Goal: Task Accomplishment & Management: Manage account settings

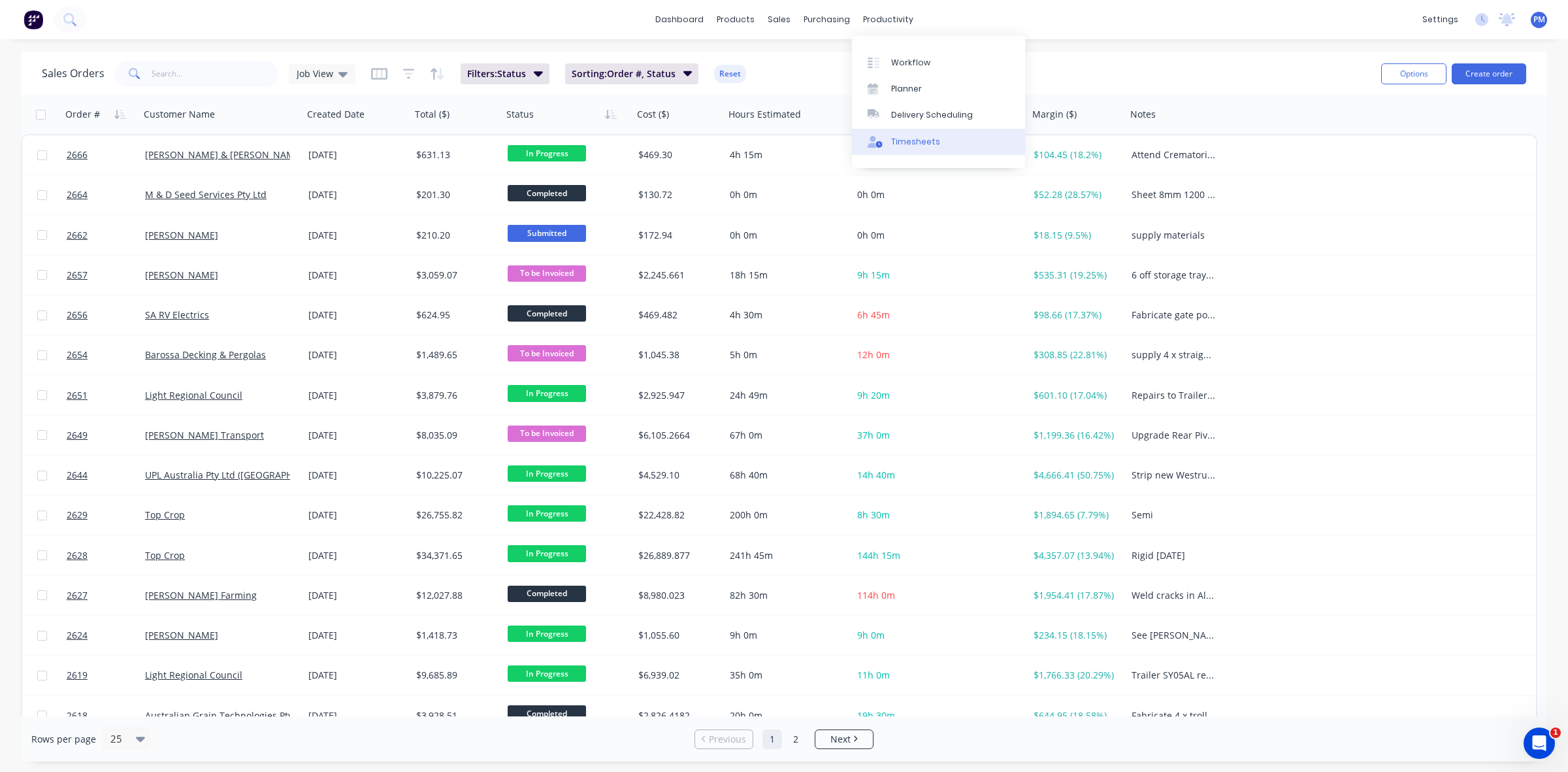
click at [907, 136] on div "Timesheets" at bounding box center [916, 142] width 49 height 12
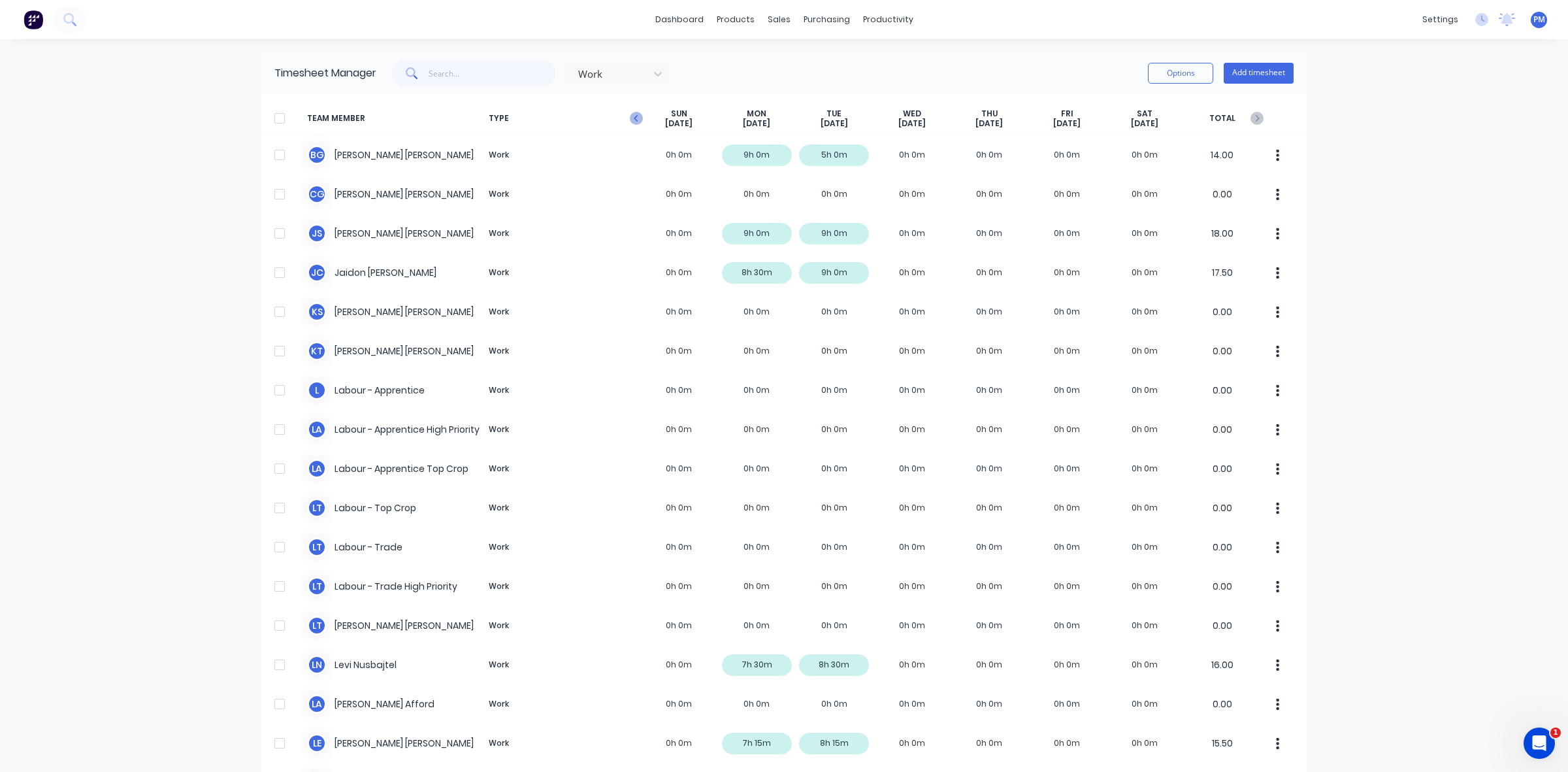
click at [633, 118] on icon "button" at bounding box center [636, 118] width 13 height 13
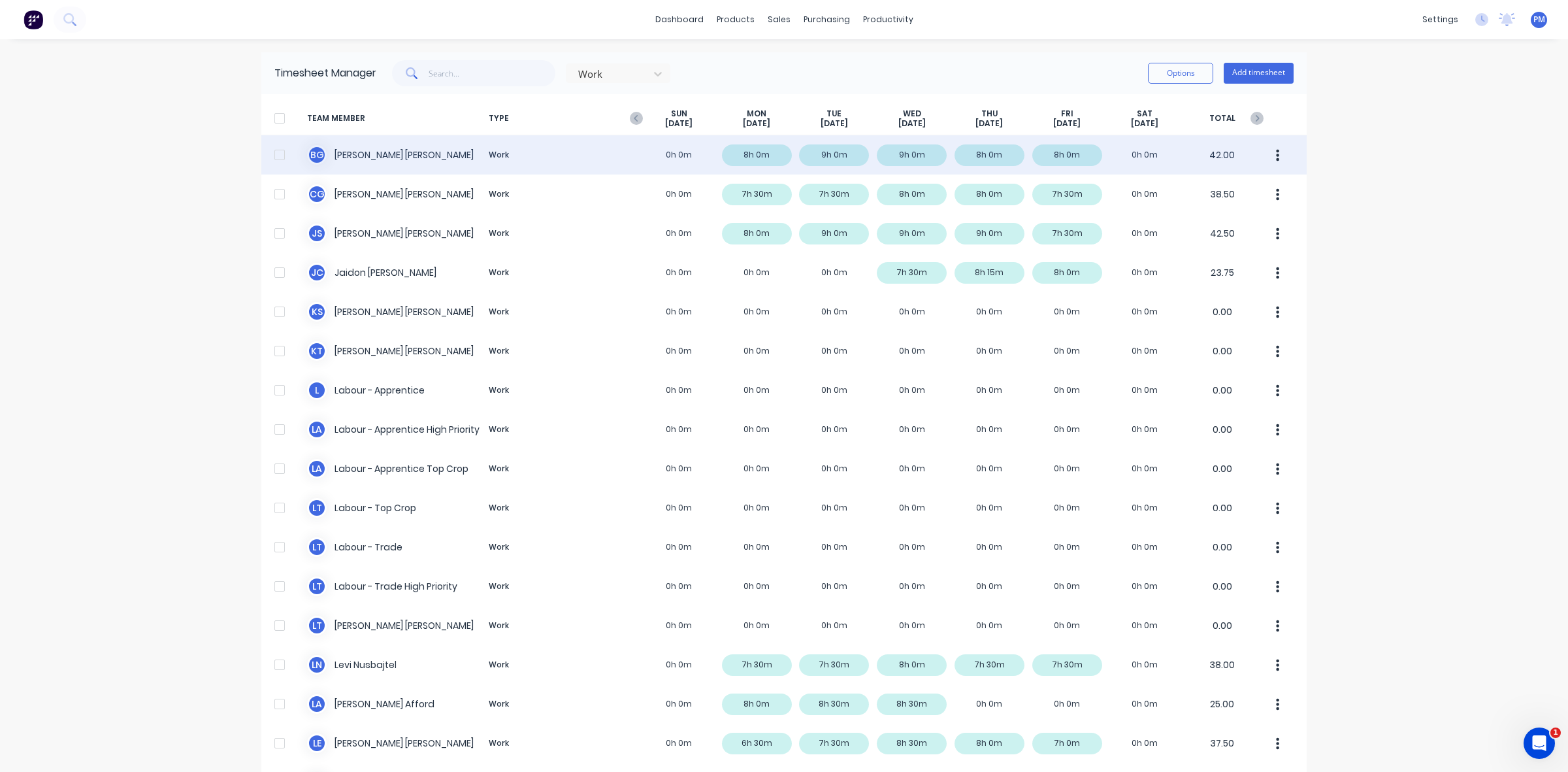
click at [1002, 157] on div "[PERSON_NAME] Work 0h 0m 8h 0m 9h 0m 9h 0m 8h 0m 8h 0m 0h 0m 42.00" at bounding box center [784, 154] width 1046 height 39
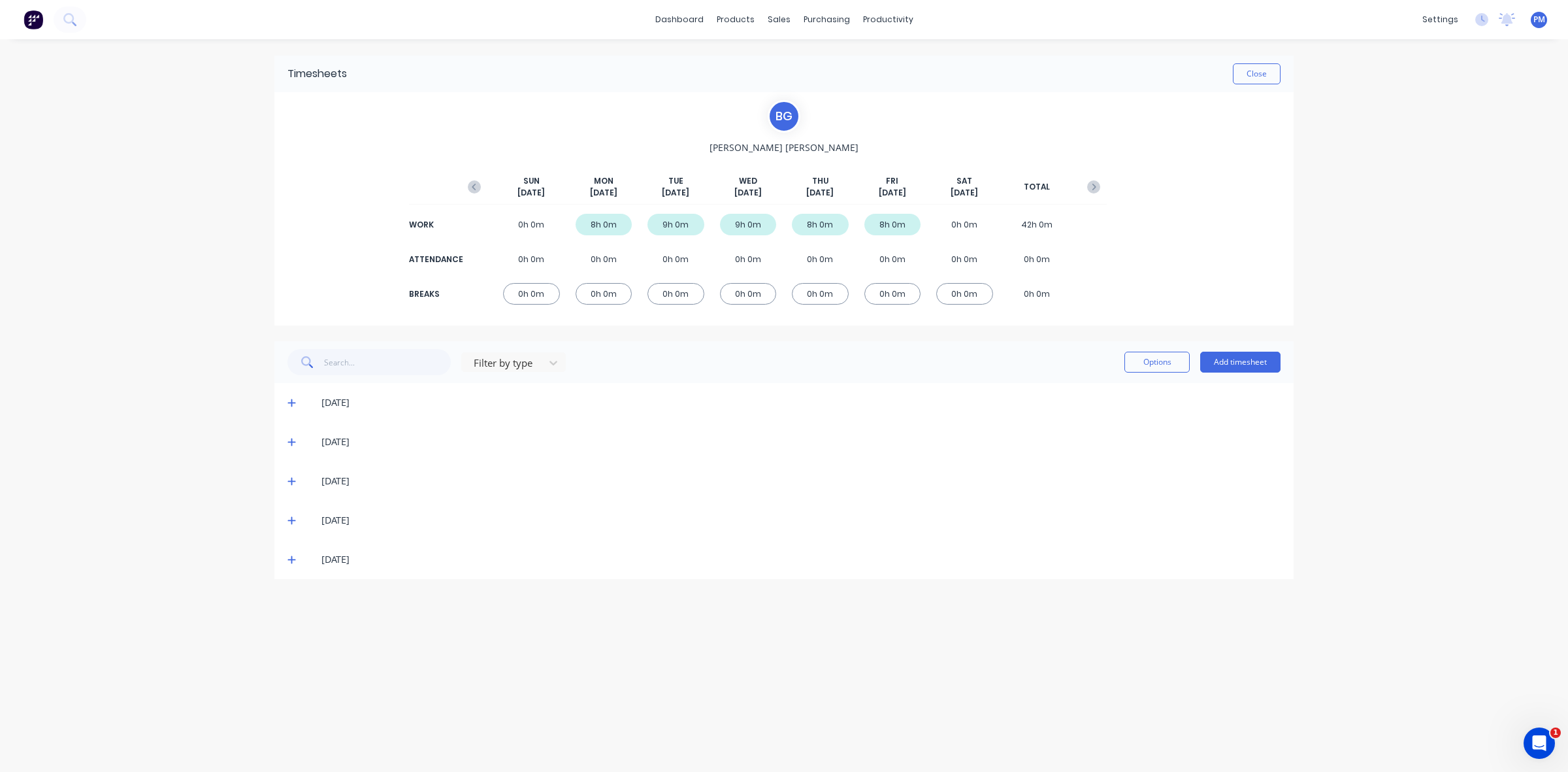
click at [292, 519] on icon at bounding box center [291, 520] width 8 height 9
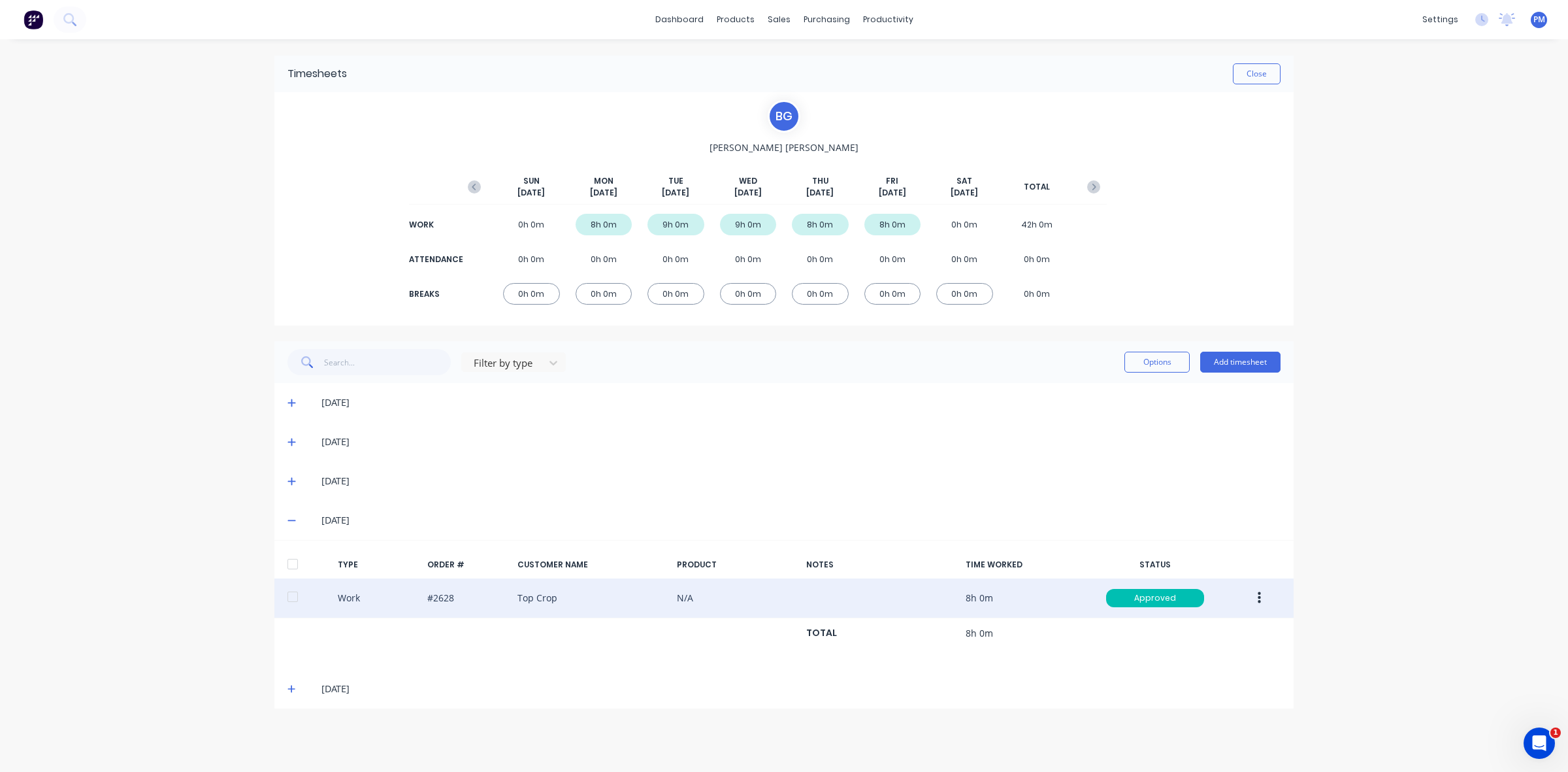
click at [1259, 598] on icon "button" at bounding box center [1259, 598] width 3 height 12
click at [1181, 550] on div "Edit" at bounding box center [1213, 548] width 101 height 19
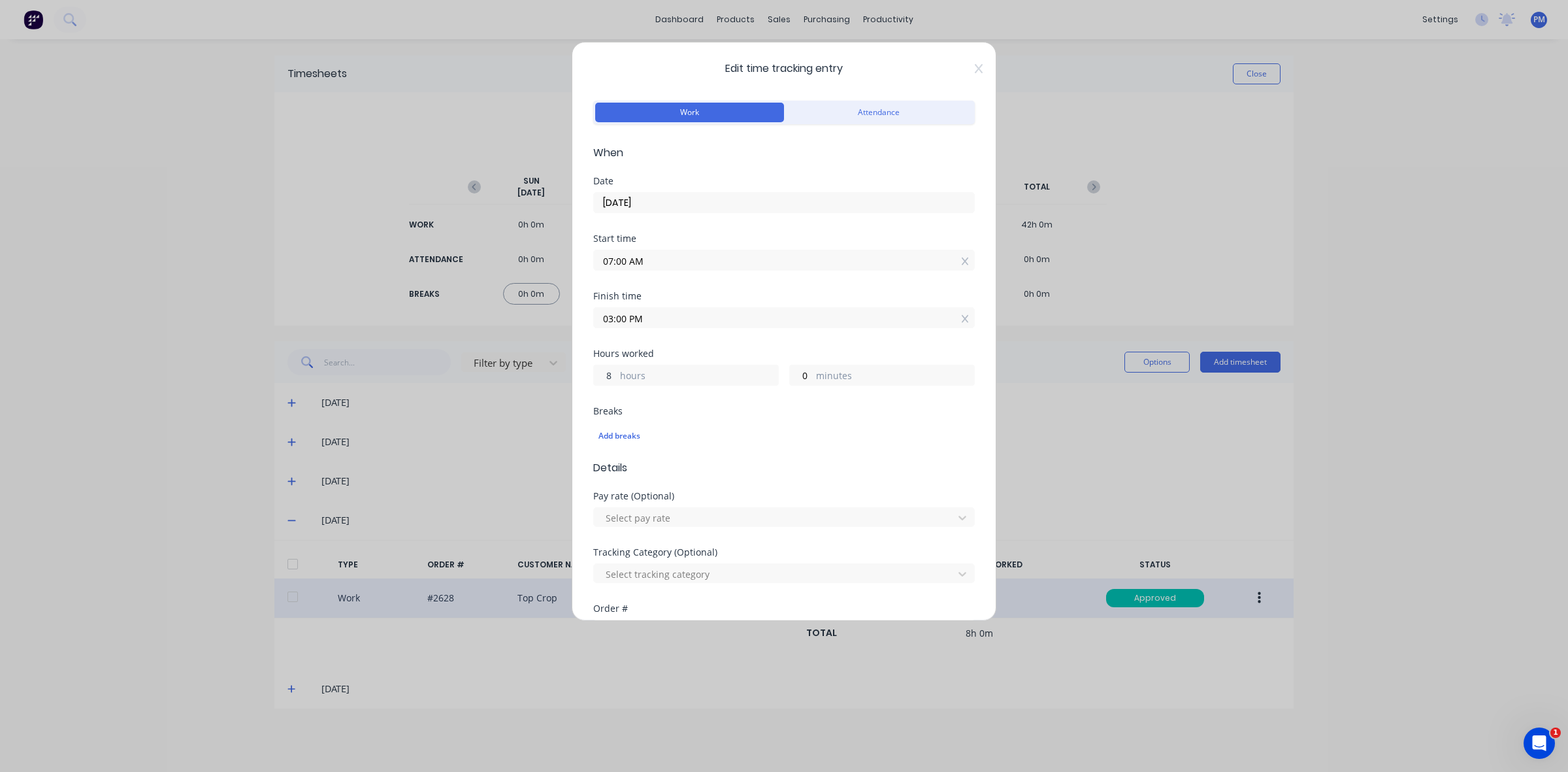
click at [613, 377] on input "8" at bounding box center [605, 375] width 23 height 19
click at [607, 377] on input "8" at bounding box center [605, 375] width 23 height 19
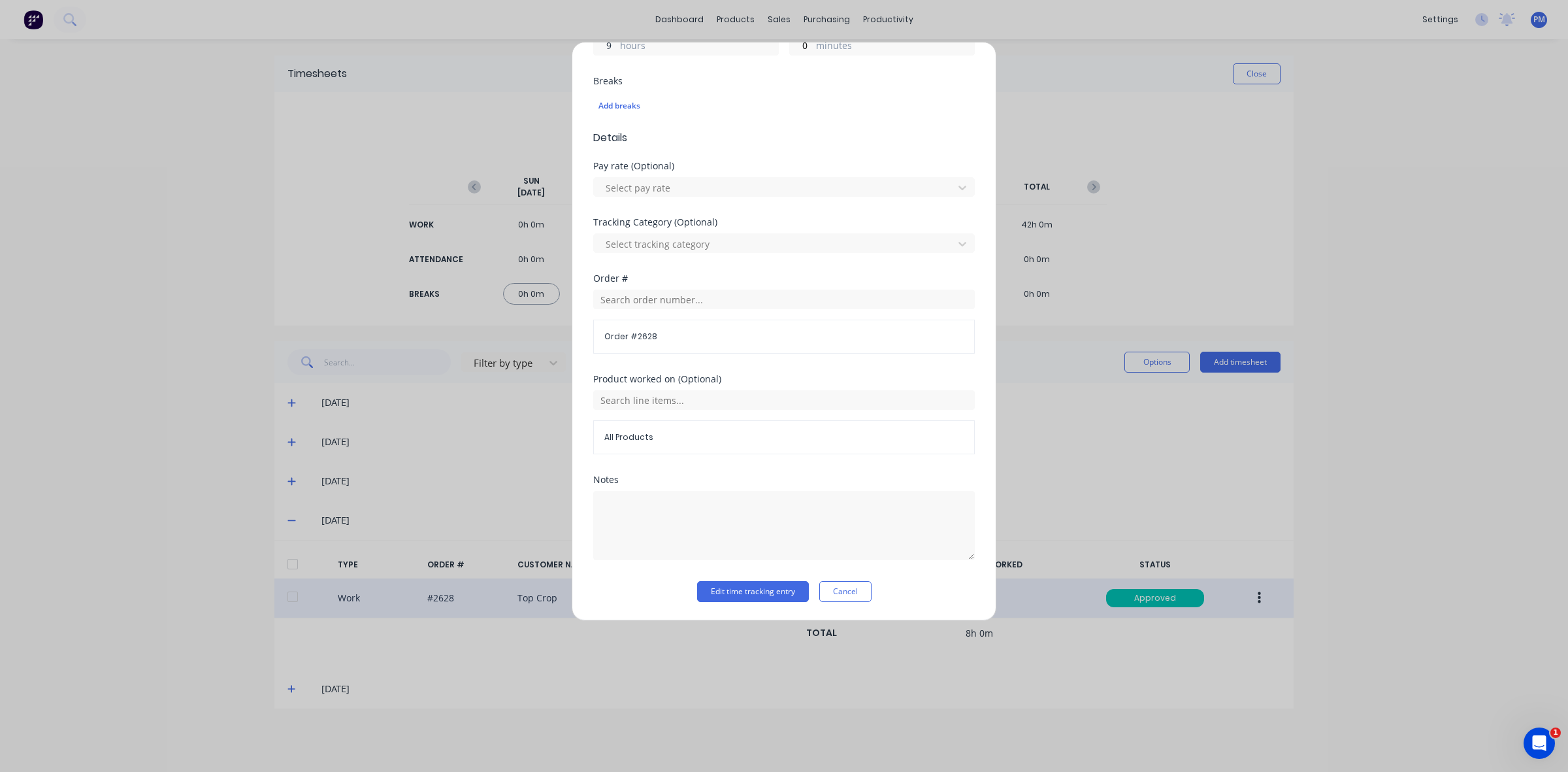
scroll to position [332, 0]
type input "9"
type input "04:00 PM"
click at [740, 592] on button "Edit time tracking entry" at bounding box center [753, 591] width 112 height 21
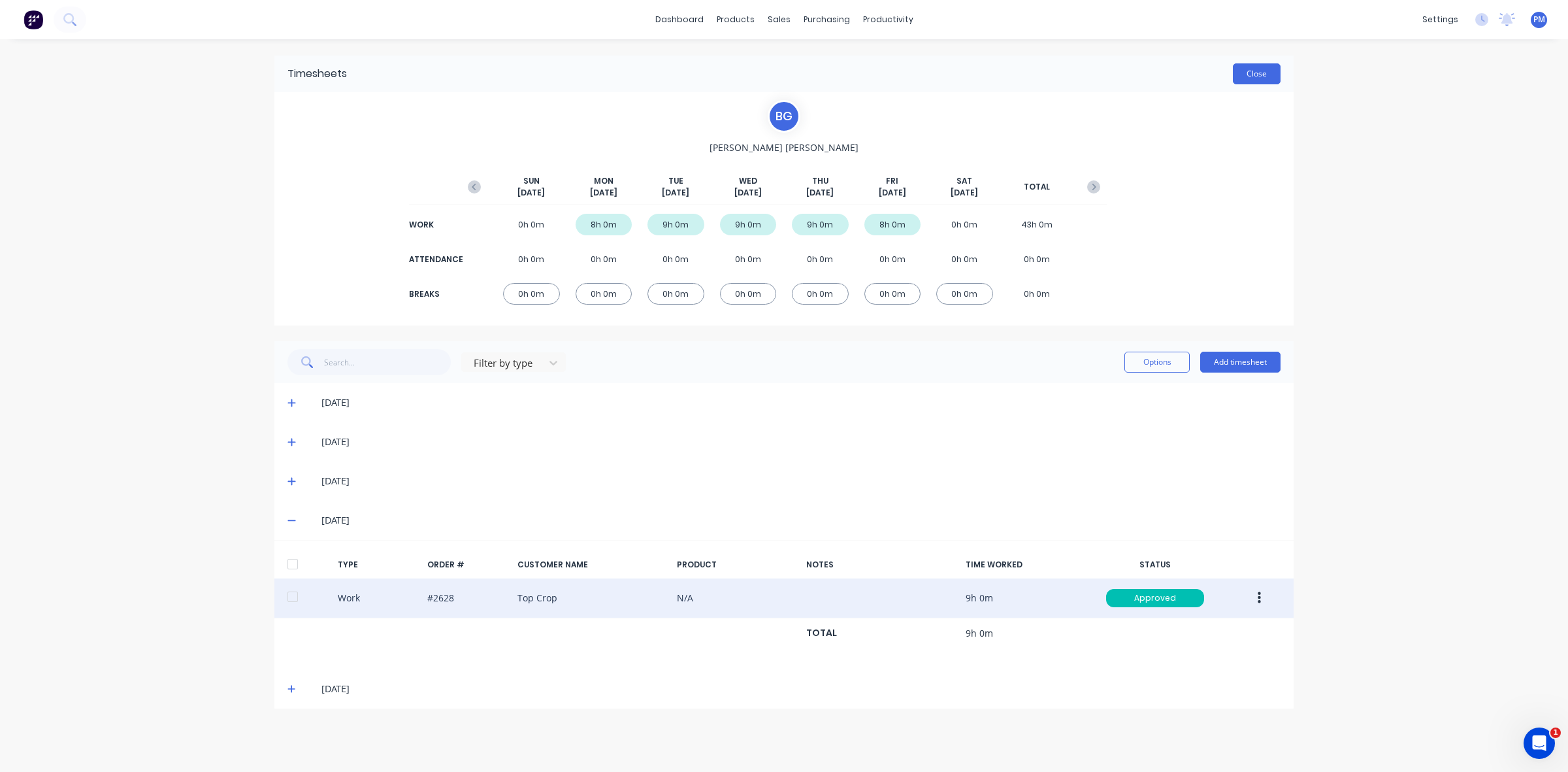
click at [1252, 77] on button "Close" at bounding box center [1257, 74] width 48 height 21
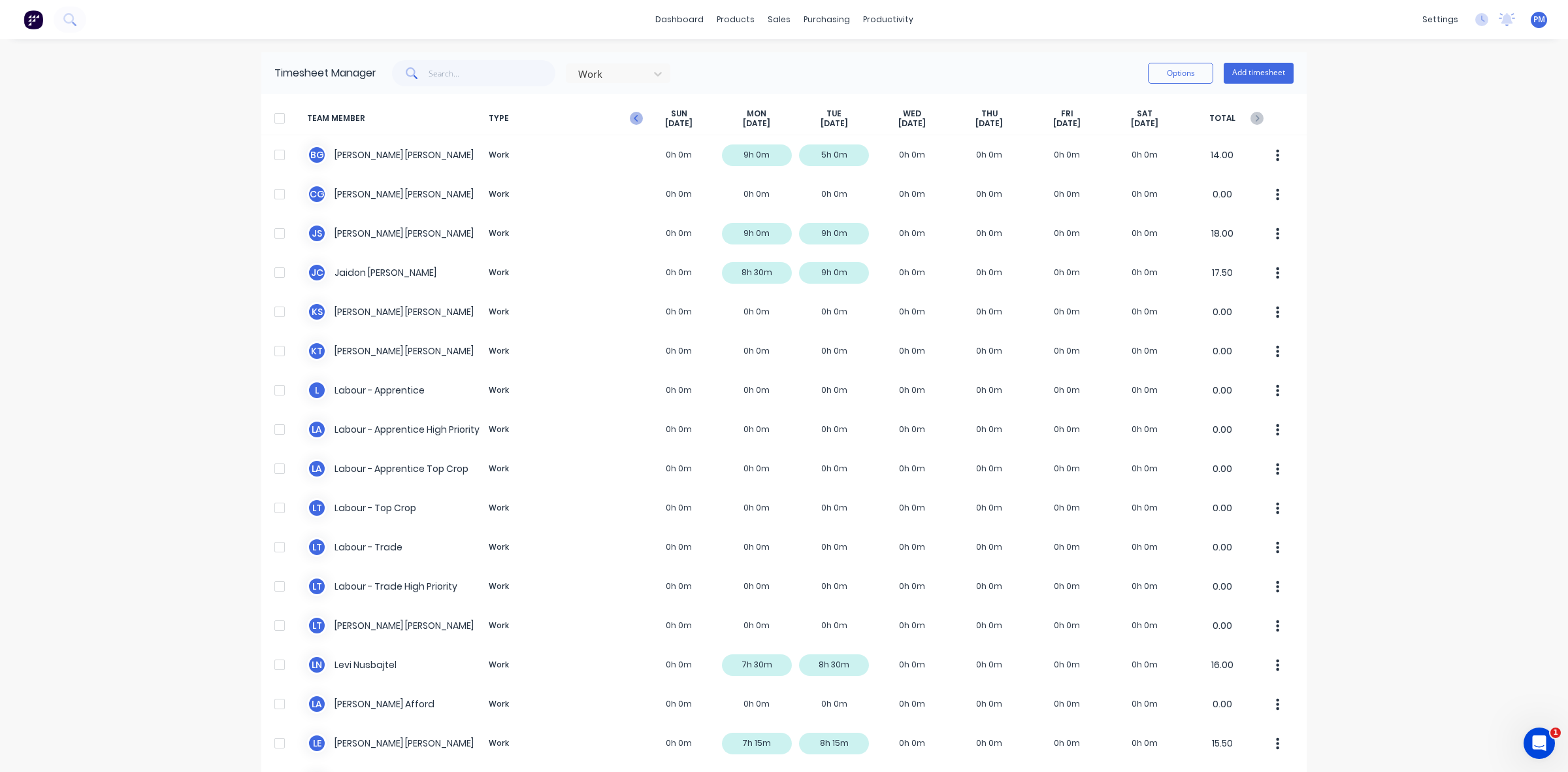
click at [632, 119] on icon "button" at bounding box center [636, 118] width 13 height 13
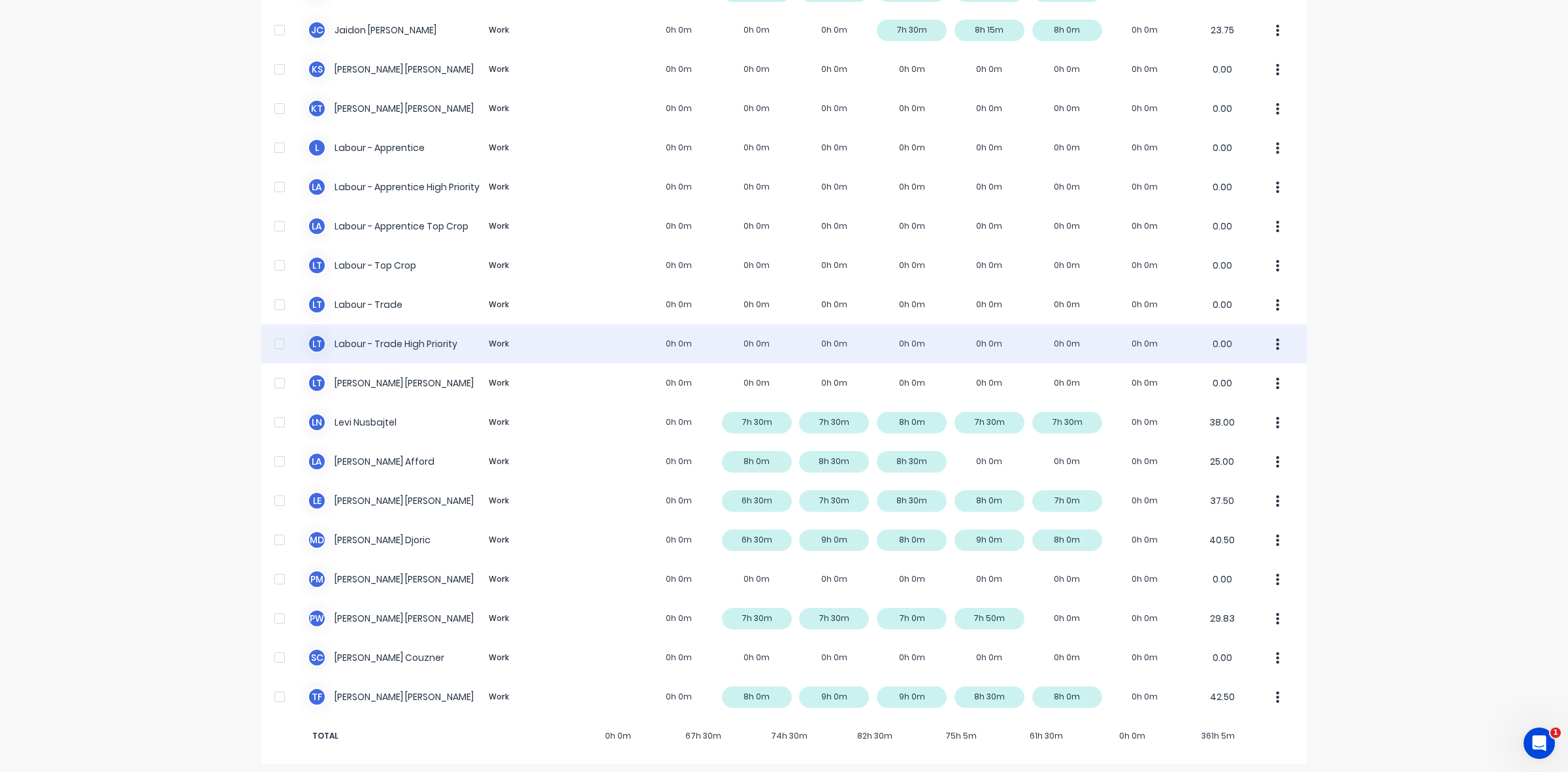
scroll to position [247, 0]
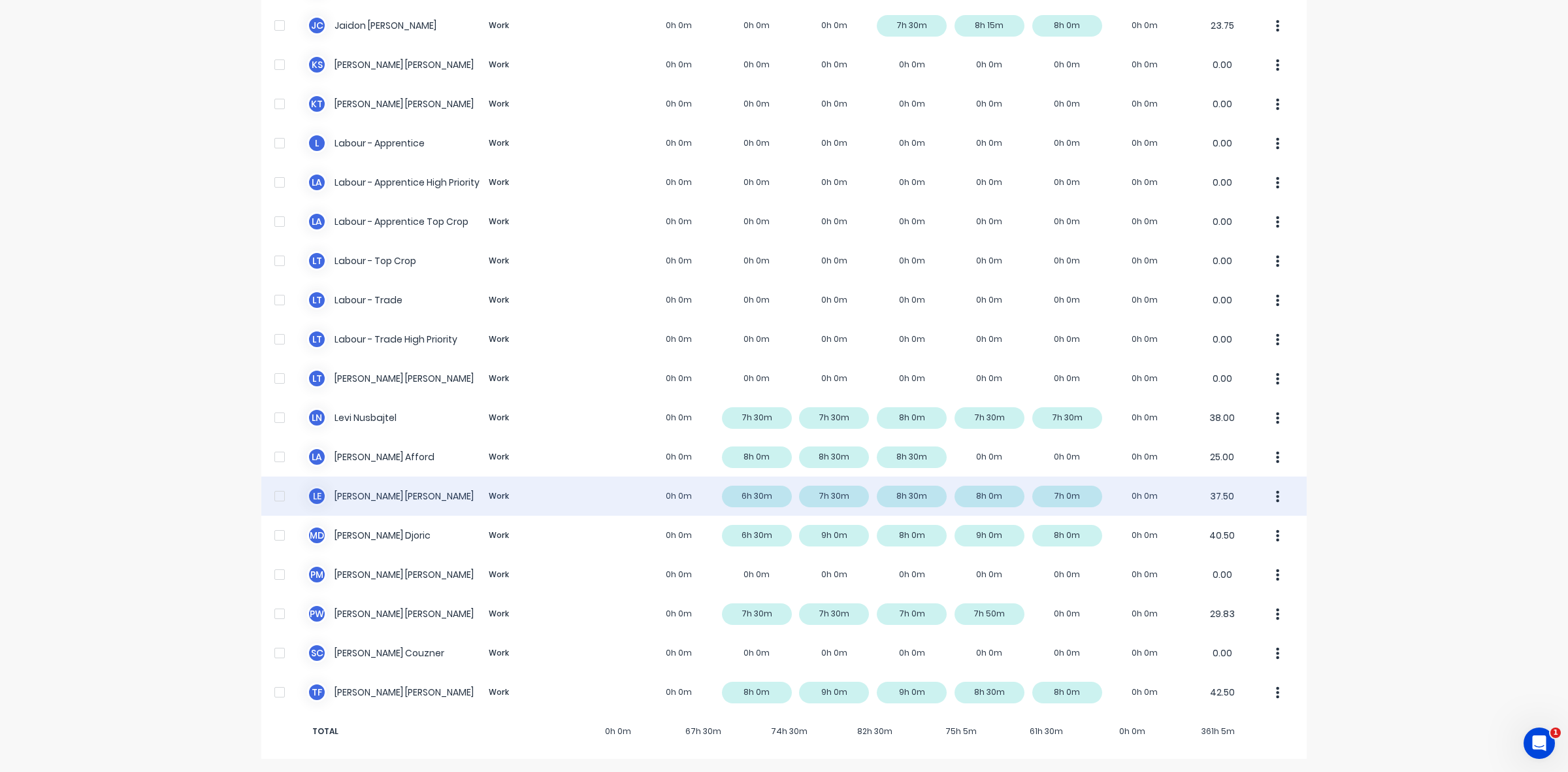
click at [756, 498] on div "L E [PERSON_NAME] Work 0h 0m 6h 30m 7h 30m 8h 30m 8h 0m 7h 0m 0h 0m 37.50" at bounding box center [784, 496] width 1046 height 39
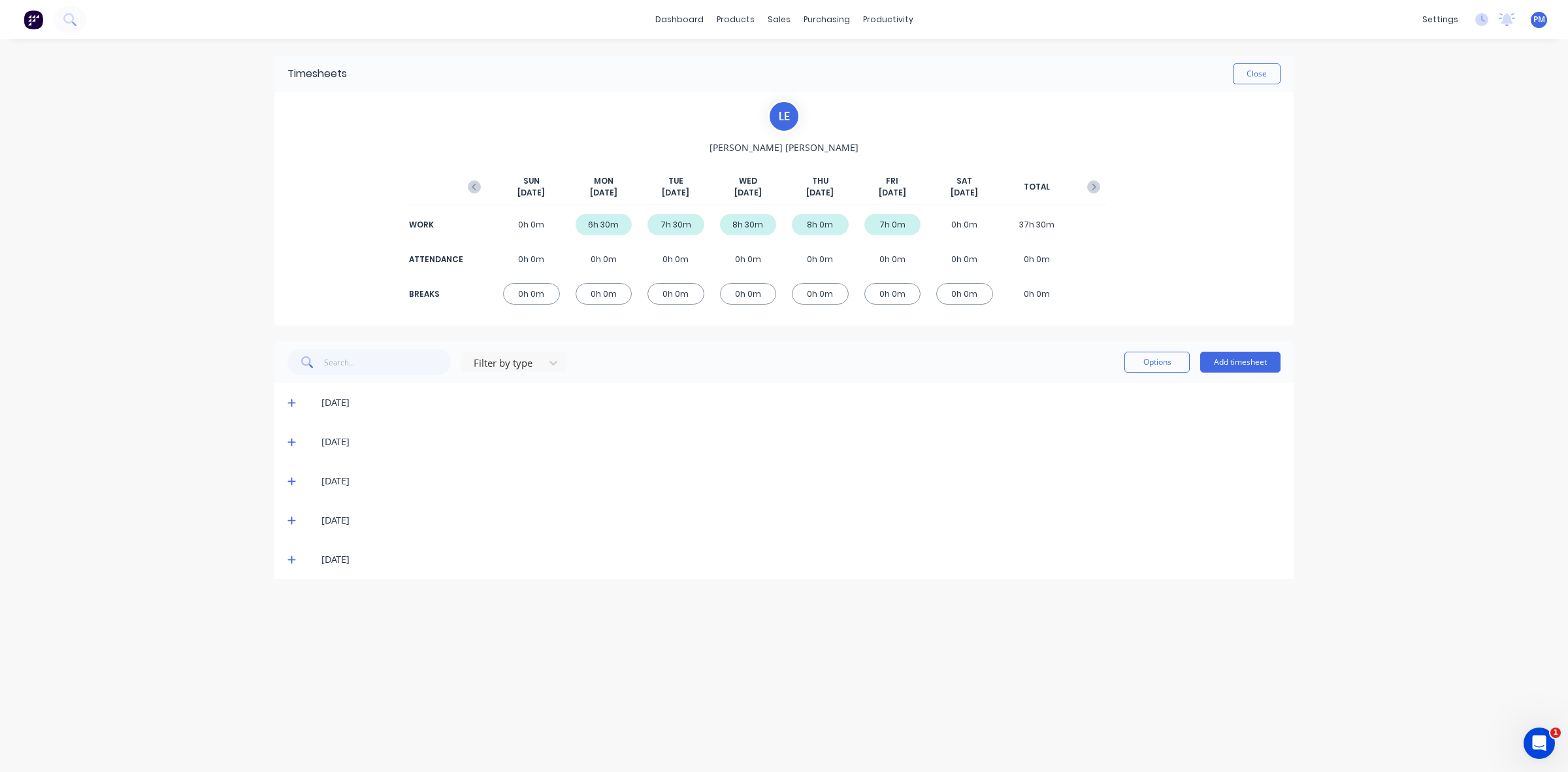
click at [291, 402] on icon at bounding box center [291, 403] width 8 height 8
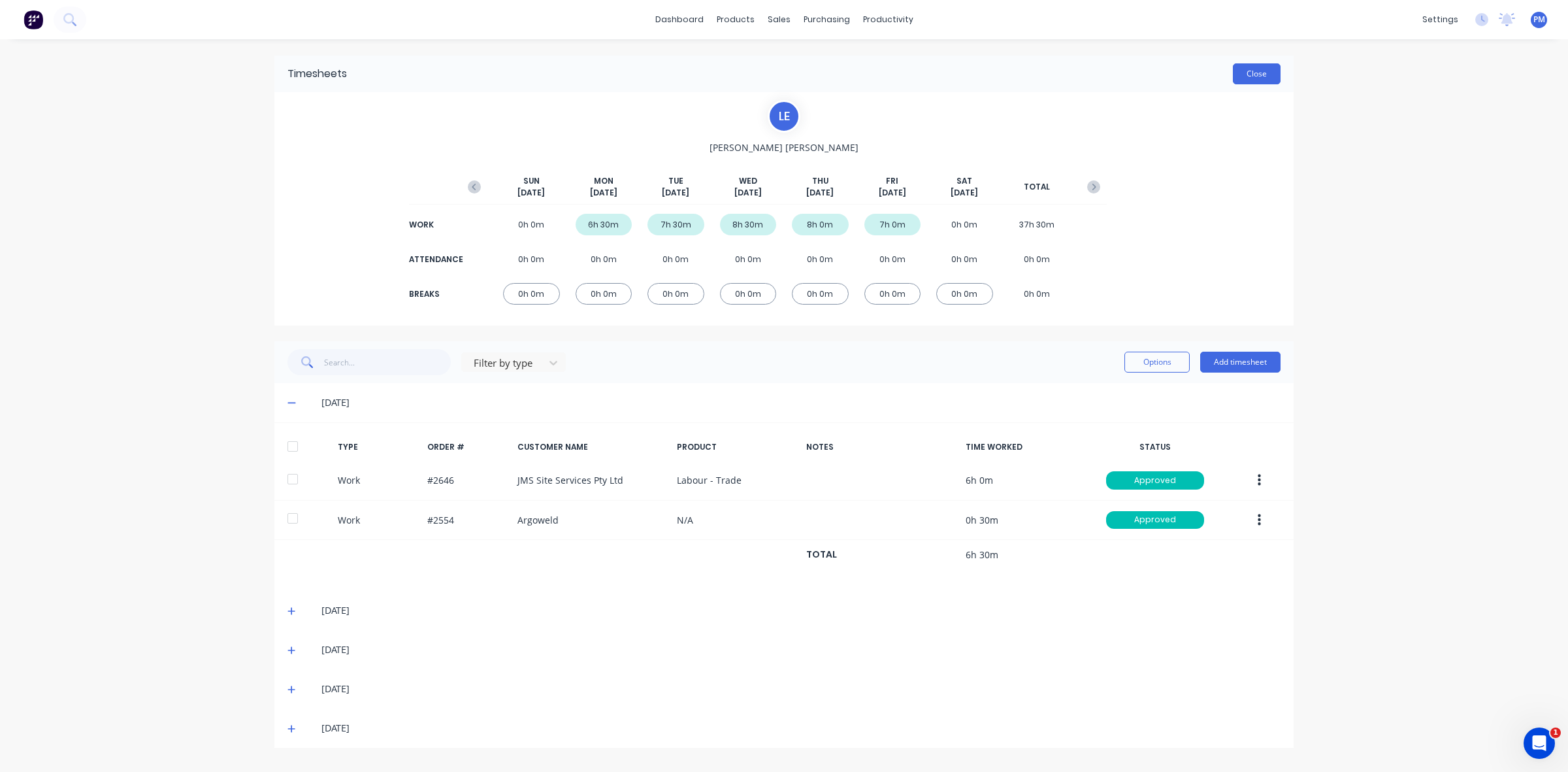
click at [1243, 77] on button "Close" at bounding box center [1257, 74] width 48 height 21
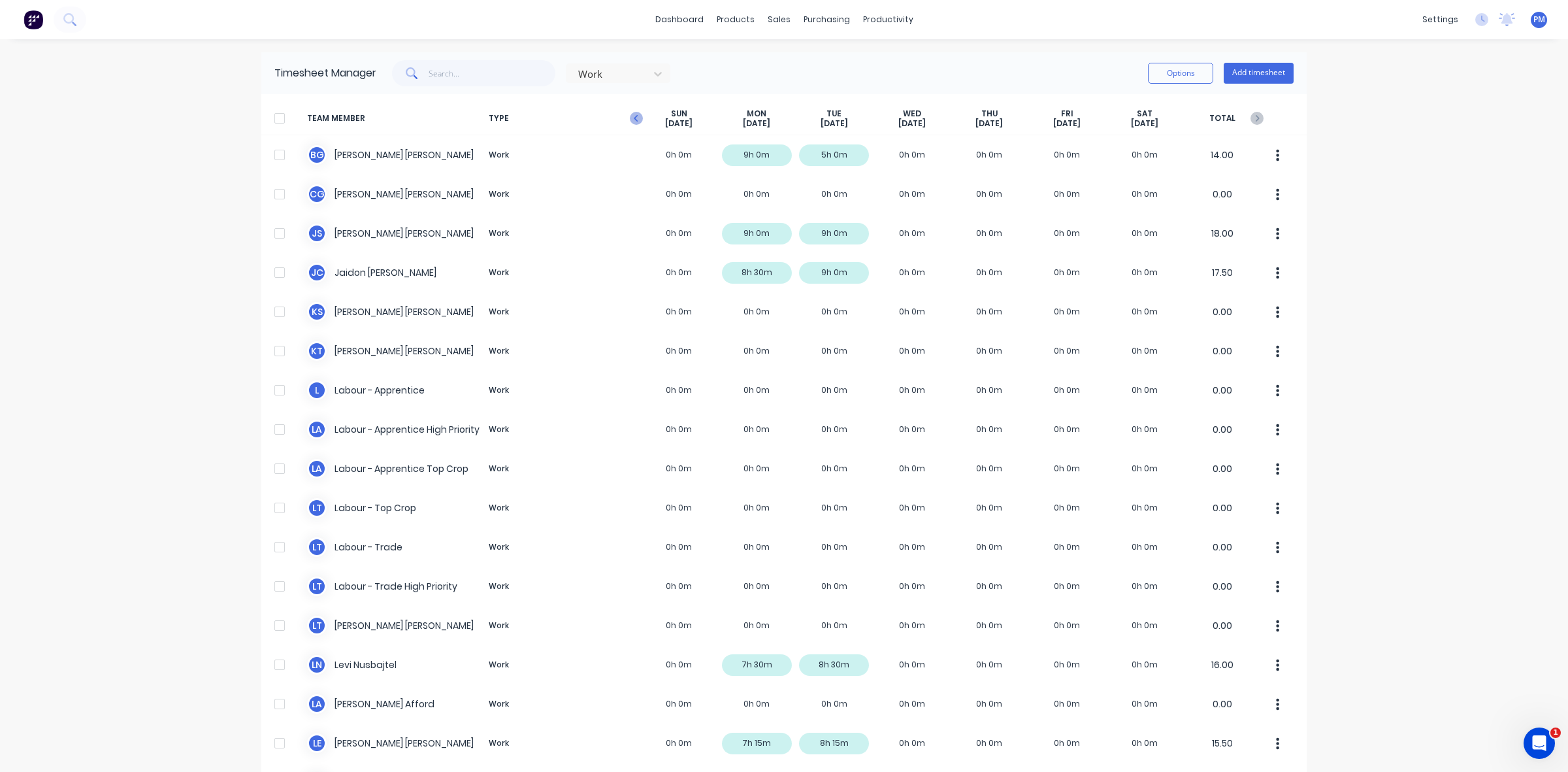
click at [630, 118] on icon "button" at bounding box center [636, 118] width 13 height 13
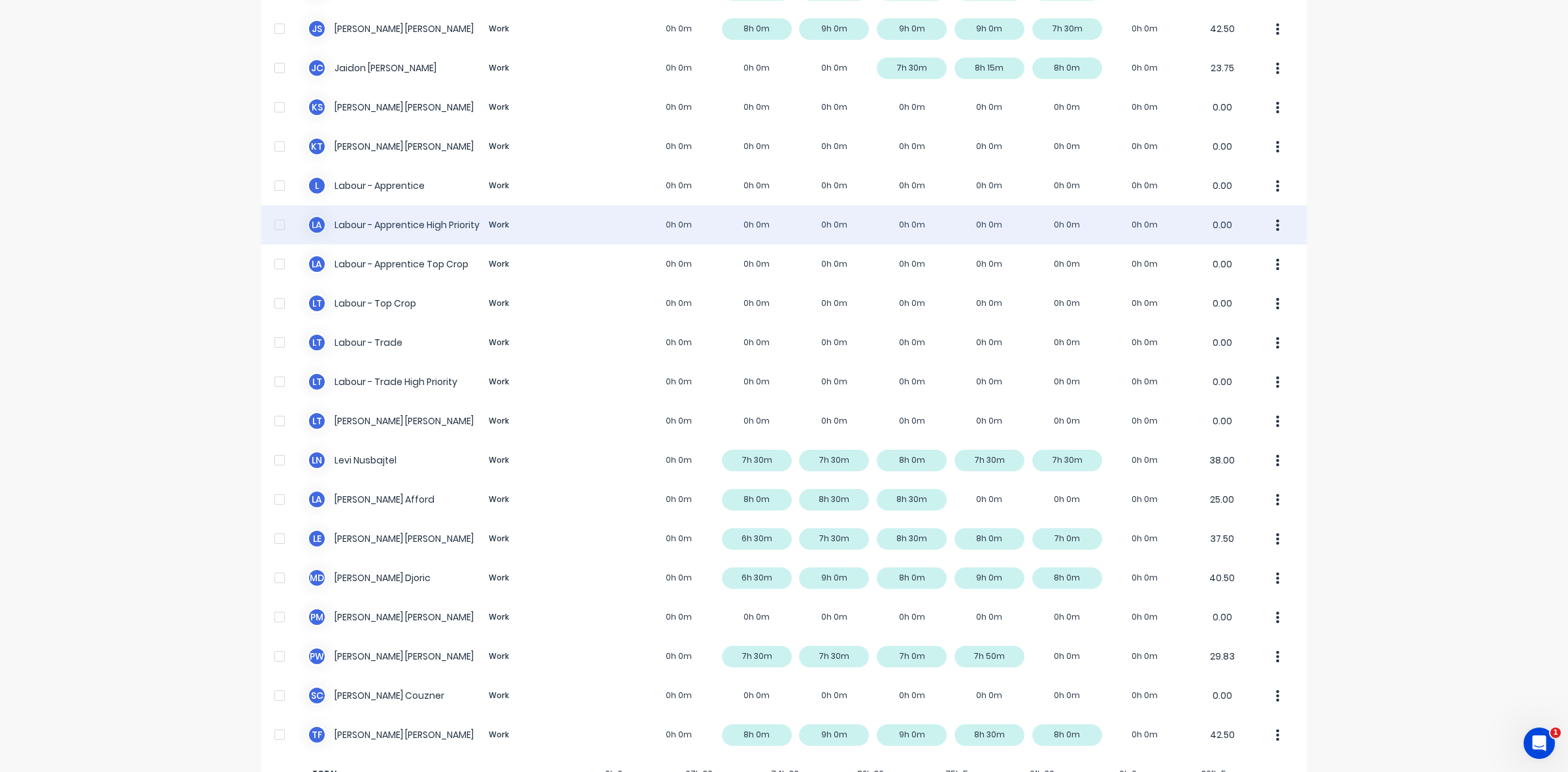
scroll to position [245, 0]
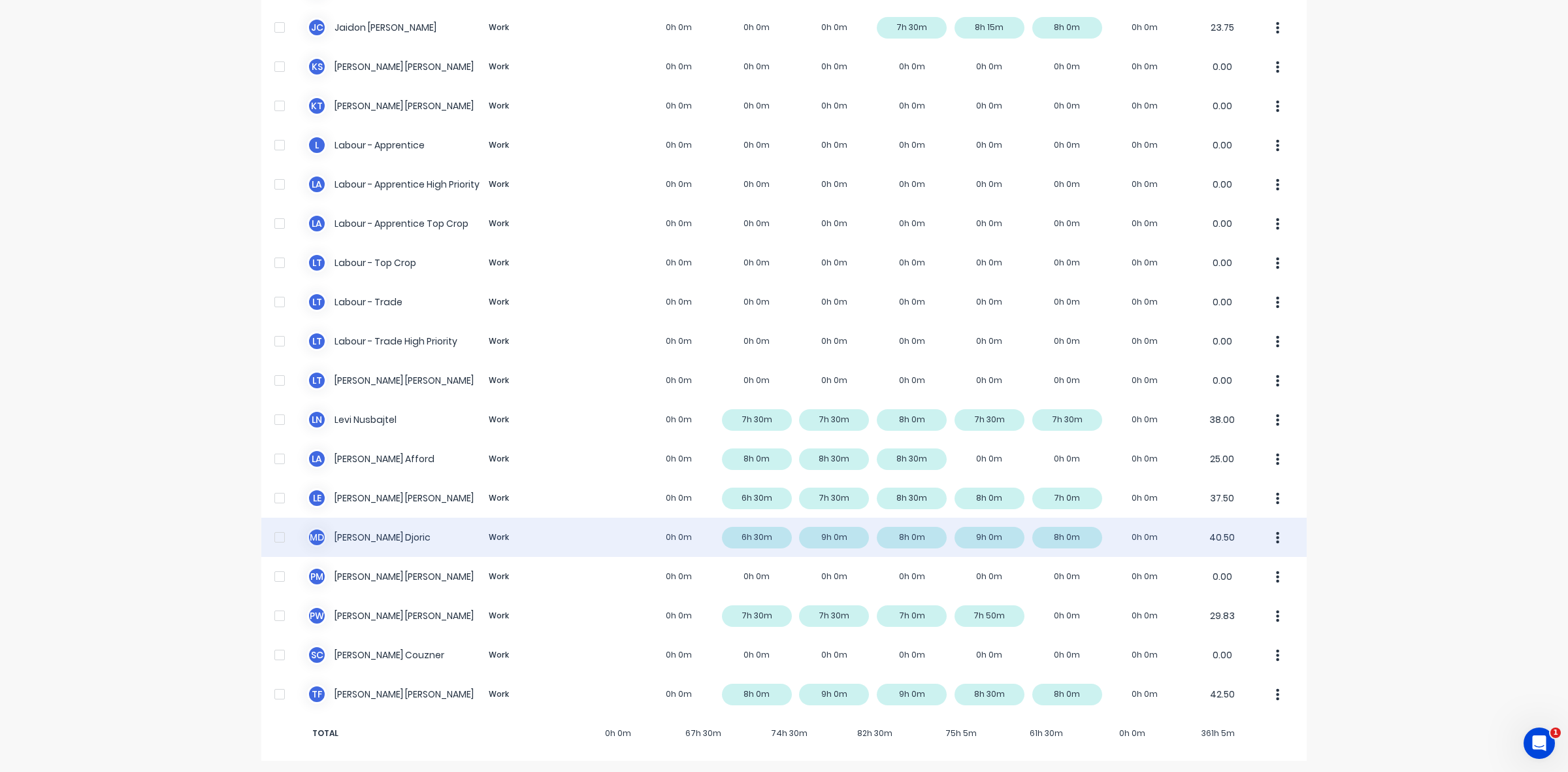
click at [759, 536] on div "M D [PERSON_NAME] Work 0h 0m 6h 30m 9h 0m 8h 0m 9h 0m 8h 0m 0h 0m 40.50" at bounding box center [784, 537] width 1046 height 39
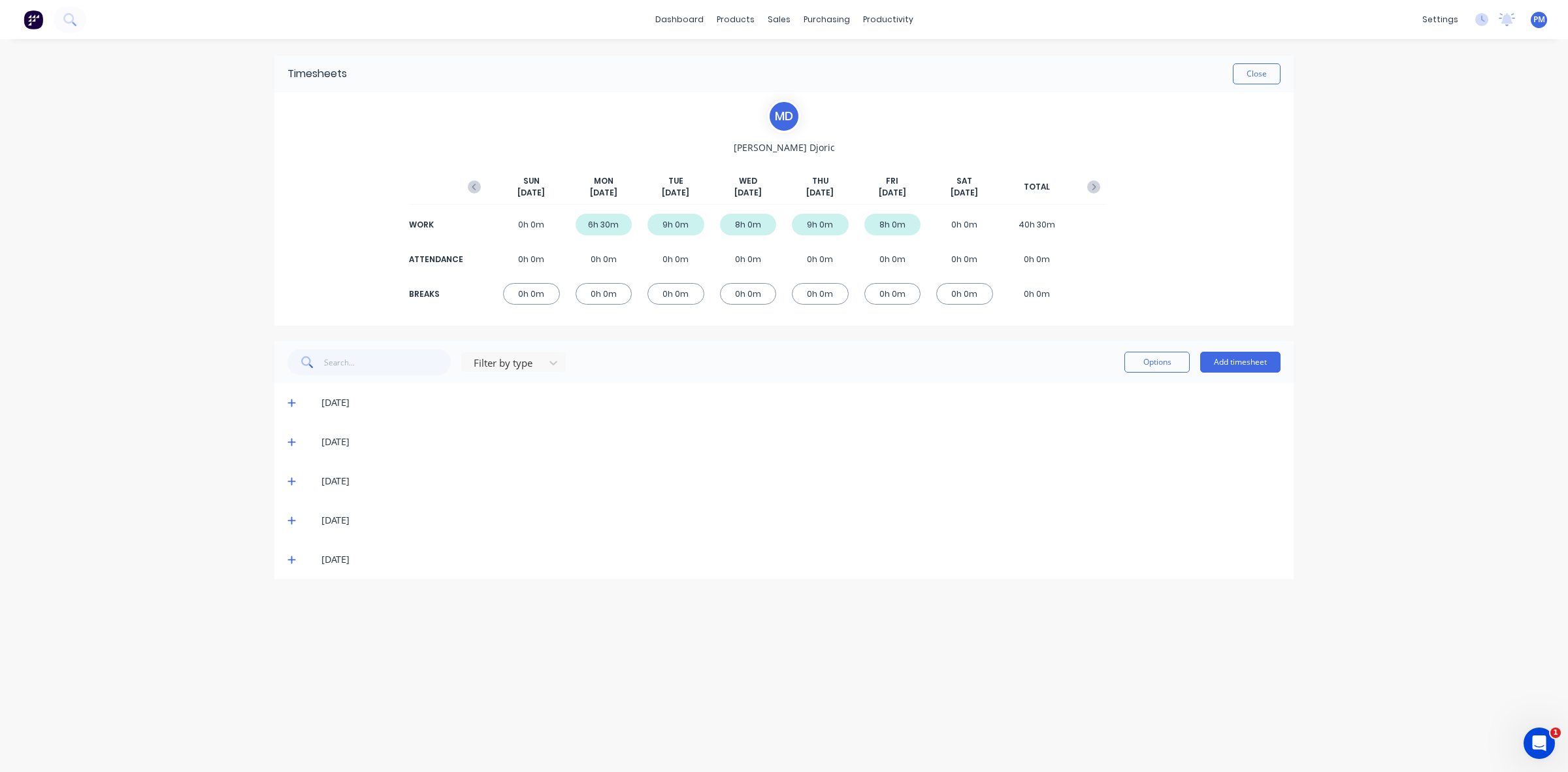
click at [289, 399] on icon at bounding box center [291, 402] width 8 height 9
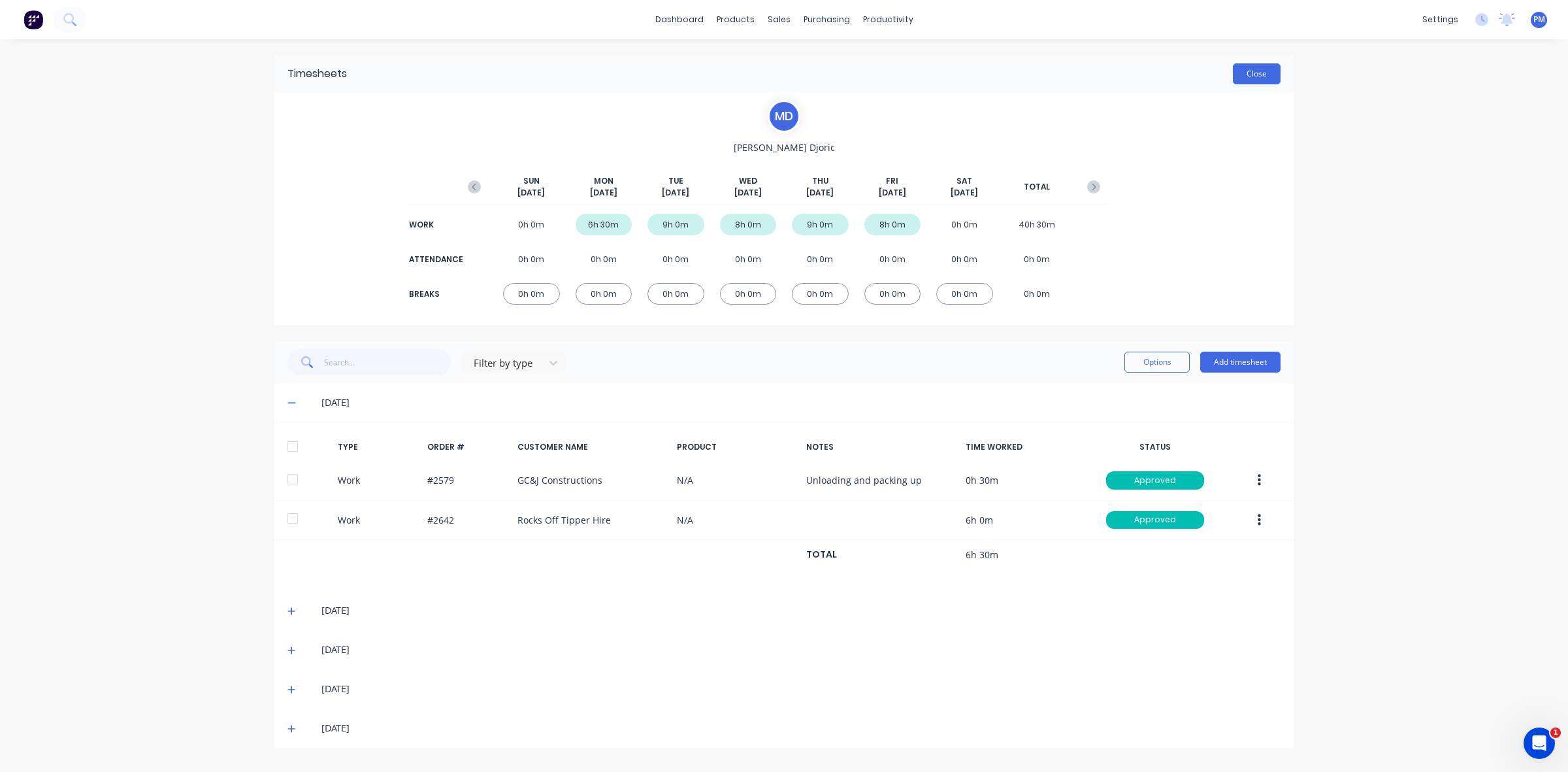
click at [1249, 76] on button "Close" at bounding box center [1257, 74] width 48 height 21
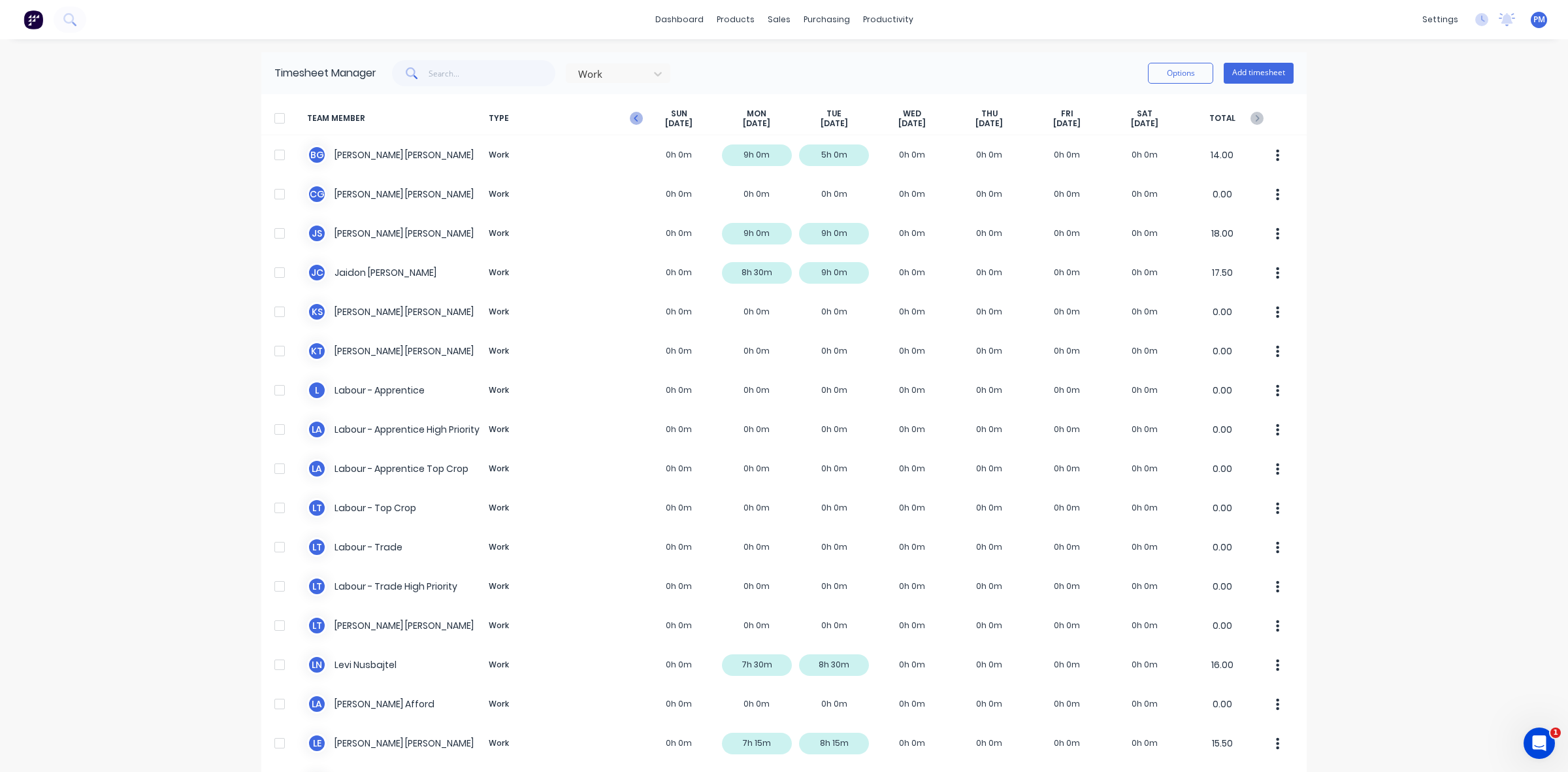
click at [633, 119] on icon "button" at bounding box center [635, 118] width 4 height 7
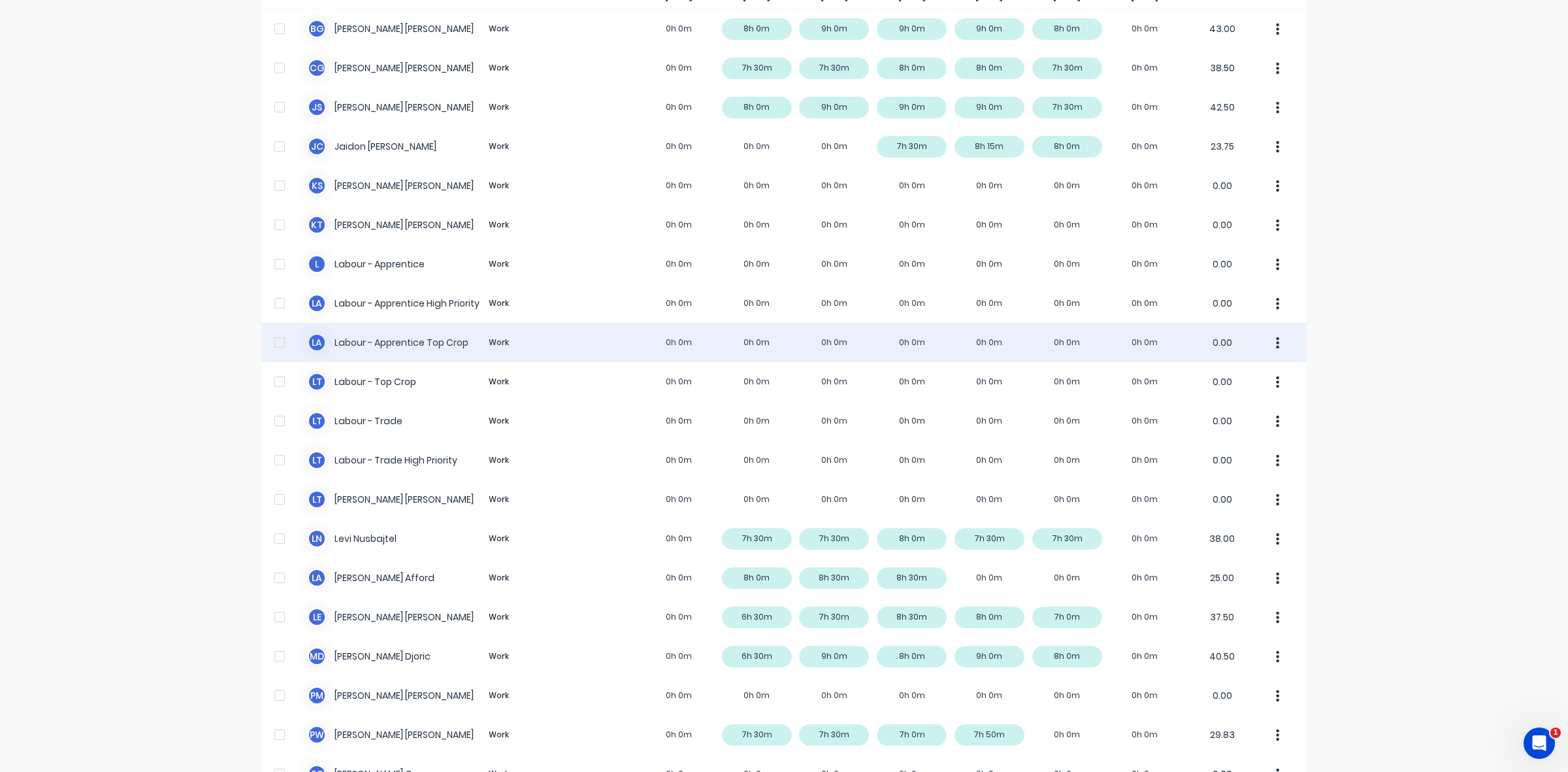
scroll to position [247, 0]
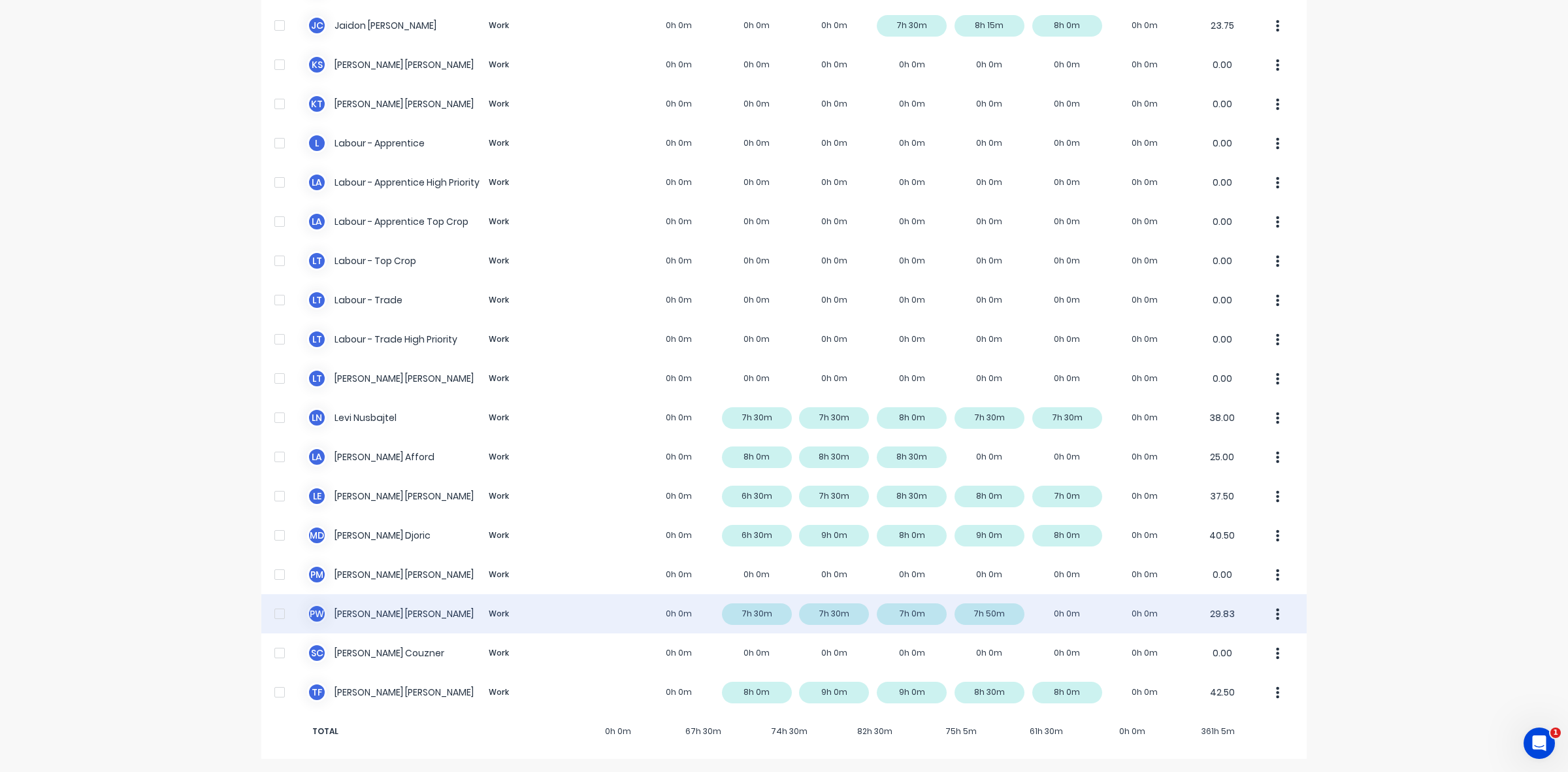
click at [987, 616] on div "P W [PERSON_NAME] Work 0h 0m 7h 30m 7h 30m 7h 0m 7h 50m 0h 0m 0h 0m 29.83" at bounding box center [784, 613] width 1046 height 39
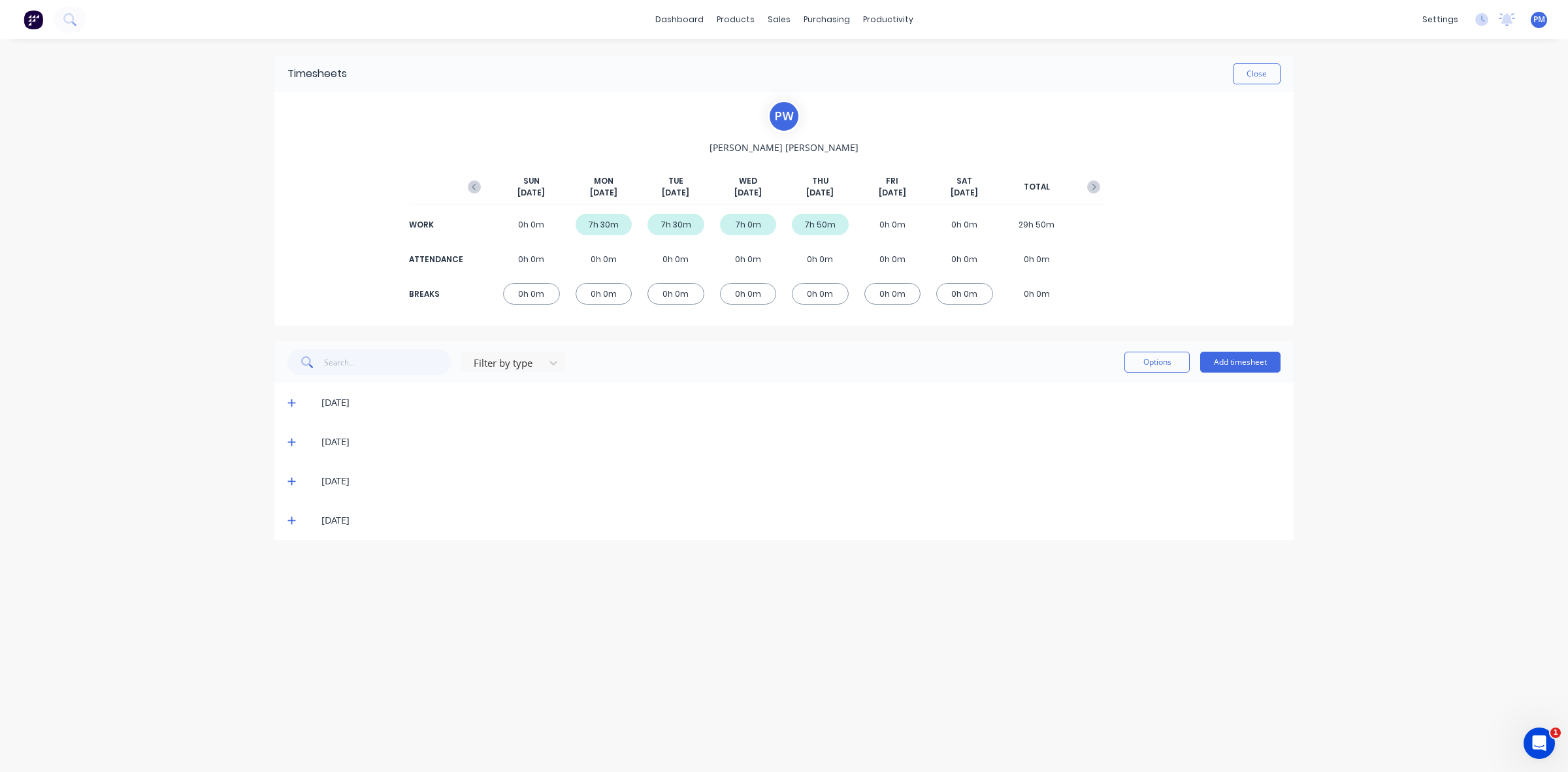
click at [288, 518] on icon at bounding box center [291, 520] width 8 height 9
click at [294, 479] on icon at bounding box center [291, 481] width 8 height 9
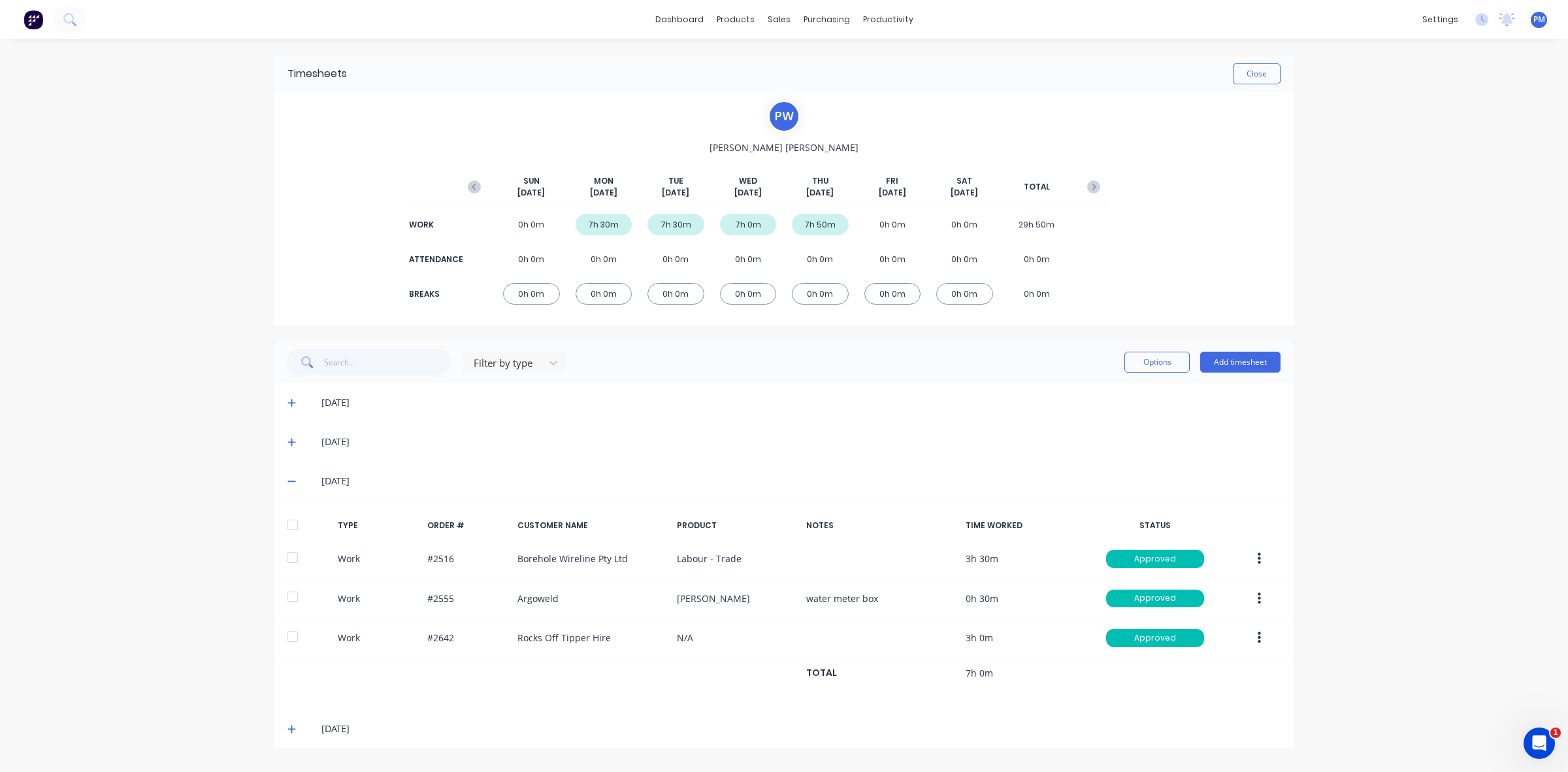
click at [294, 479] on icon at bounding box center [291, 481] width 8 height 9
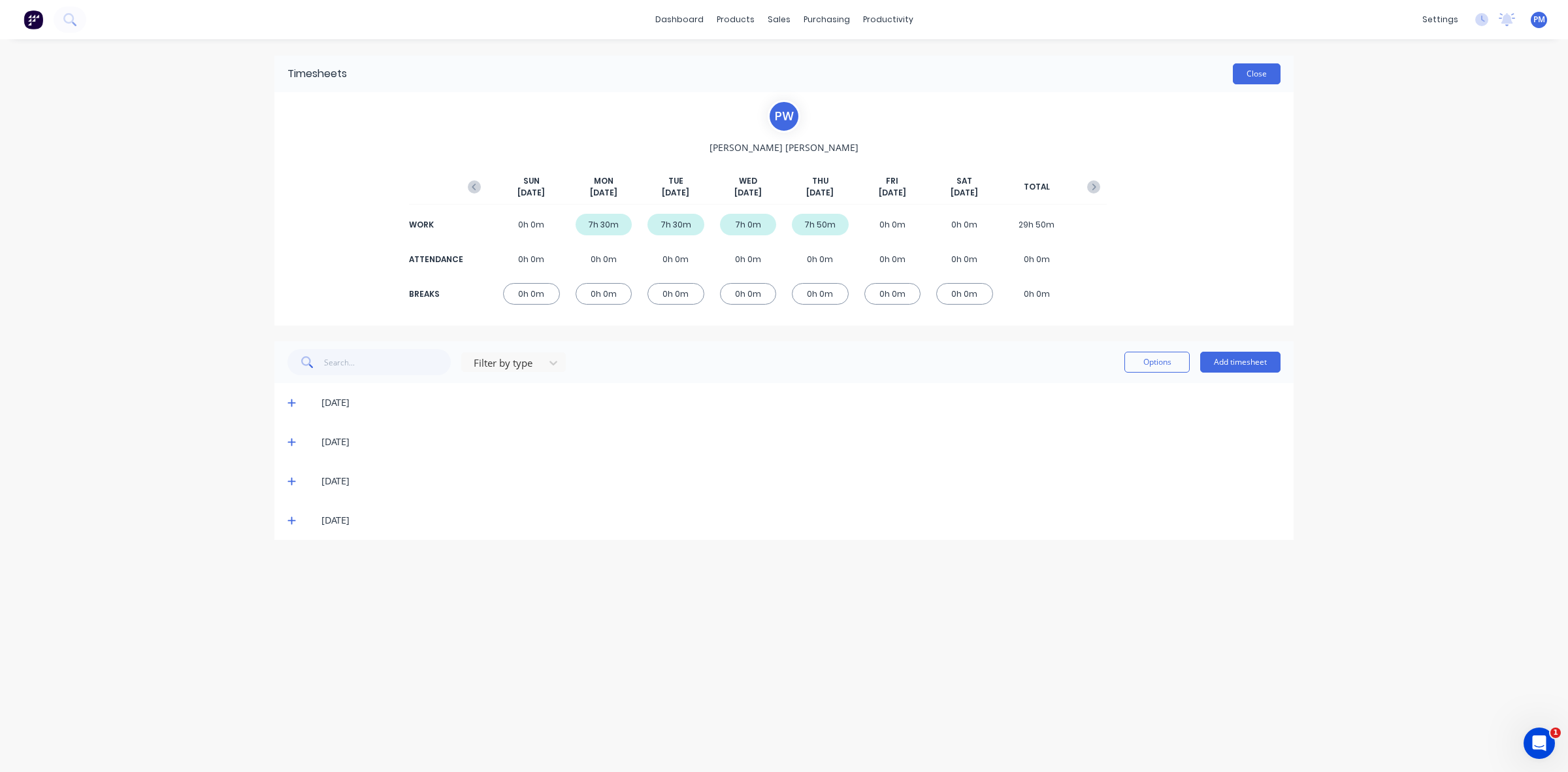
click at [1248, 77] on button "Close" at bounding box center [1257, 74] width 48 height 21
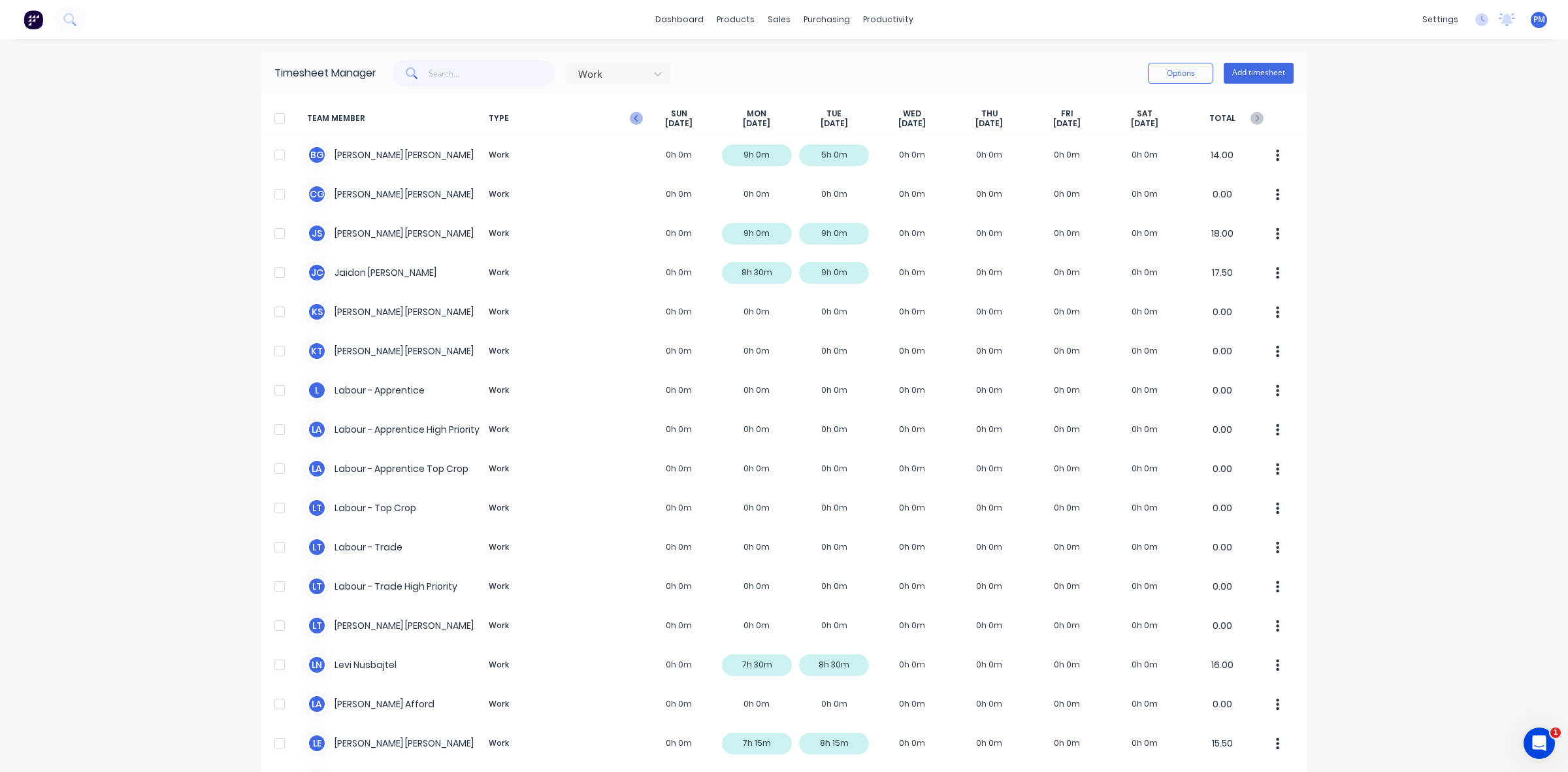
click at [633, 119] on icon "button" at bounding box center [635, 118] width 4 height 7
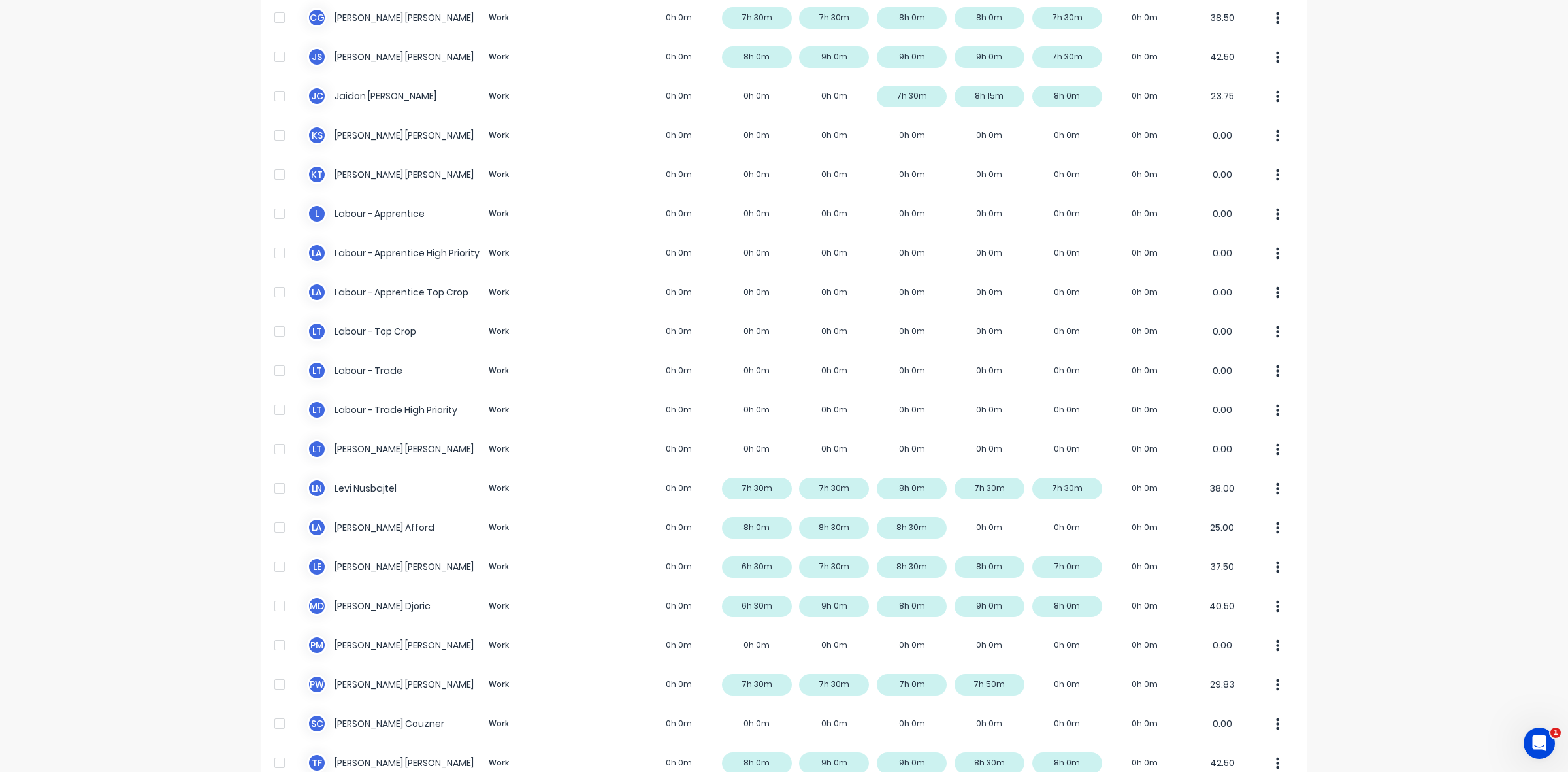
scroll to position [247, 0]
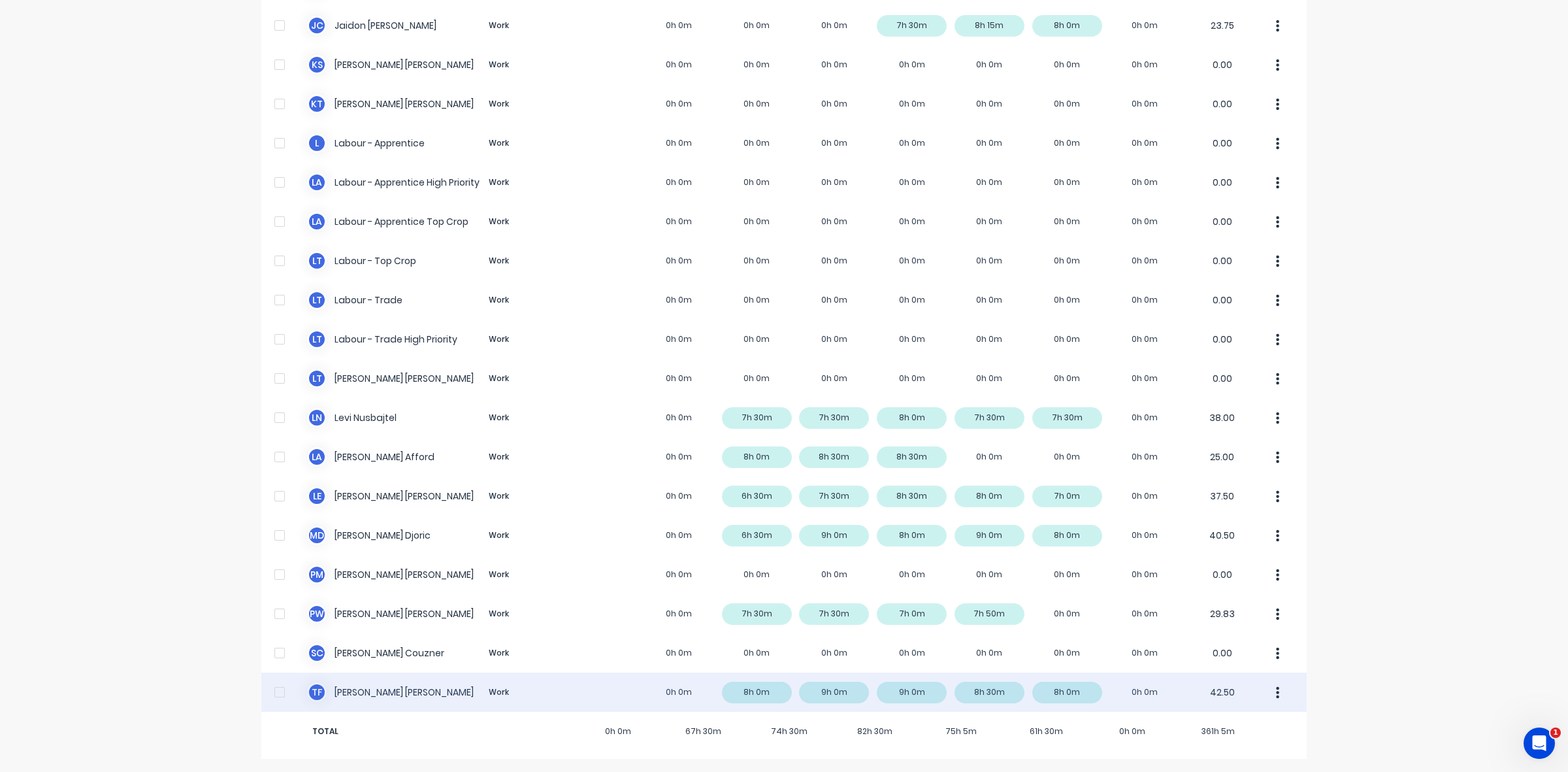
click at [1001, 692] on div "T F [PERSON_NAME] Work 0h 0m 8h 0m 9h 0m 9h 0m 8h 30m 8h 0m 0h 0m 42.50" at bounding box center [784, 692] width 1046 height 39
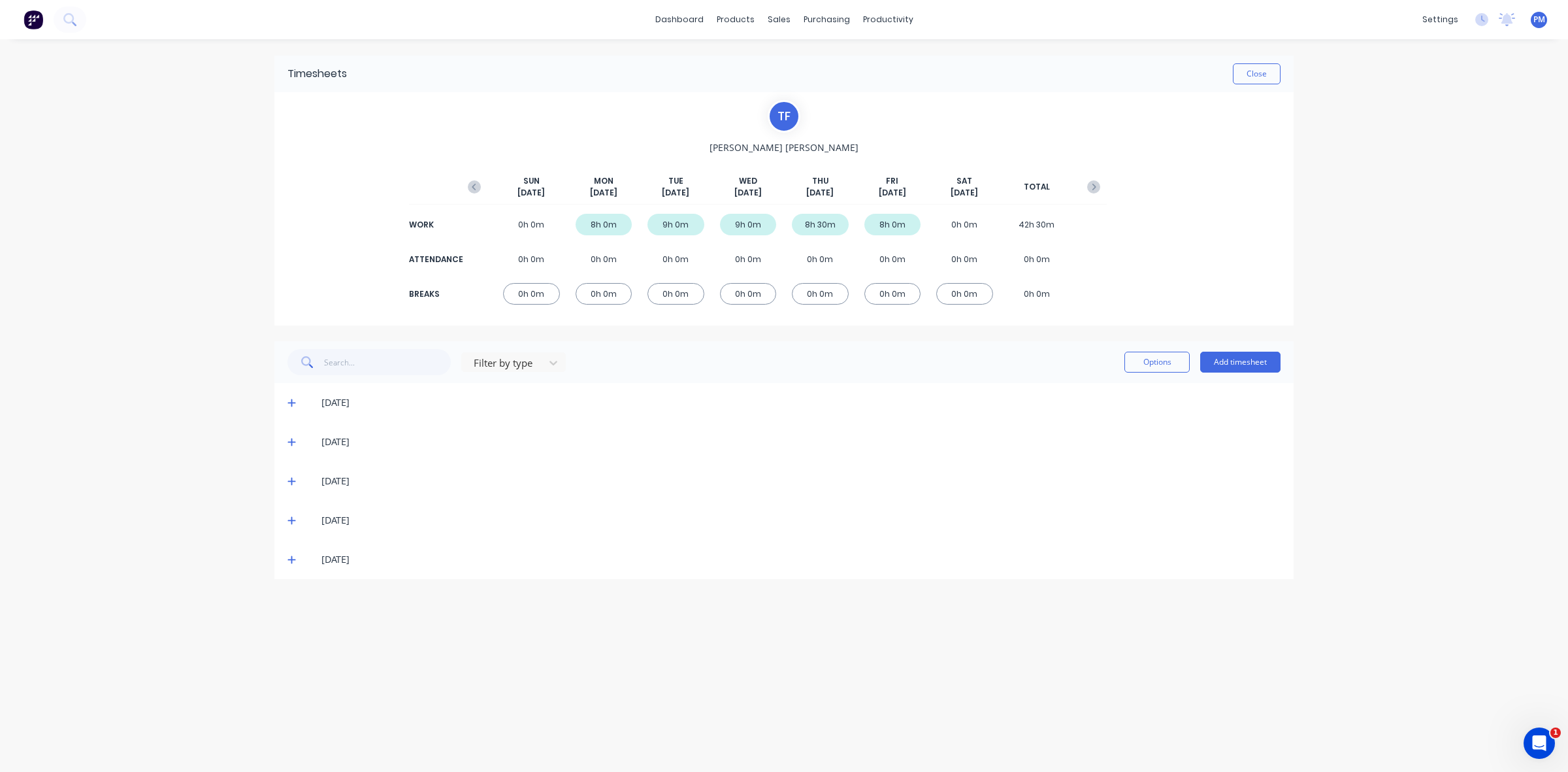
click at [289, 520] on icon at bounding box center [291, 521] width 8 height 8
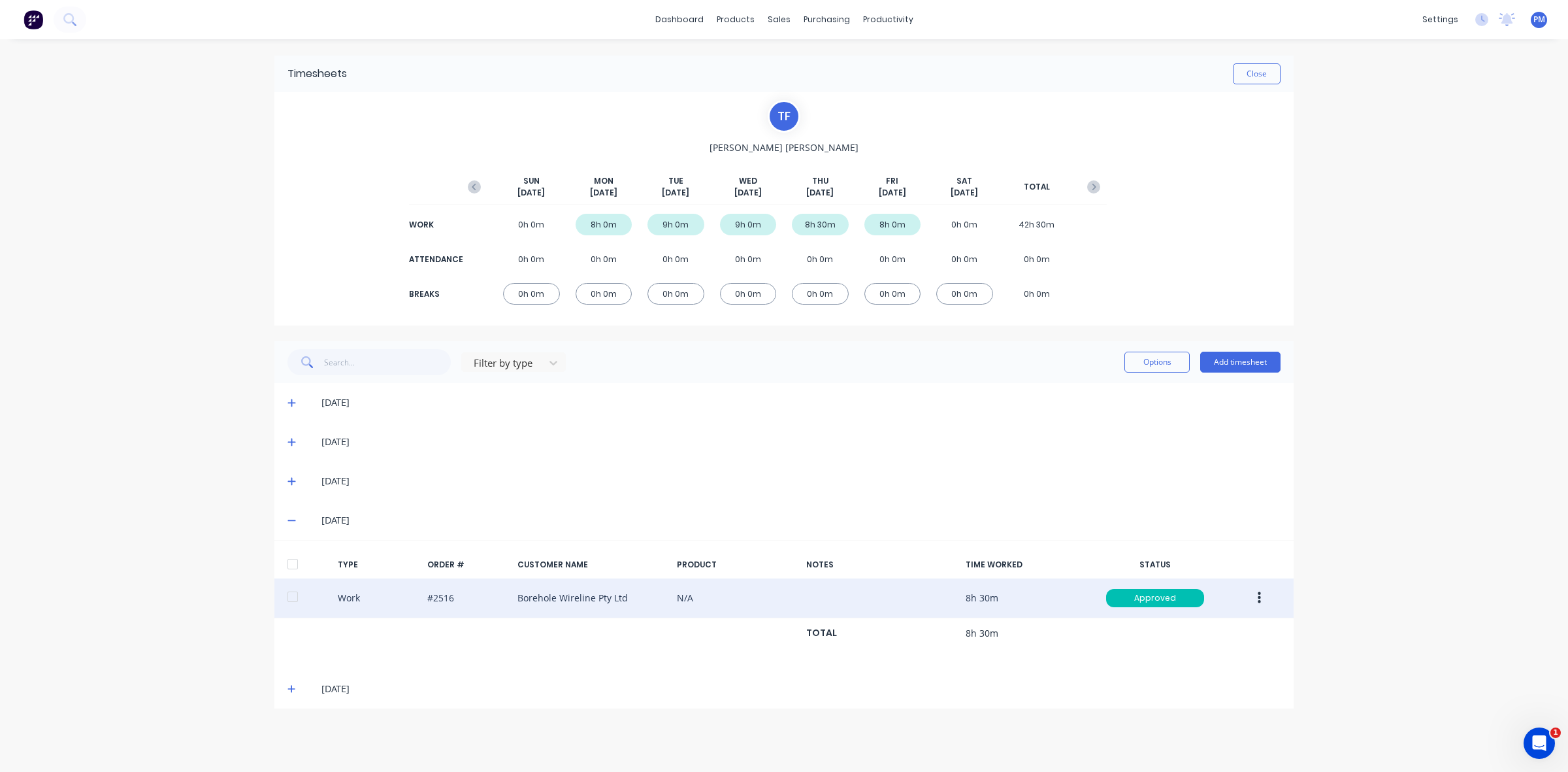
click at [1259, 602] on icon "button" at bounding box center [1259, 598] width 3 height 12
click at [1177, 548] on div "Edit" at bounding box center [1213, 548] width 101 height 19
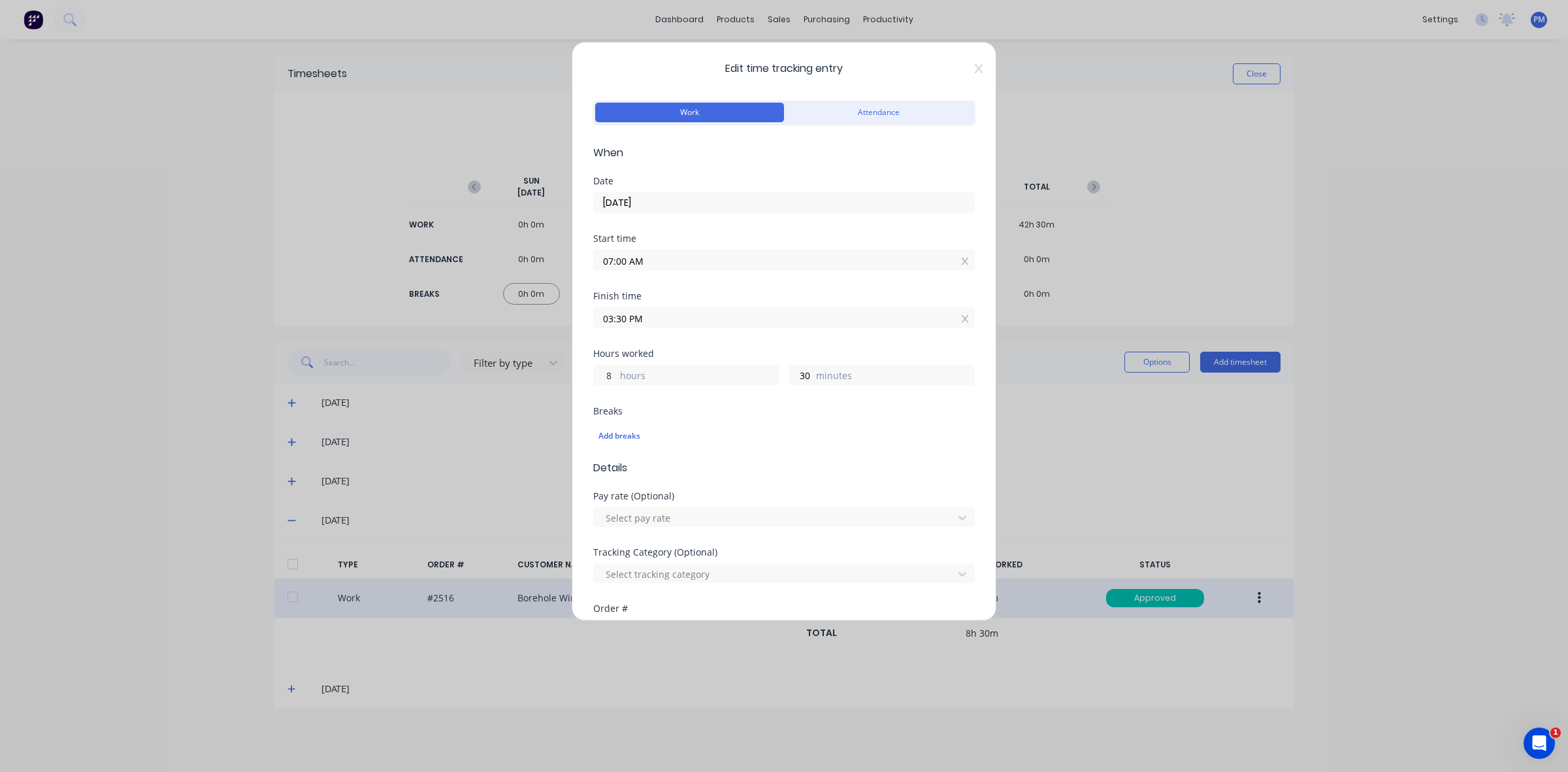
click at [609, 374] on input "8" at bounding box center [605, 375] width 23 height 19
click at [608, 374] on input "8" at bounding box center [605, 375] width 23 height 19
type input "9"
type input "04:30 PM"
click at [798, 374] on input "30" at bounding box center [801, 375] width 23 height 19
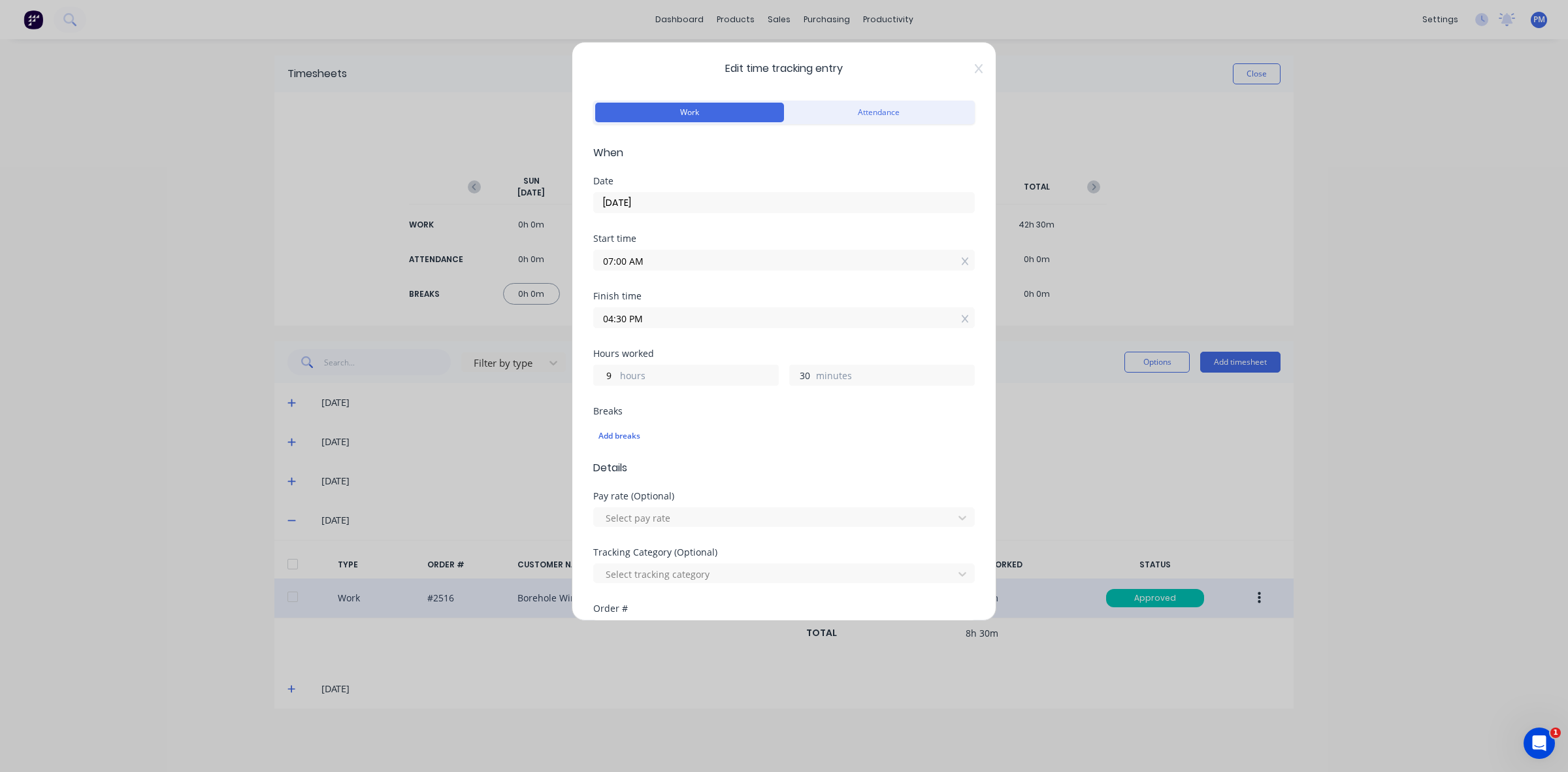
drag, startPoint x: 803, startPoint y: 374, endPoint x: 785, endPoint y: 374, distance: 18.0
click at [790, 374] on input "30" at bounding box center [801, 375] width 23 height 19
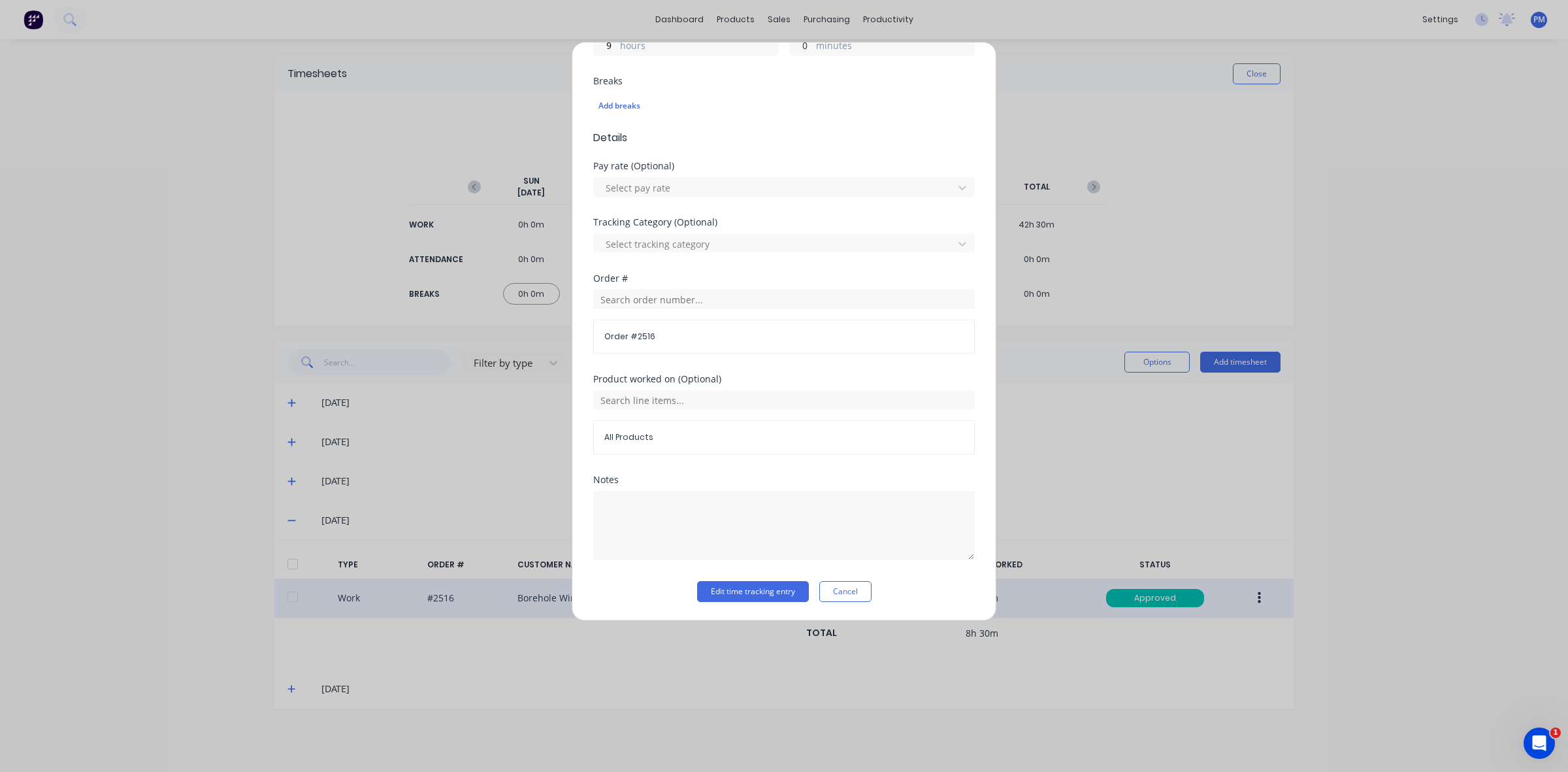
scroll to position [332, 0]
type input "0"
type input "04:00 PM"
click at [744, 593] on button "Edit time tracking entry" at bounding box center [753, 591] width 112 height 21
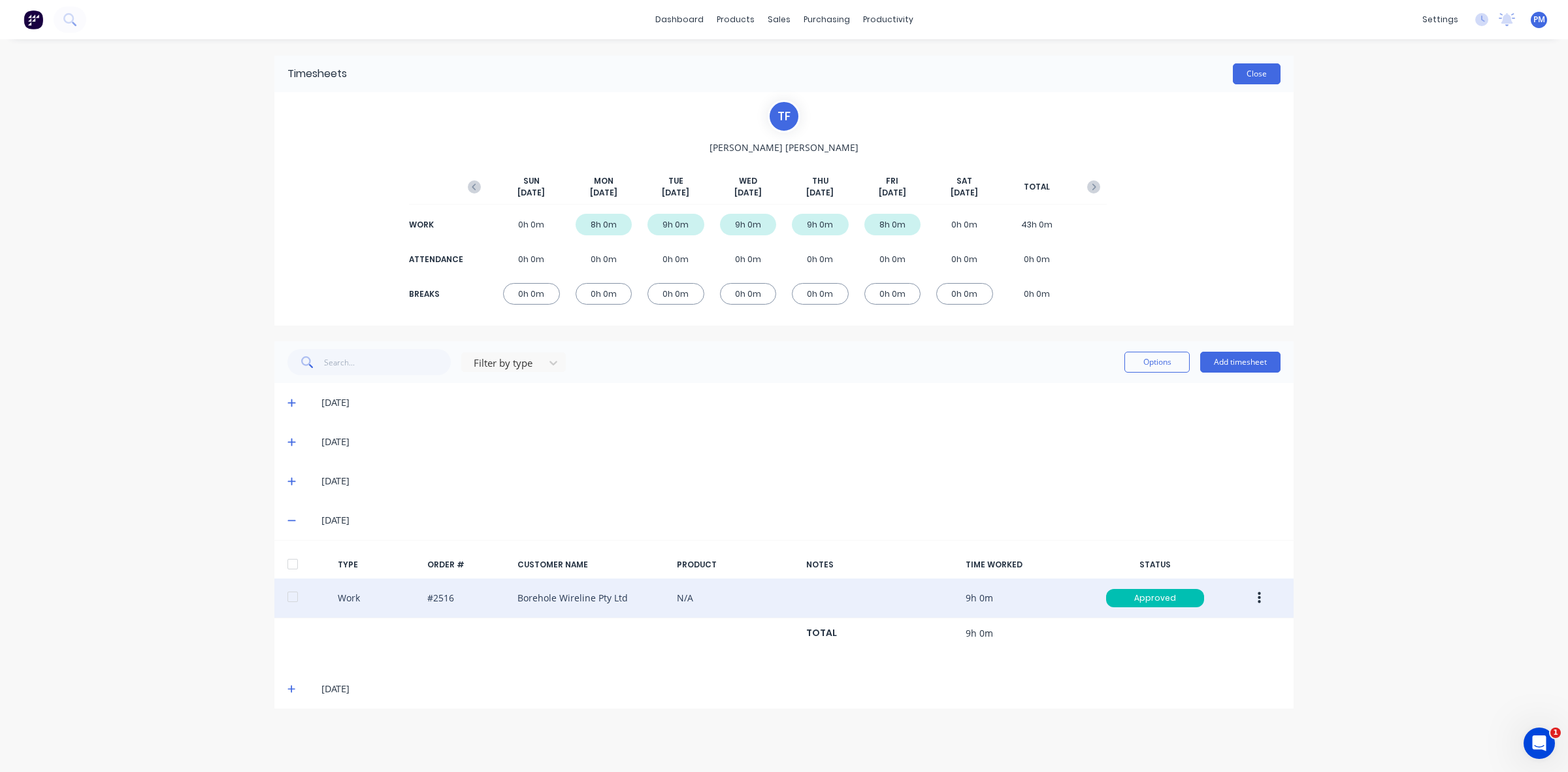
click at [1259, 78] on button "Close" at bounding box center [1257, 74] width 48 height 21
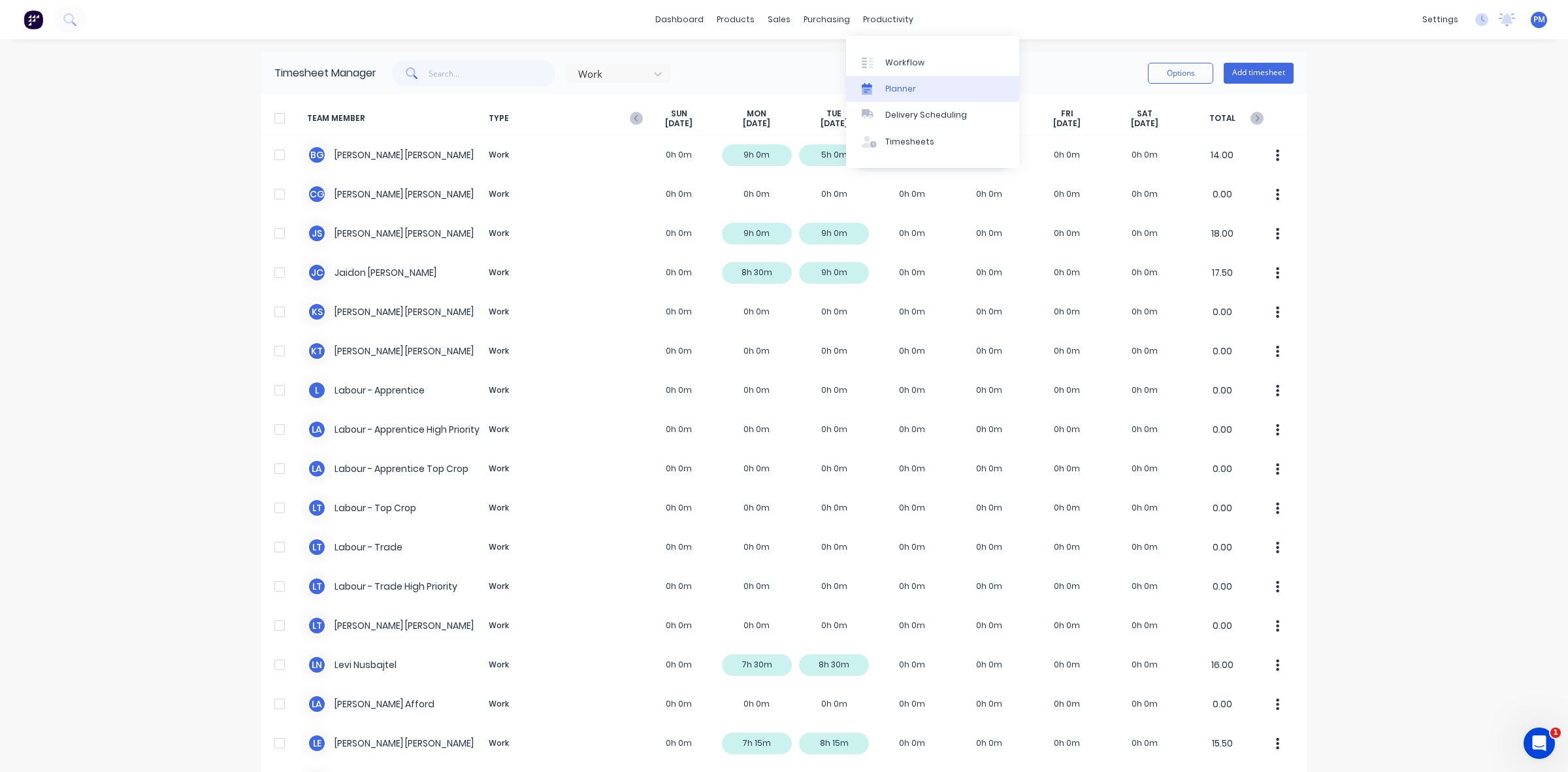
click at [887, 83] on div "Planner" at bounding box center [900, 89] width 31 height 12
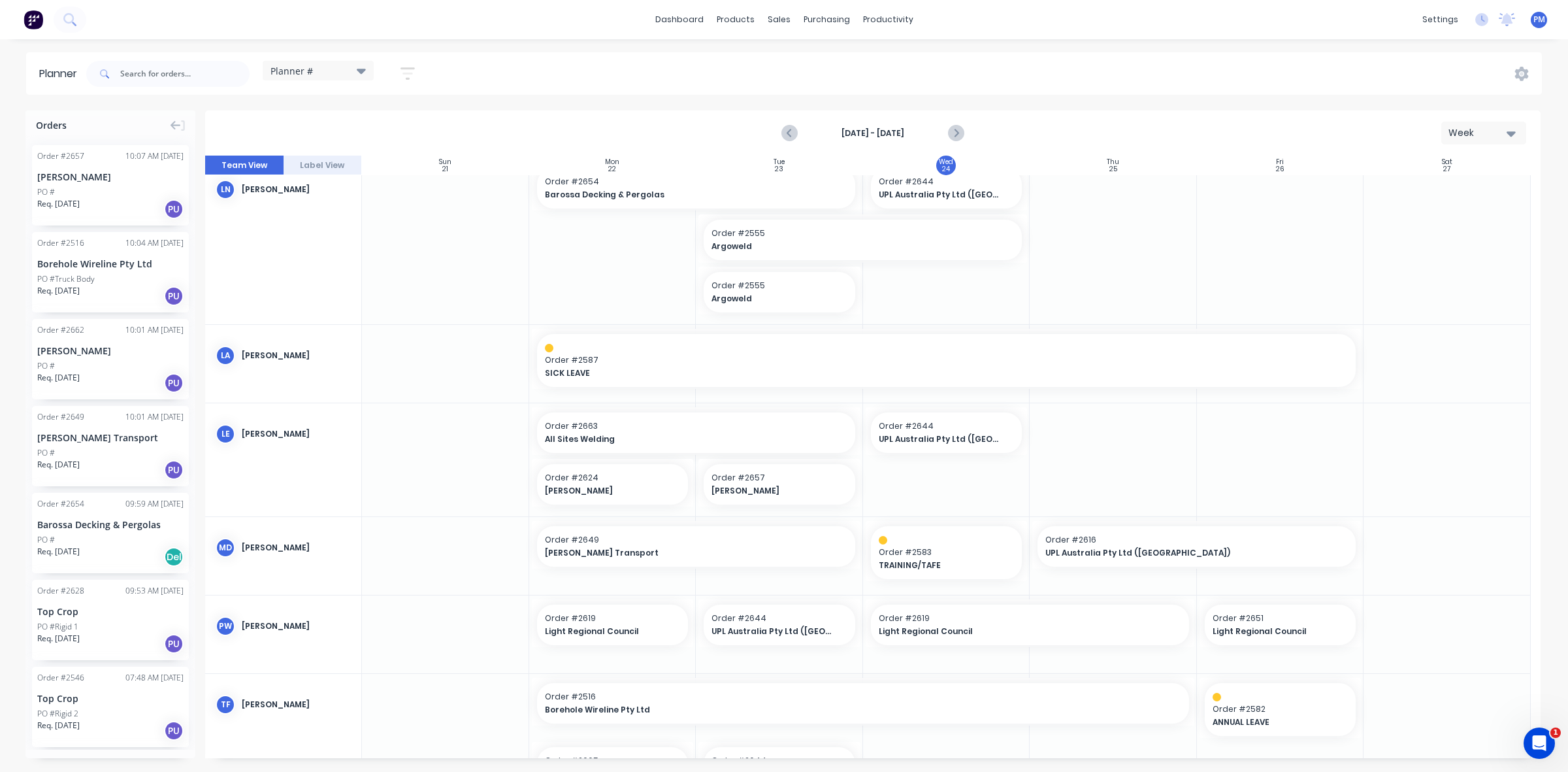
scroll to position [572, 0]
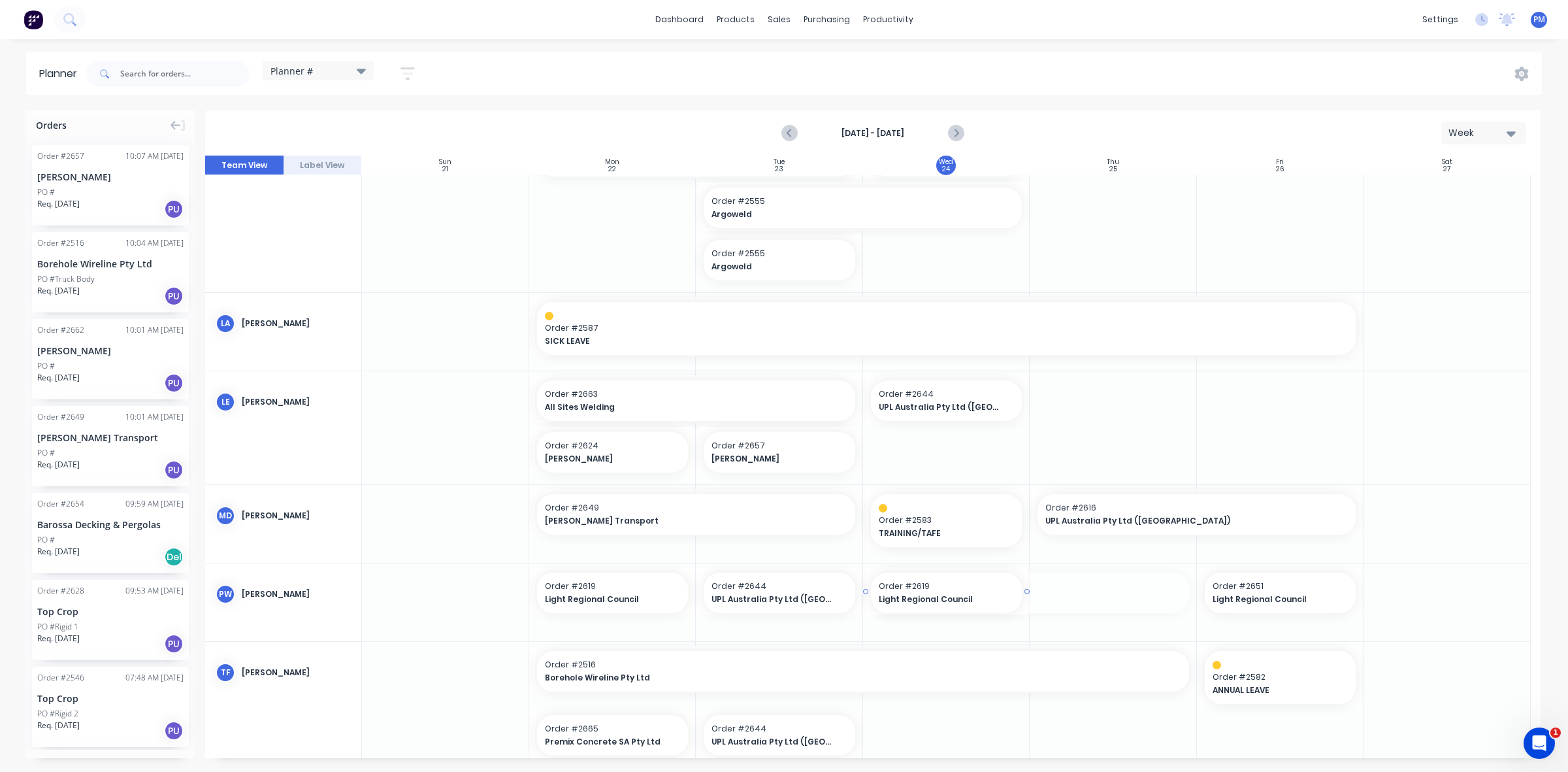
drag, startPoint x: 1190, startPoint y: 589, endPoint x: 1029, endPoint y: 585, distance: 161.0
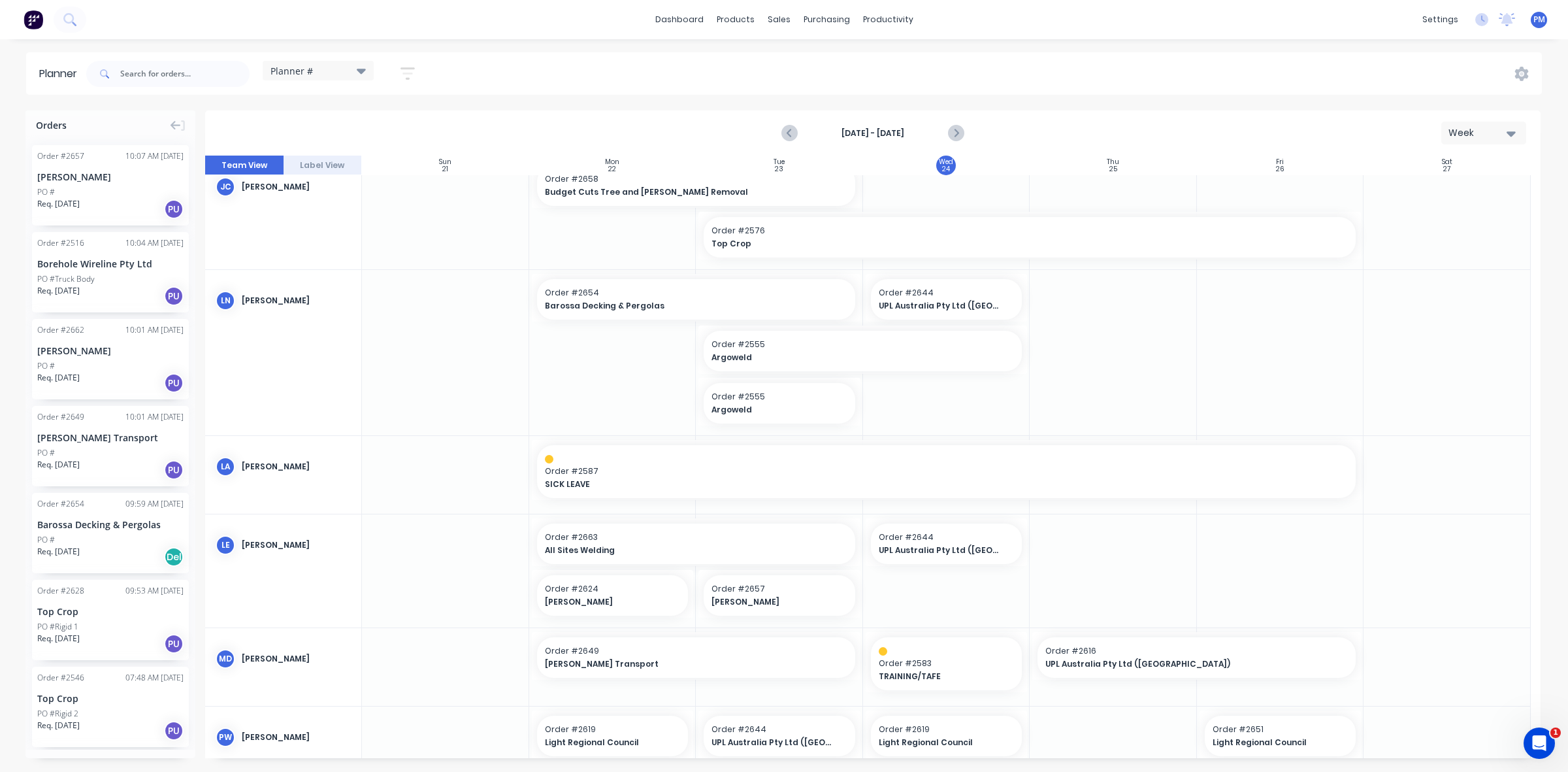
scroll to position [428, 0]
drag, startPoint x: 1021, startPoint y: 540, endPoint x: 1070, endPoint y: 541, distance: 49.0
drag, startPoint x: 1022, startPoint y: 295, endPoint x: 1086, endPoint y: 303, distance: 64.5
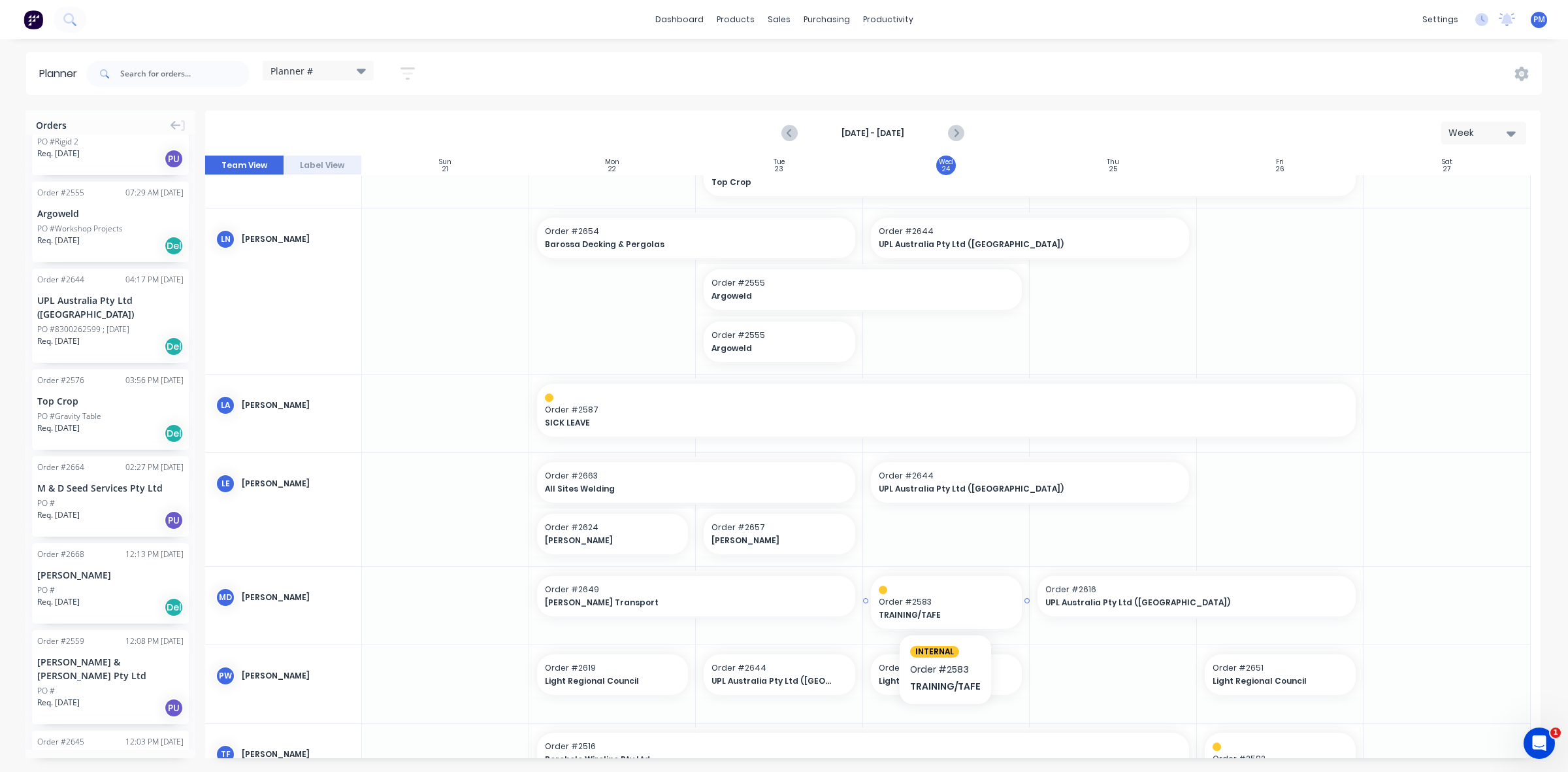
scroll to position [572, 0]
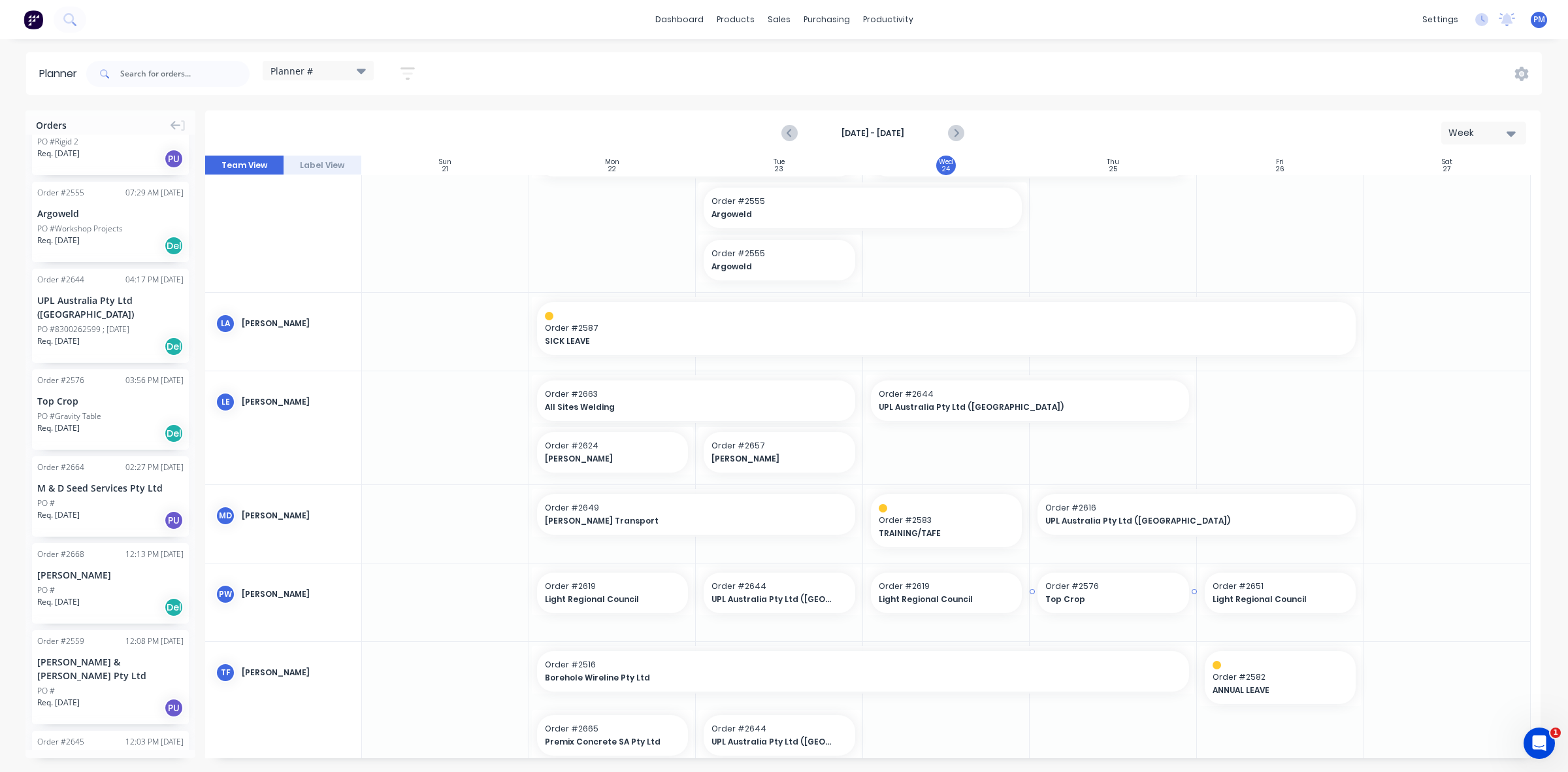
drag, startPoint x: 60, startPoint y: 385, endPoint x: 1070, endPoint y: 590, distance: 1030.6
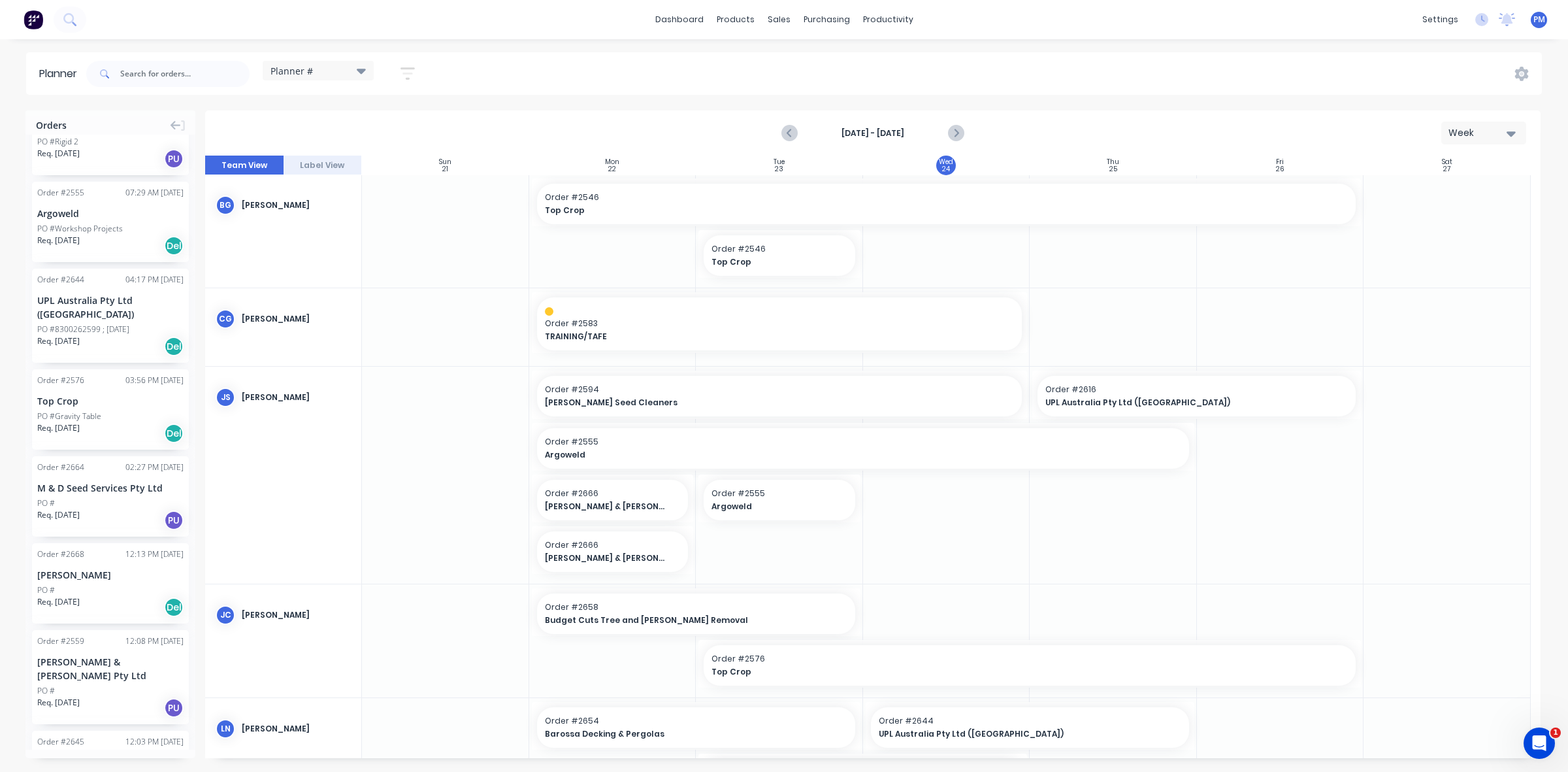
scroll to position [0, 0]
click at [855, 344] on div "Delete timeslot" at bounding box center [882, 352] width 140 height 27
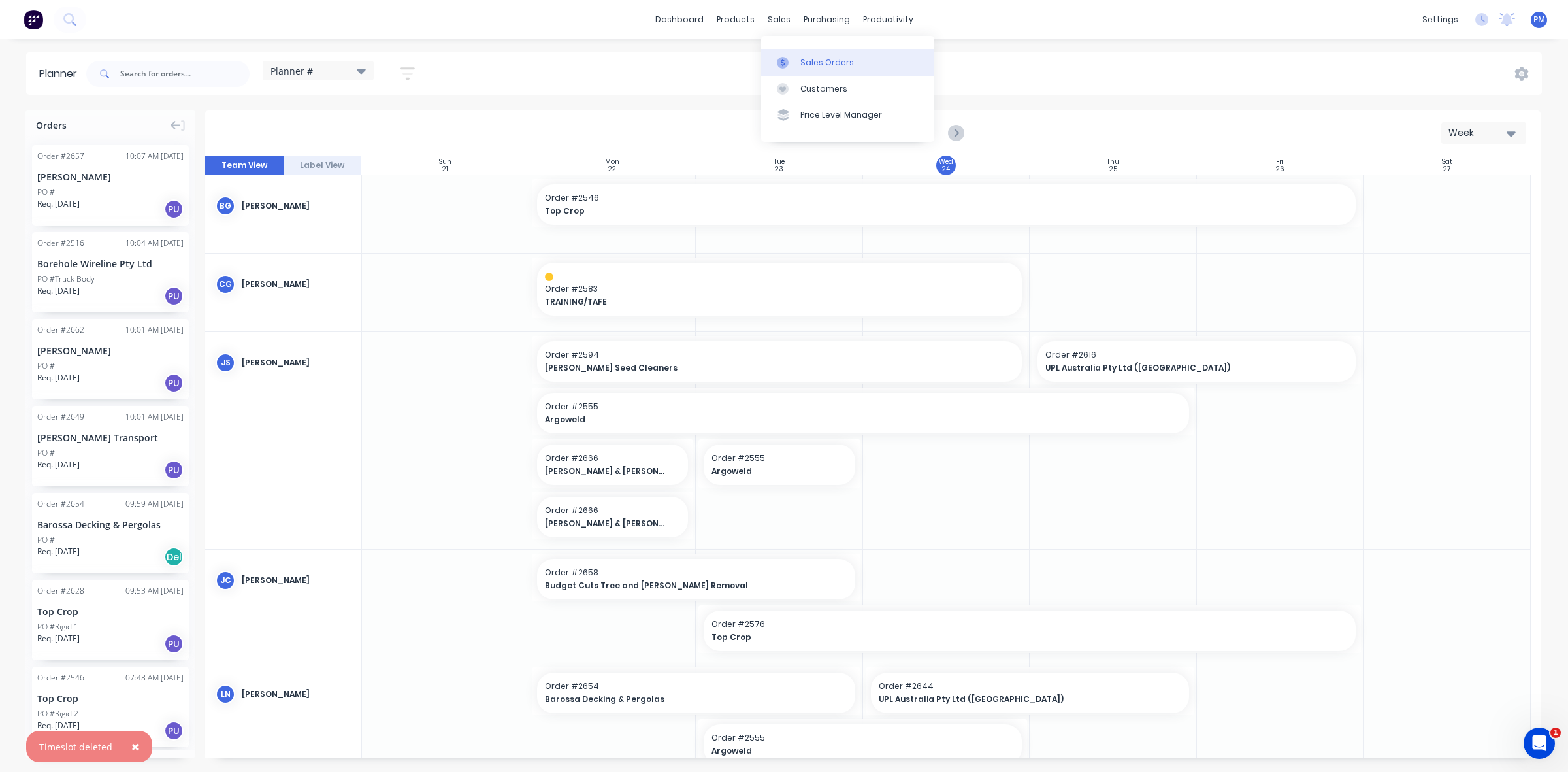
click at [810, 61] on div "Sales Orders" at bounding box center [827, 63] width 54 height 12
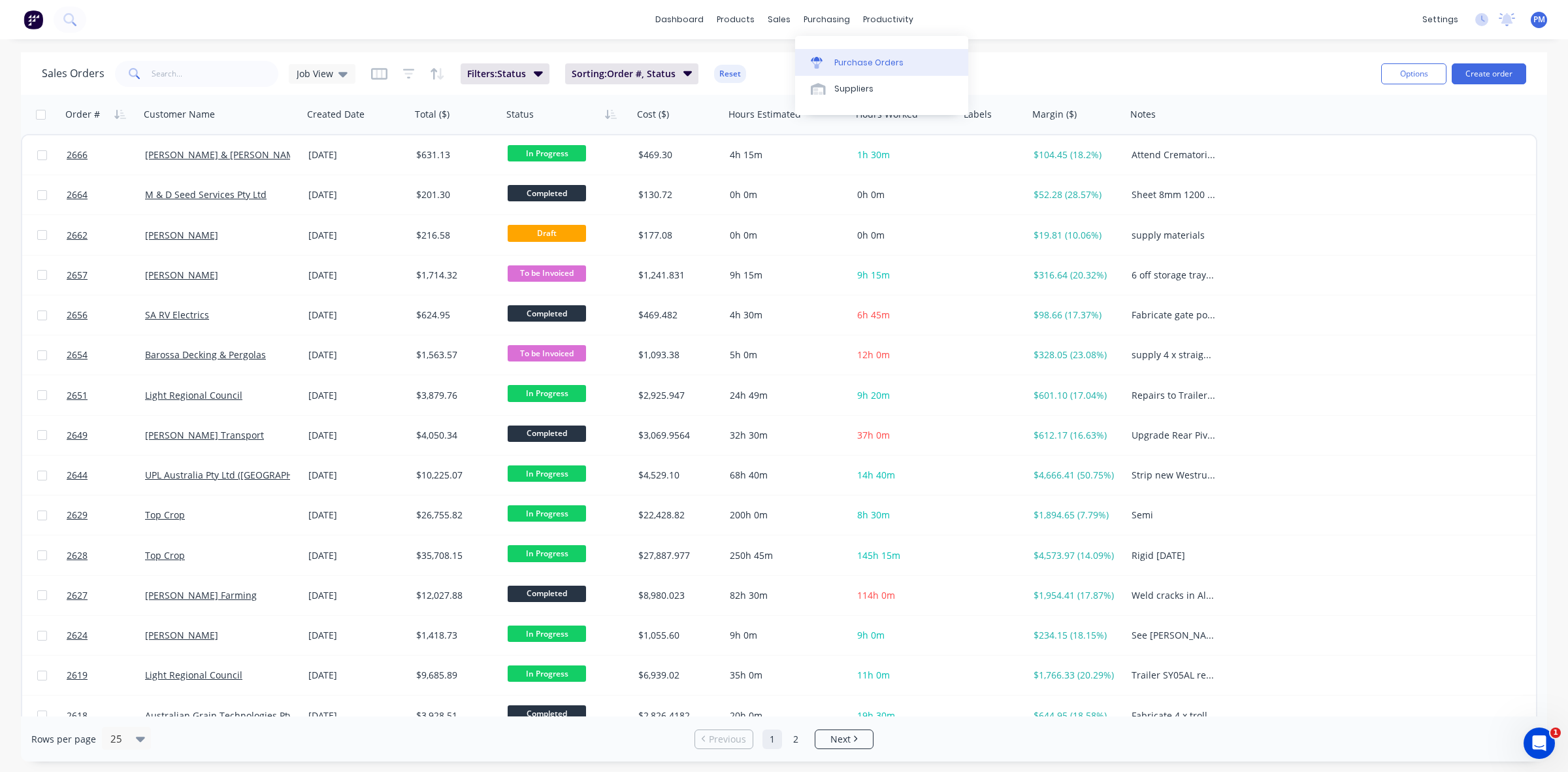
click at [841, 60] on div "Purchase Orders" at bounding box center [869, 63] width 69 height 12
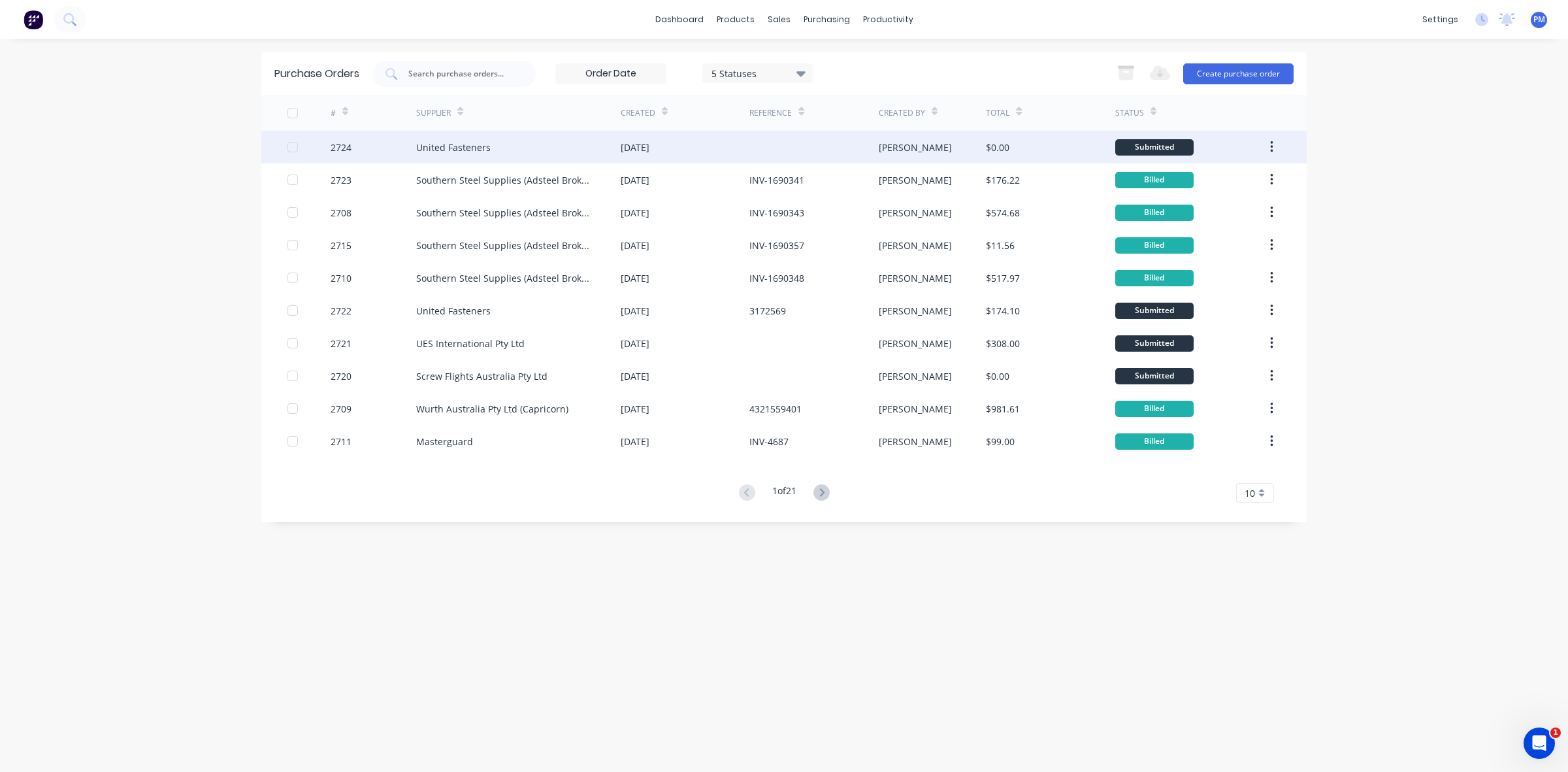
click at [703, 148] on div "[DATE]" at bounding box center [685, 147] width 129 height 33
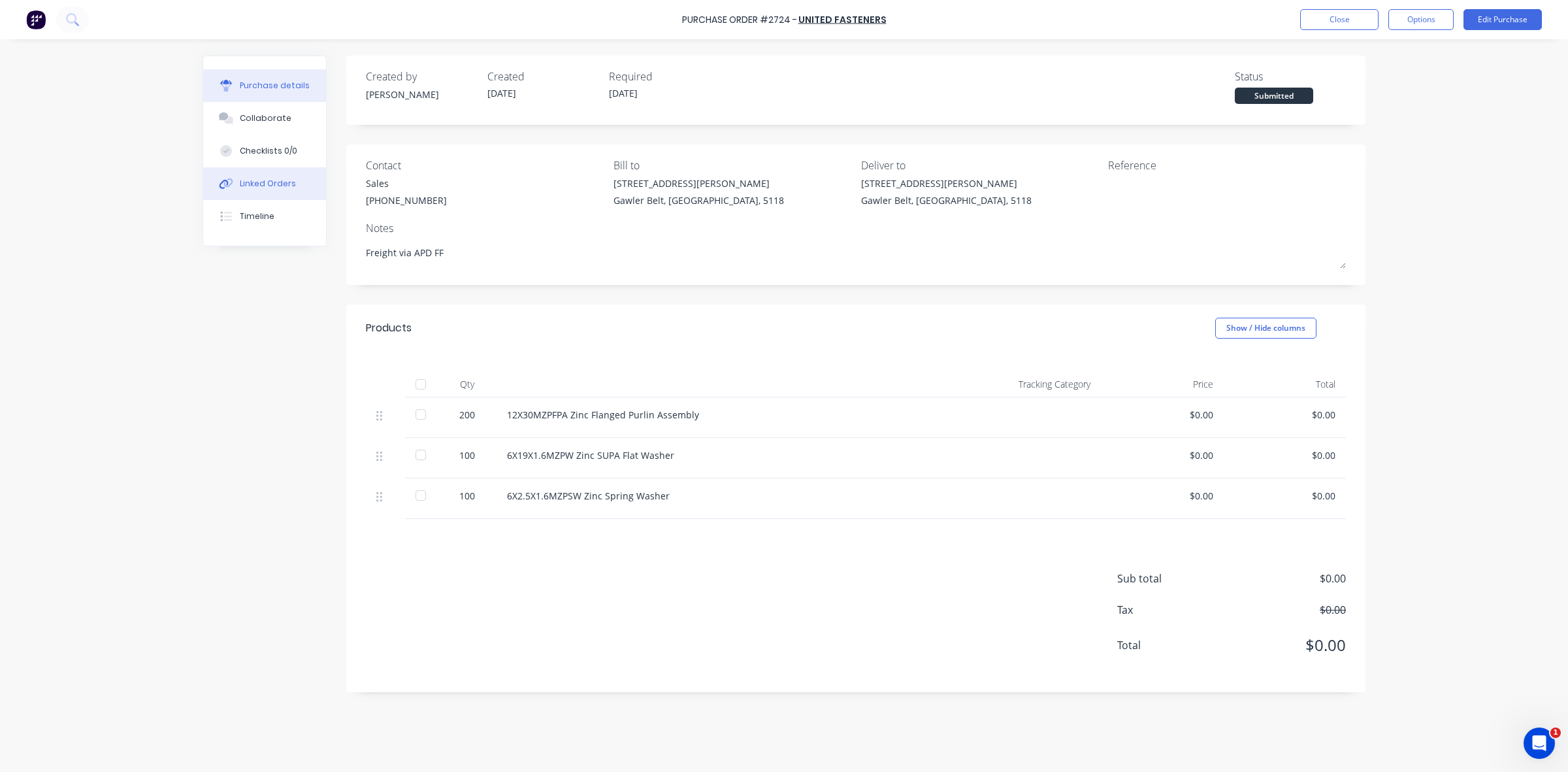
click at [274, 182] on div "Linked Orders" at bounding box center [268, 183] width 56 height 12
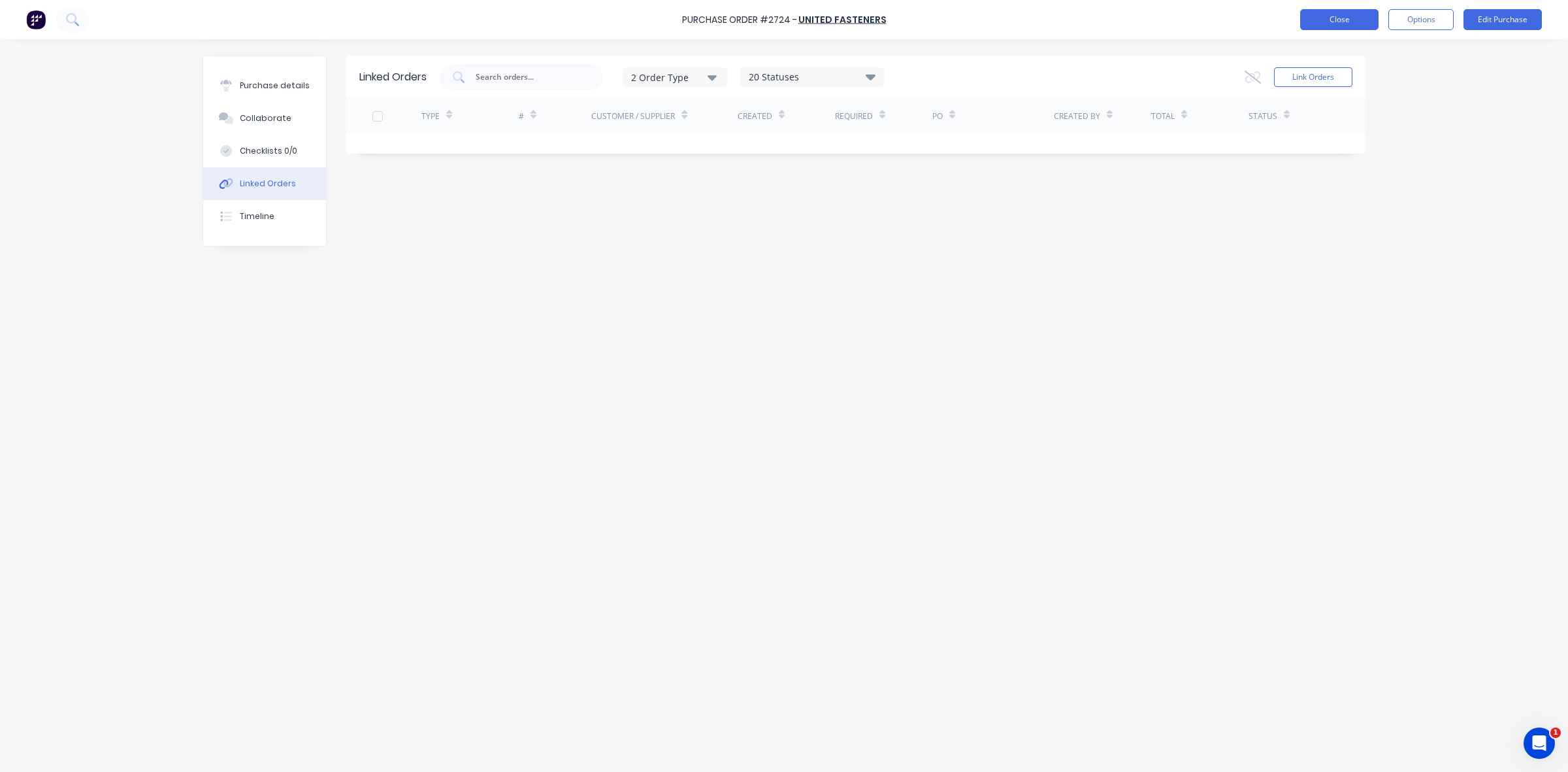
click at [1334, 19] on button "Close" at bounding box center [1339, 19] width 78 height 21
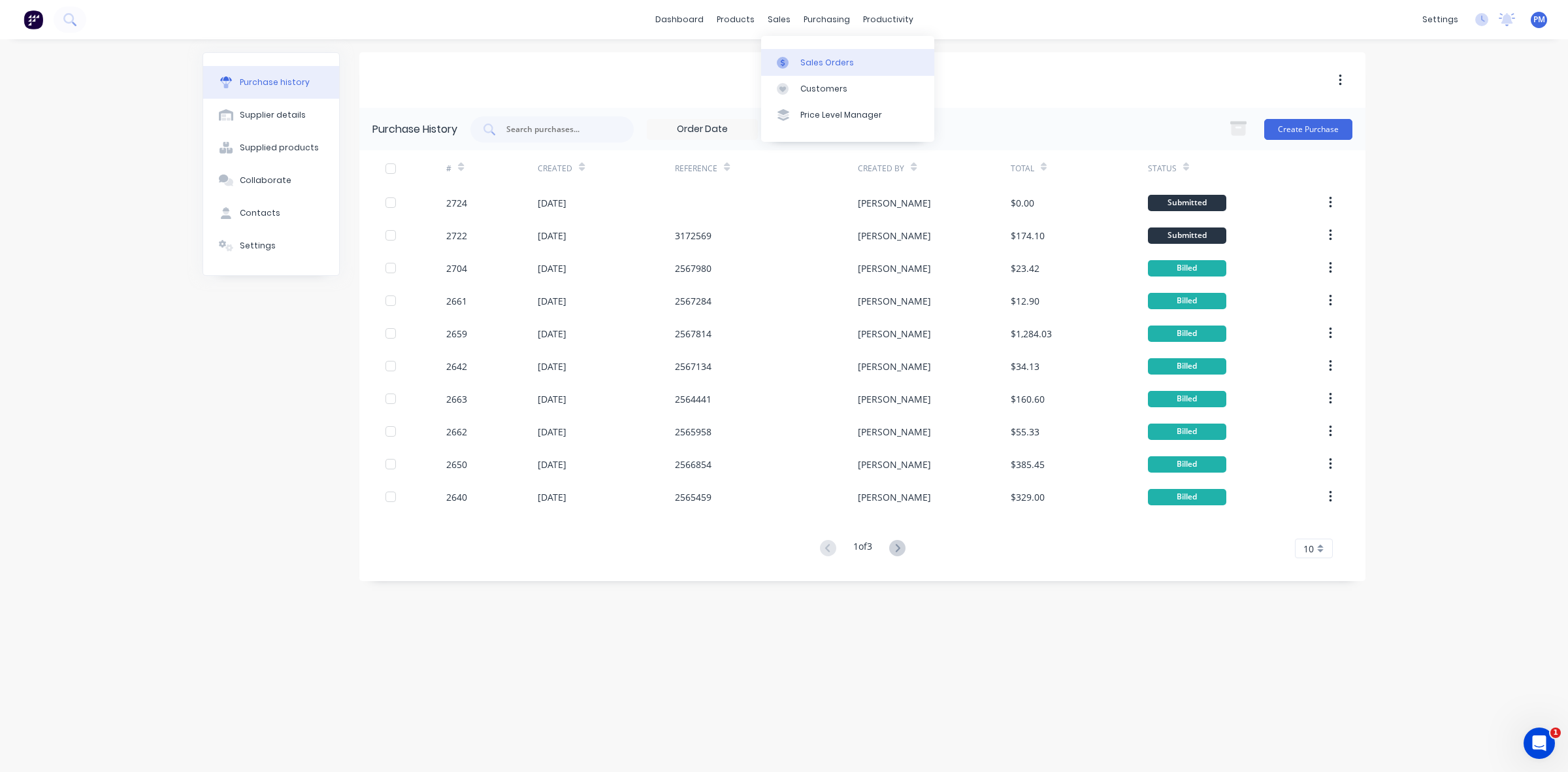
click at [810, 57] on div "Sales Orders" at bounding box center [827, 63] width 54 height 12
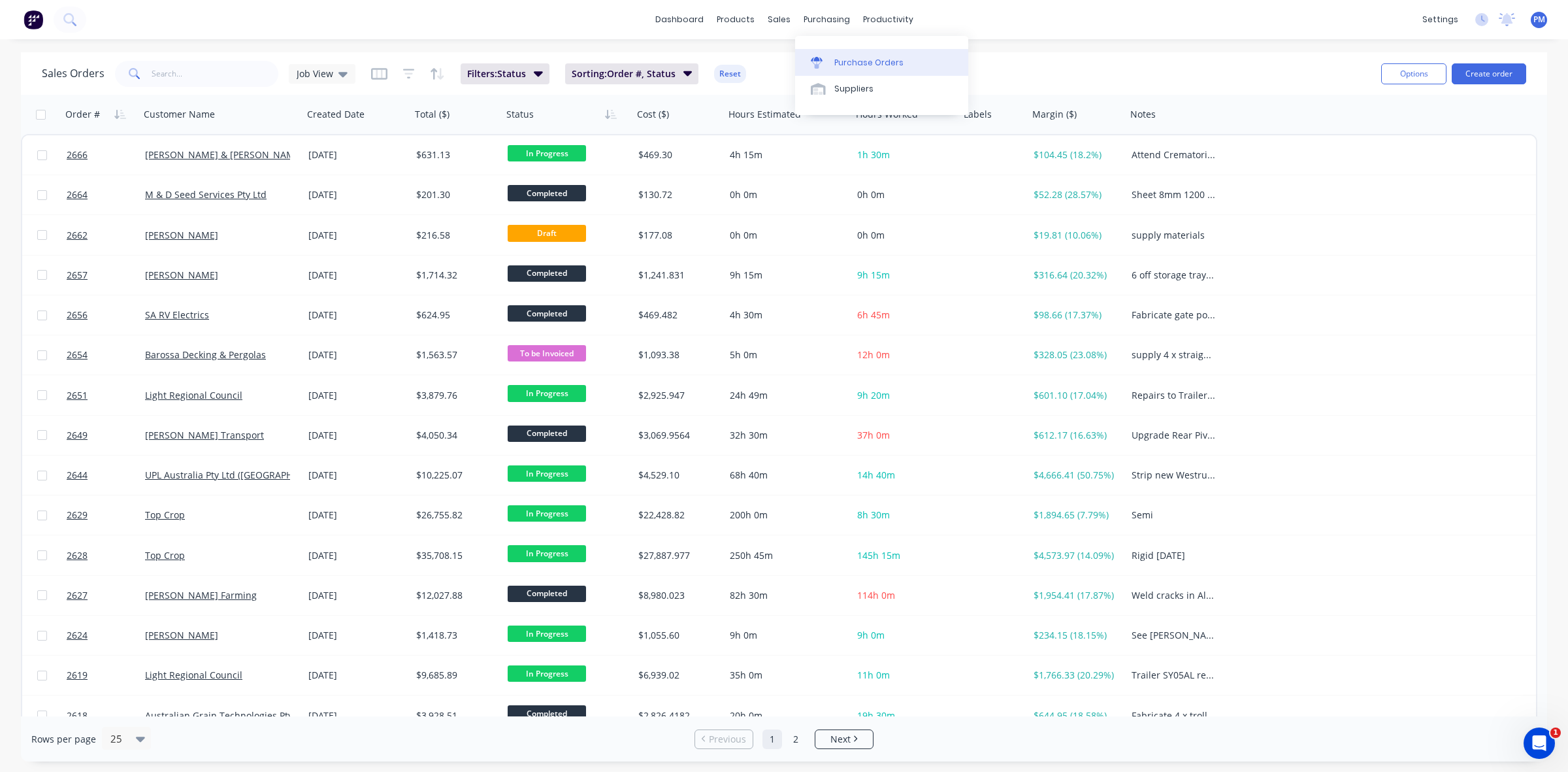
click at [848, 57] on div "Purchase Orders" at bounding box center [869, 63] width 69 height 12
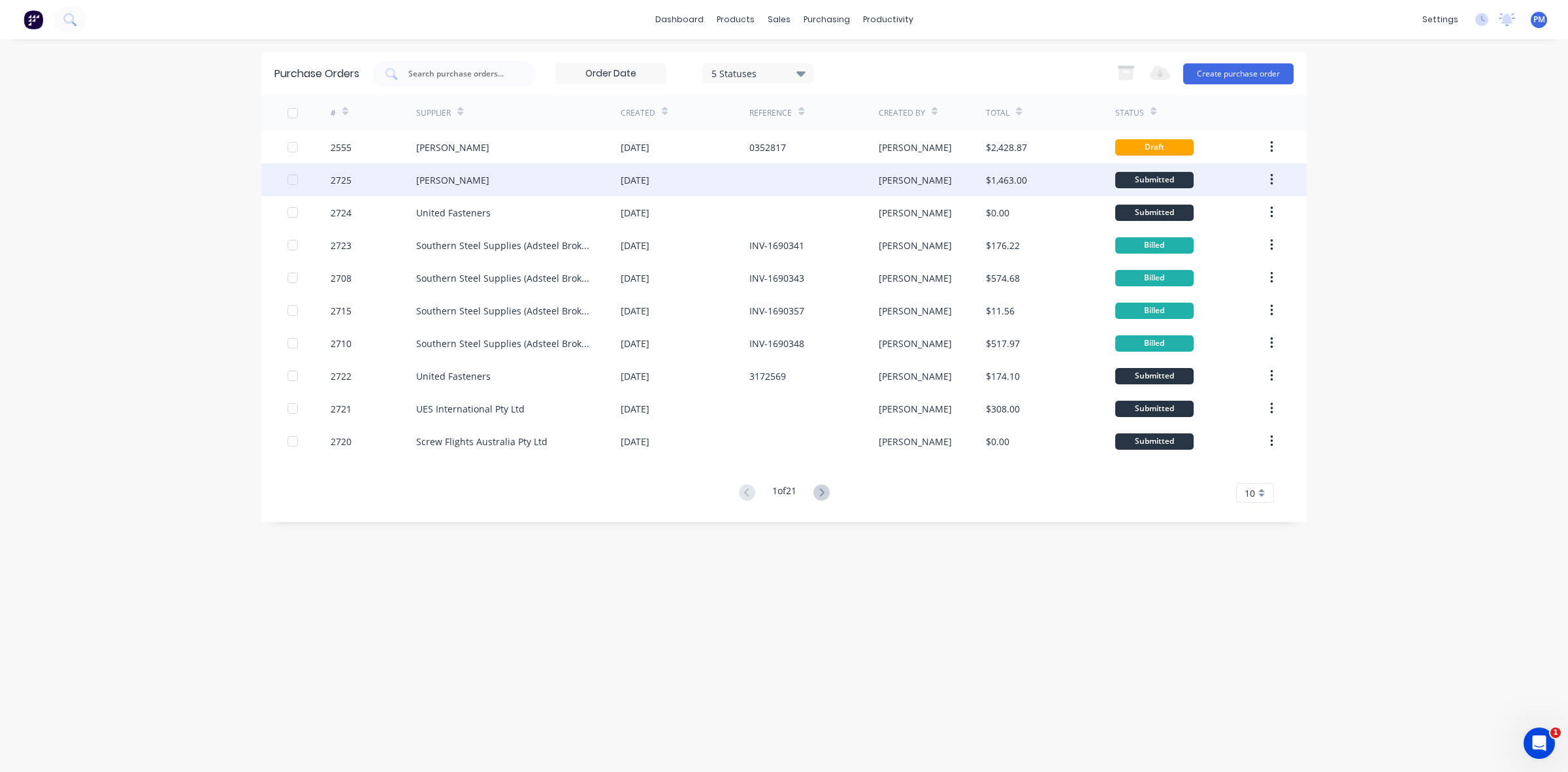
click at [528, 183] on div "[PERSON_NAME]" at bounding box center [519, 180] width 204 height 33
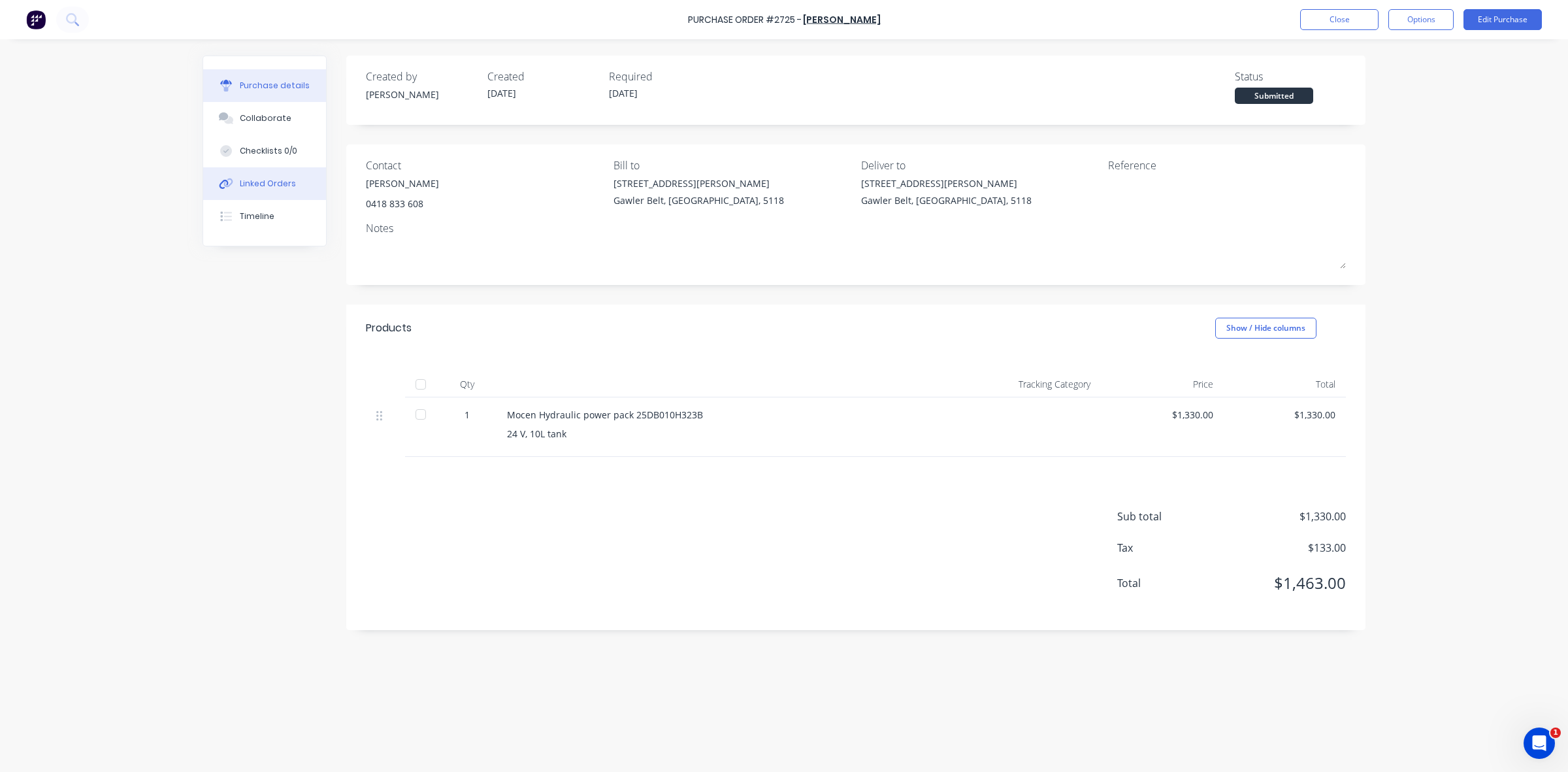
click at [268, 177] on div "Linked Orders" at bounding box center [268, 183] width 56 height 12
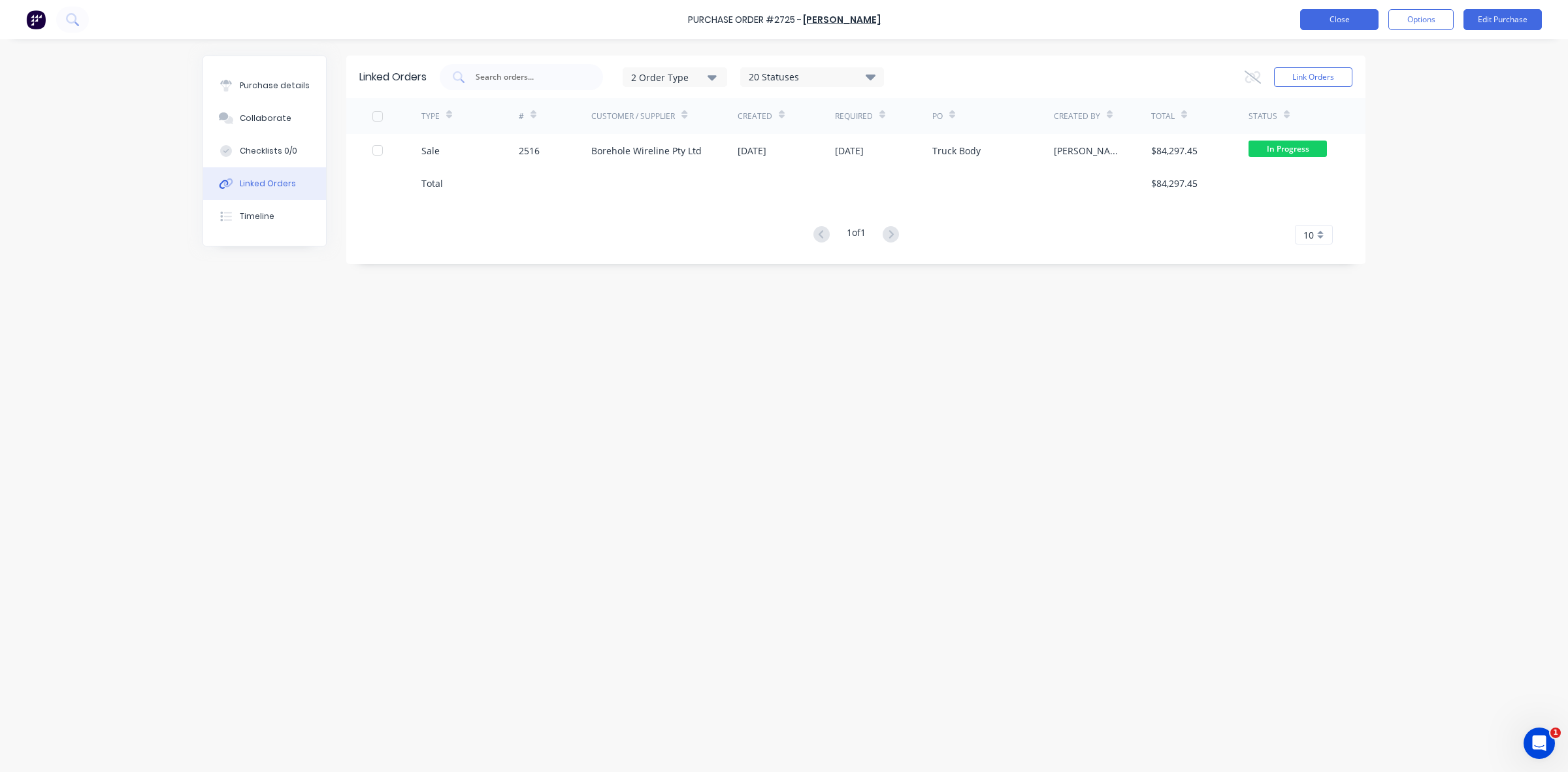
click at [1314, 19] on button "Close" at bounding box center [1339, 19] width 78 height 21
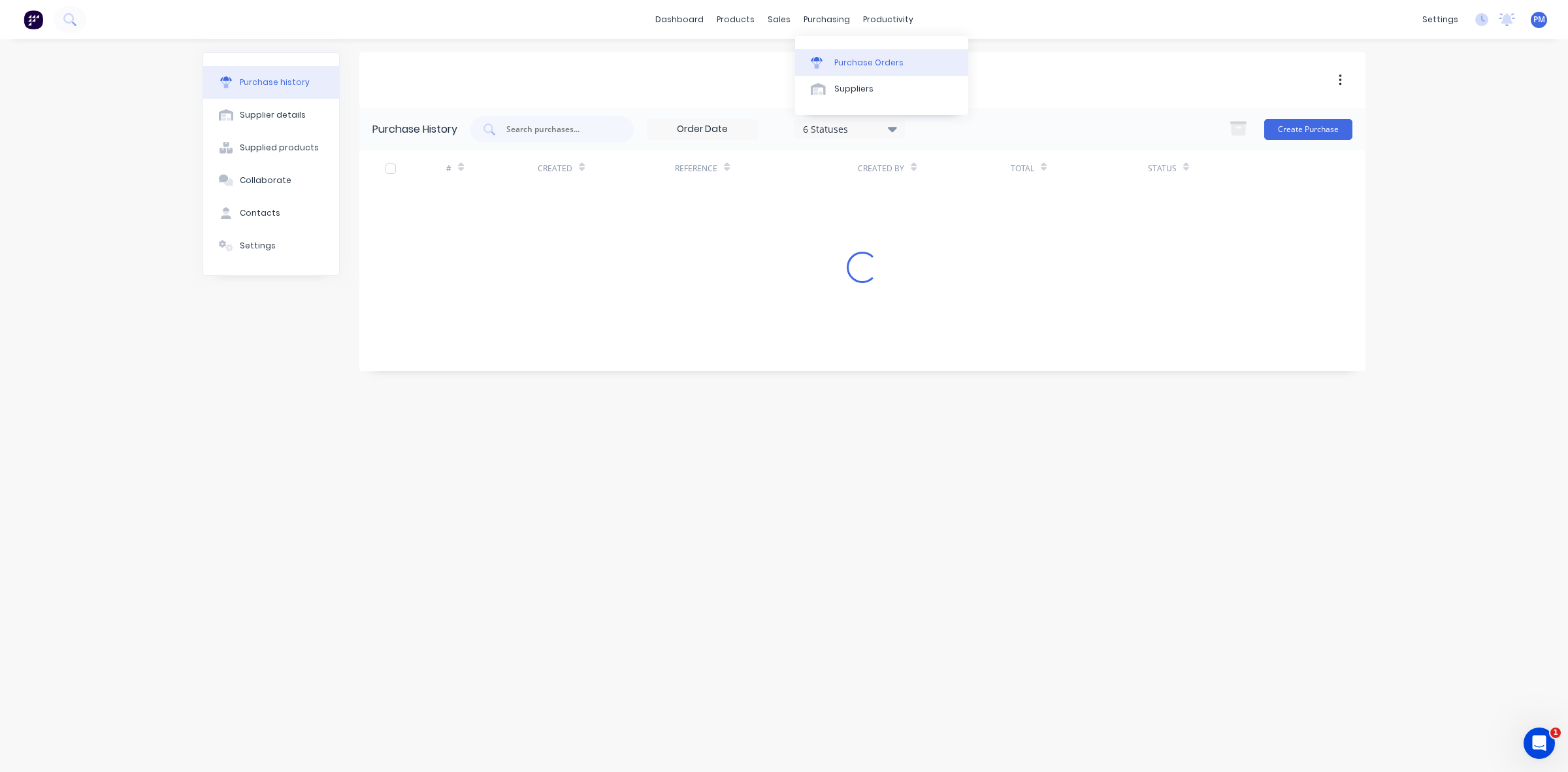
click at [847, 60] on div "Purchase Orders" at bounding box center [869, 63] width 69 height 12
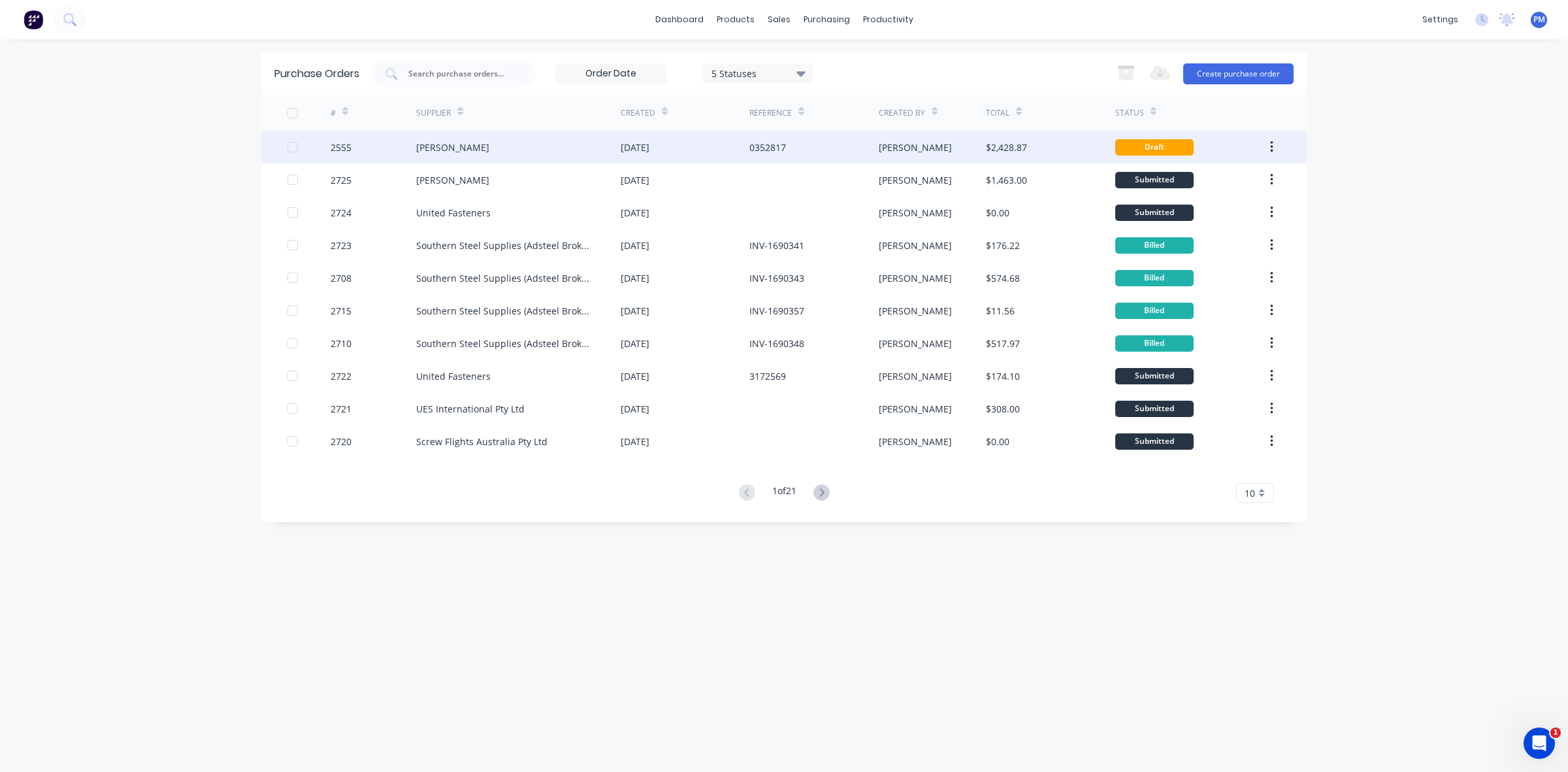
click at [528, 147] on div "[PERSON_NAME]" at bounding box center [519, 147] width 204 height 33
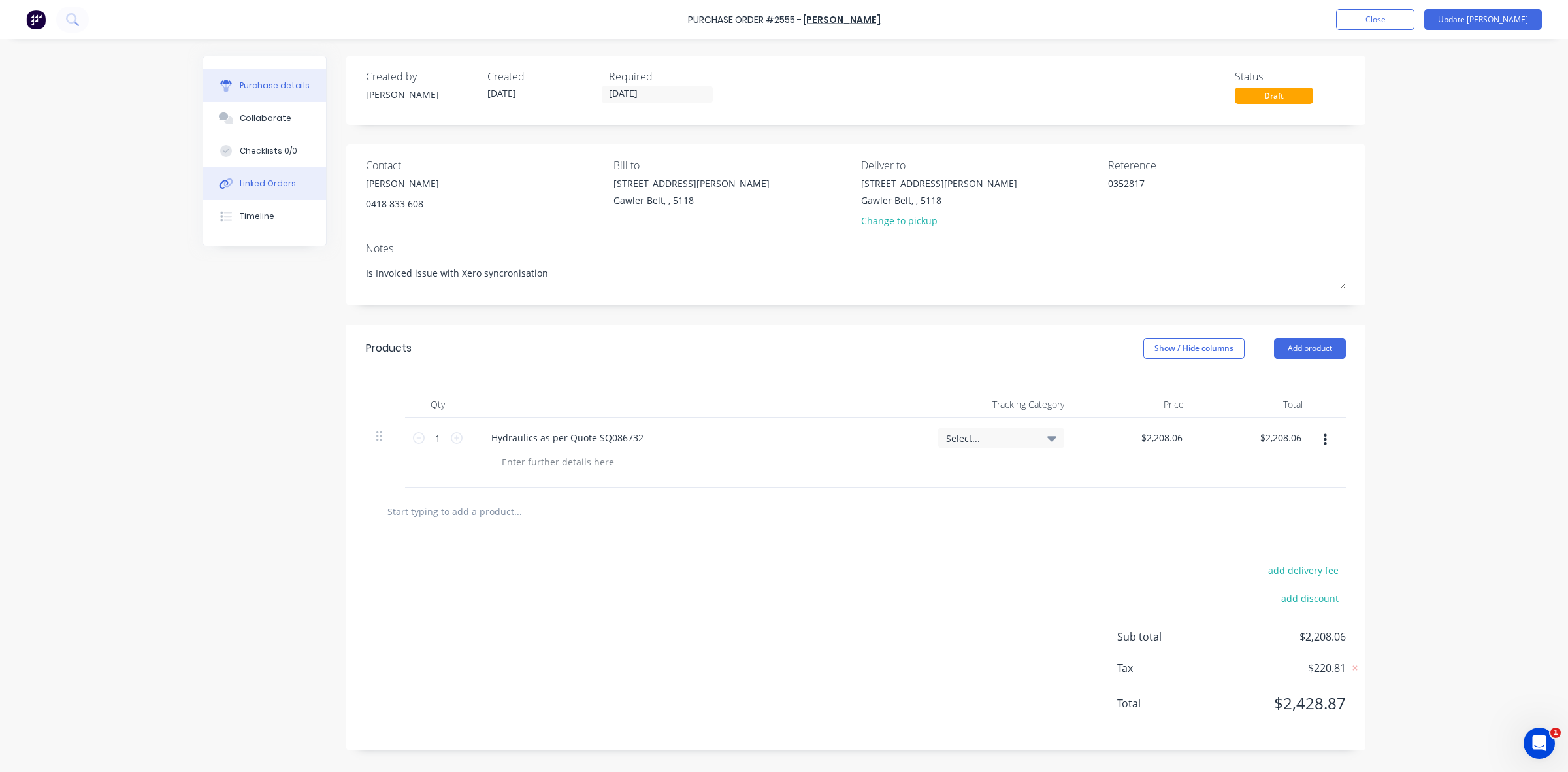
click at [271, 181] on div "Linked Orders" at bounding box center [268, 183] width 56 height 12
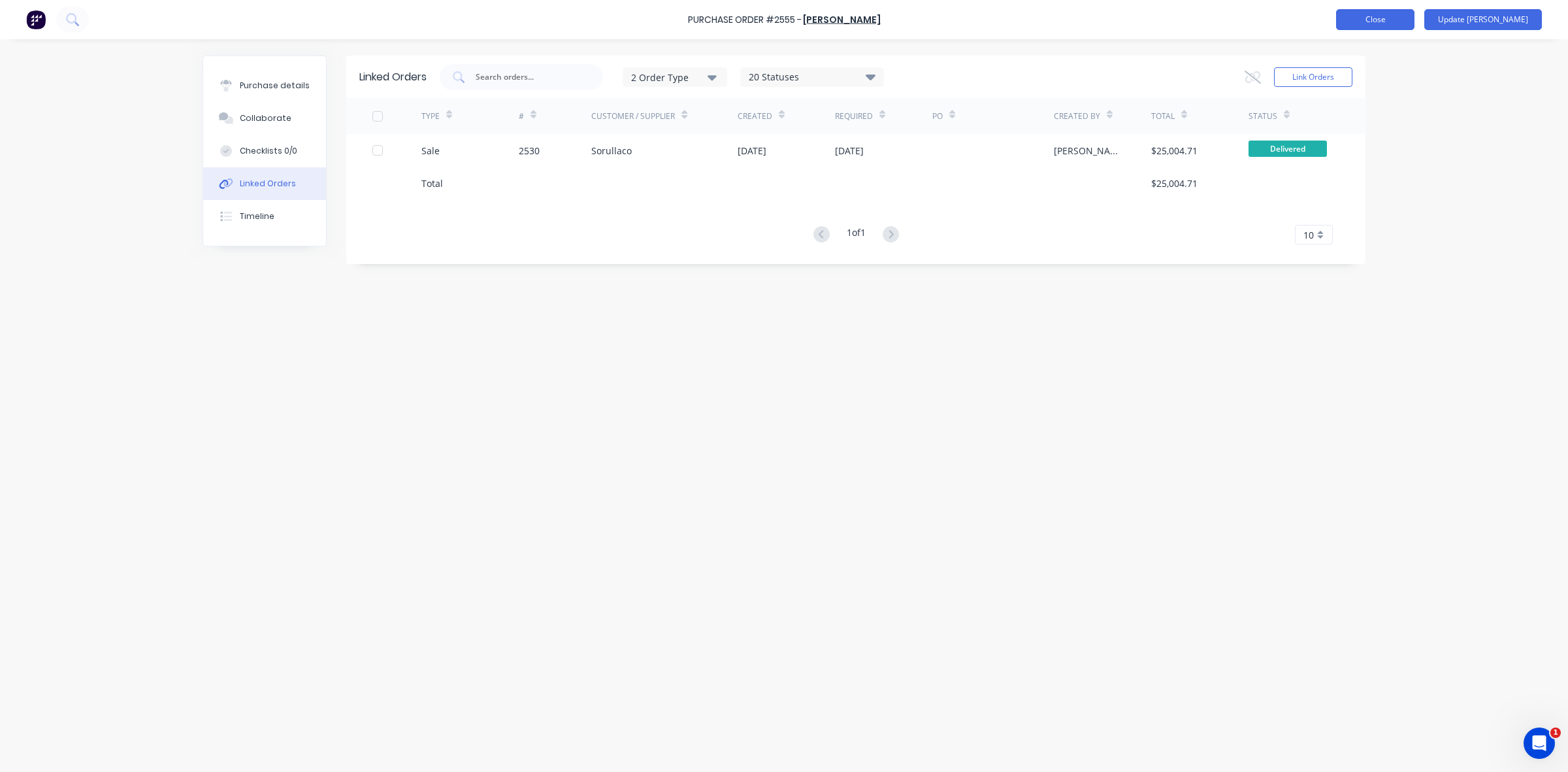
click at [1390, 24] on button "Close" at bounding box center [1375, 19] width 78 height 21
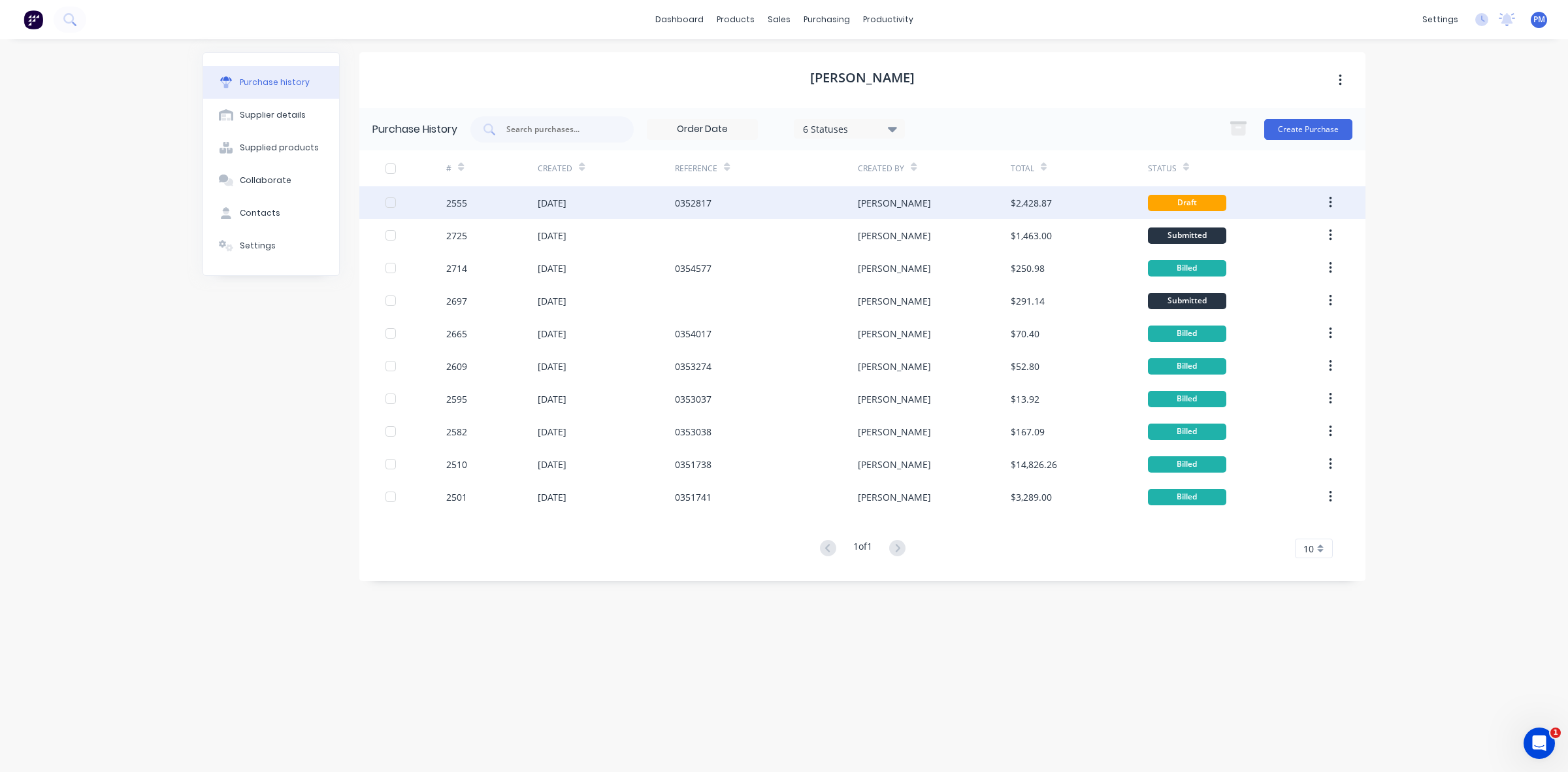
click at [751, 200] on div "0352817" at bounding box center [767, 203] width 183 height 33
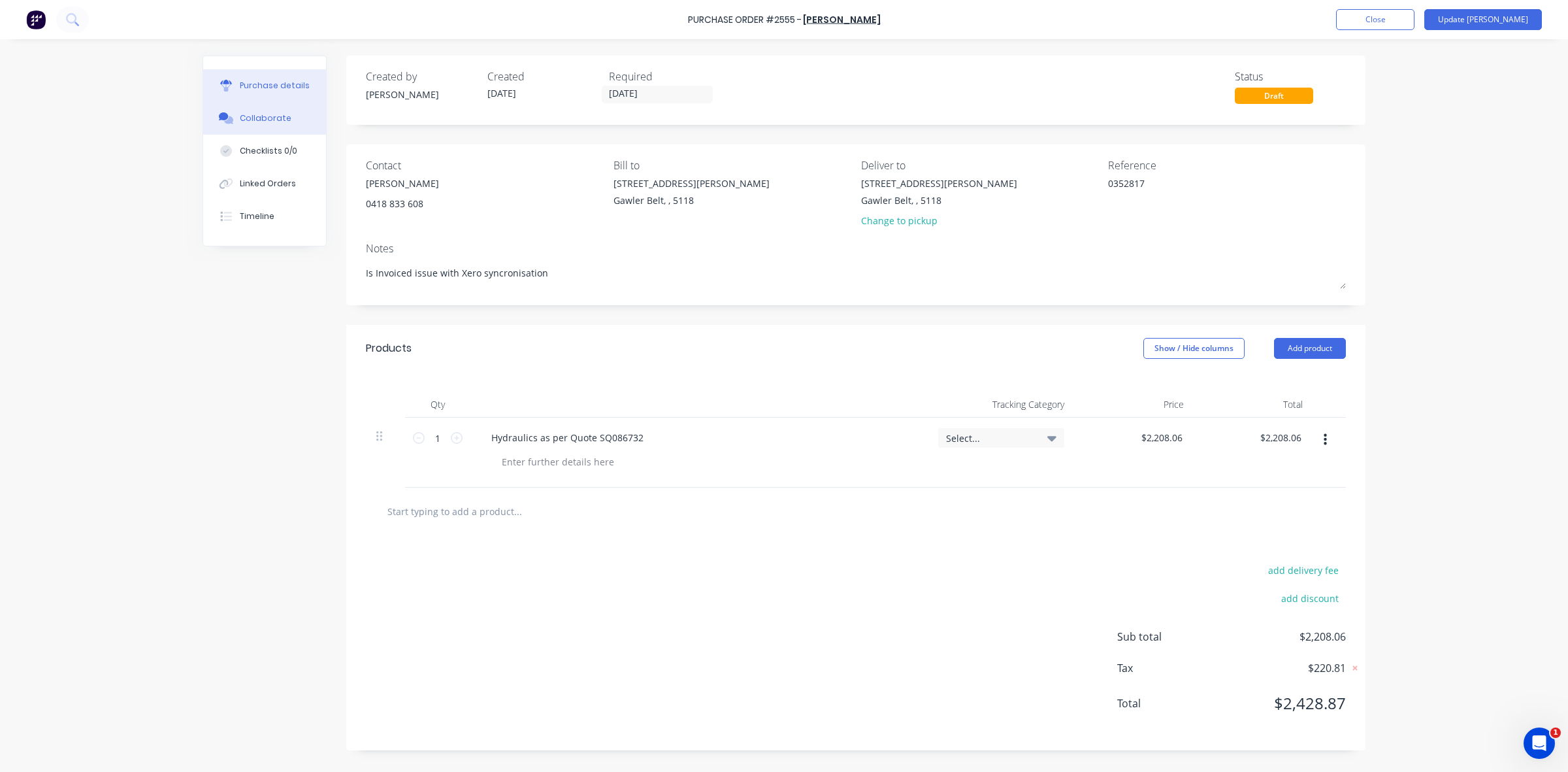
type textarea "x"
click at [281, 110] on button "Collaborate" at bounding box center [265, 118] width 123 height 33
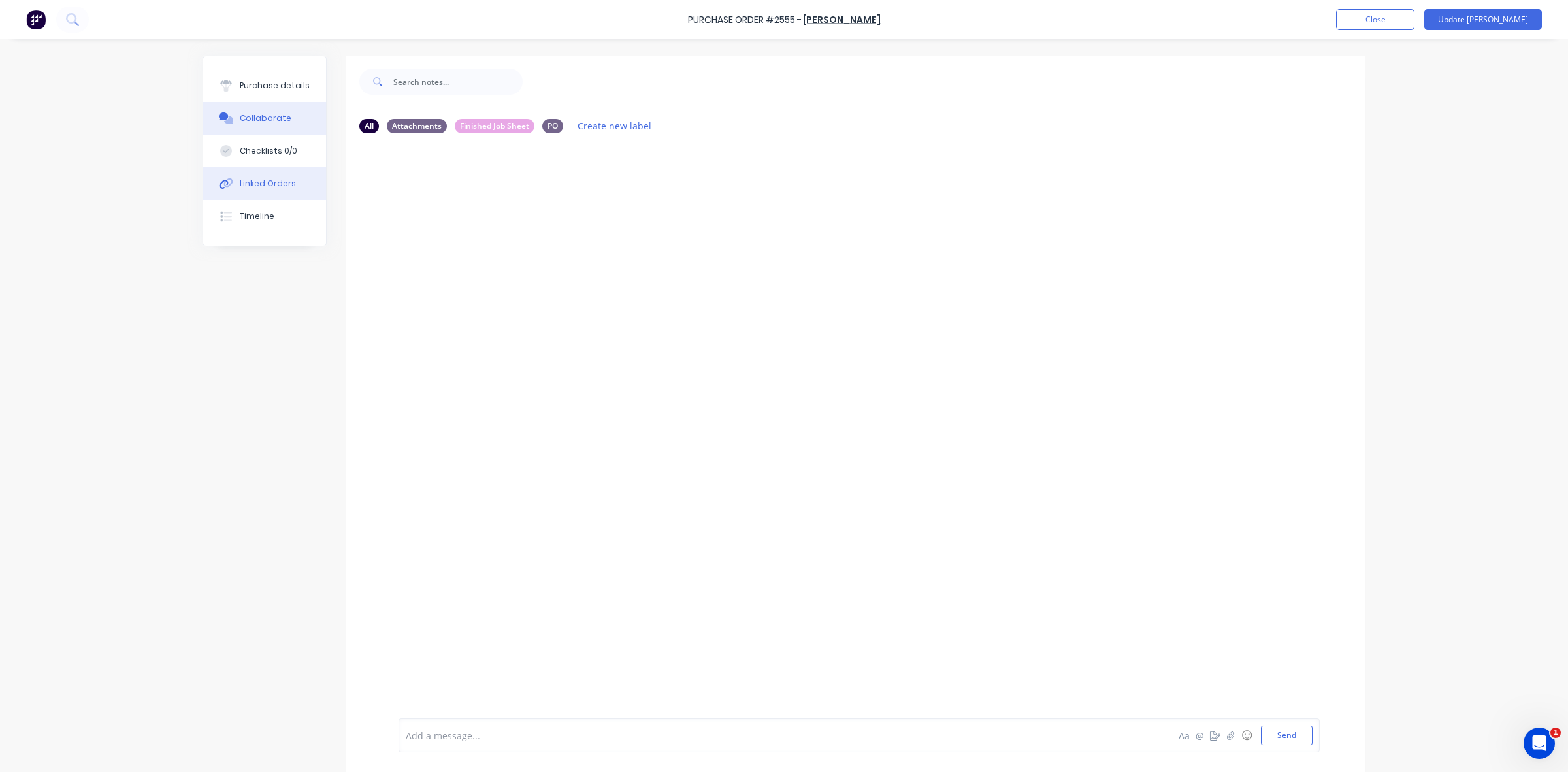
click at [262, 174] on button "Linked Orders" at bounding box center [265, 183] width 123 height 33
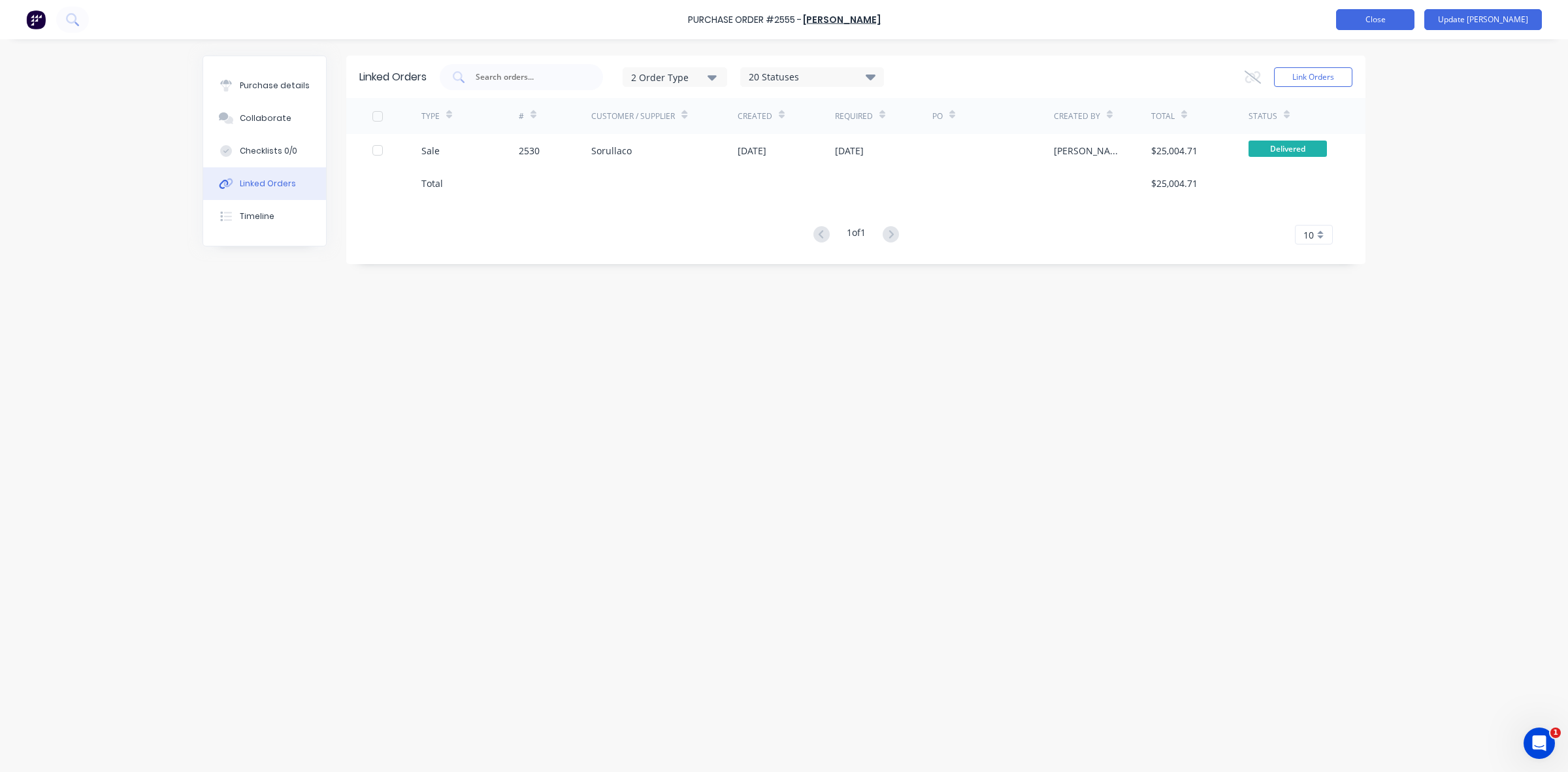
click at [1387, 19] on button "Close" at bounding box center [1375, 19] width 78 height 21
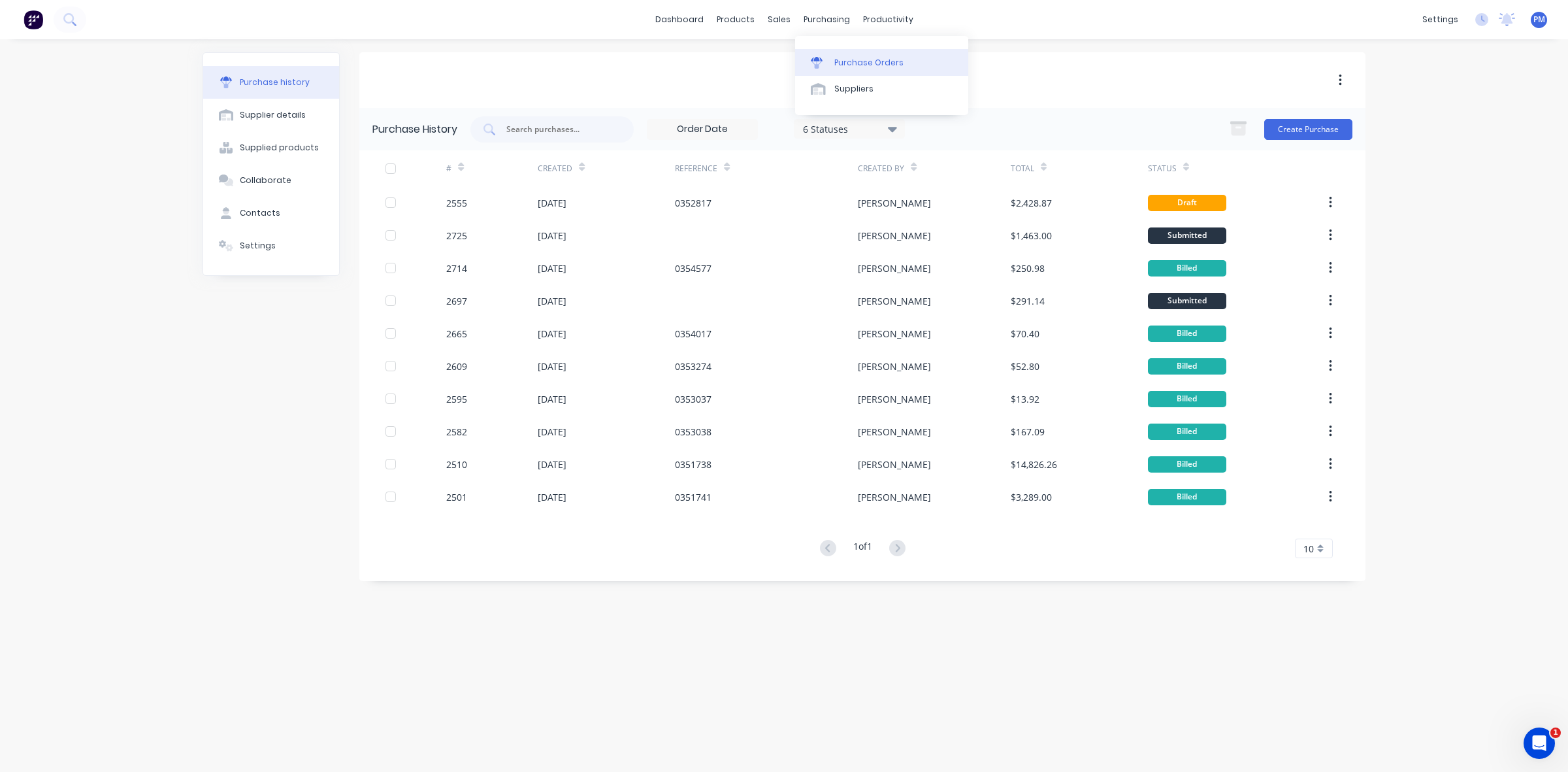
click at [844, 61] on div "Purchase Orders" at bounding box center [869, 63] width 69 height 12
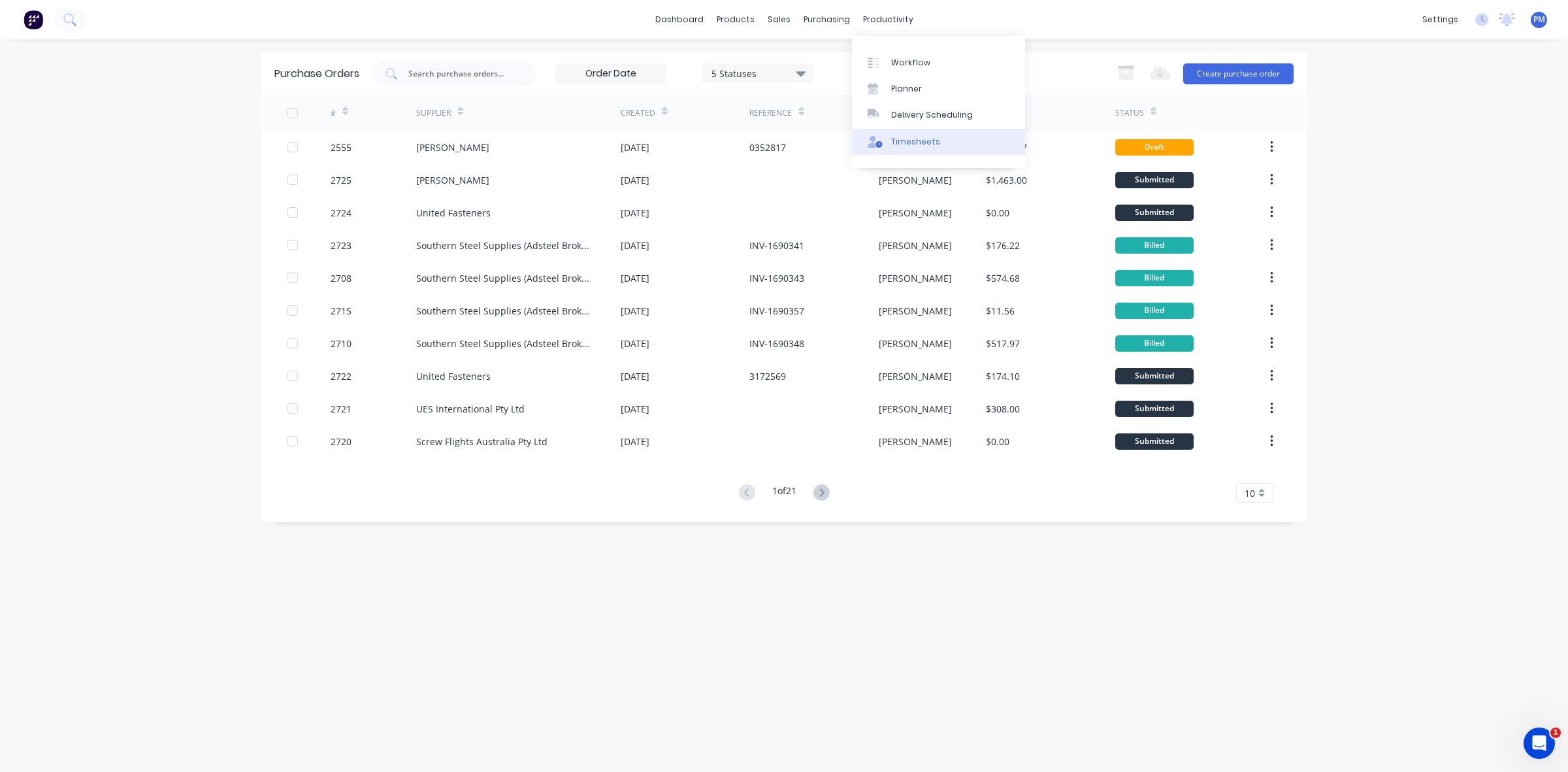
click at [903, 138] on div "Timesheets" at bounding box center [916, 142] width 49 height 12
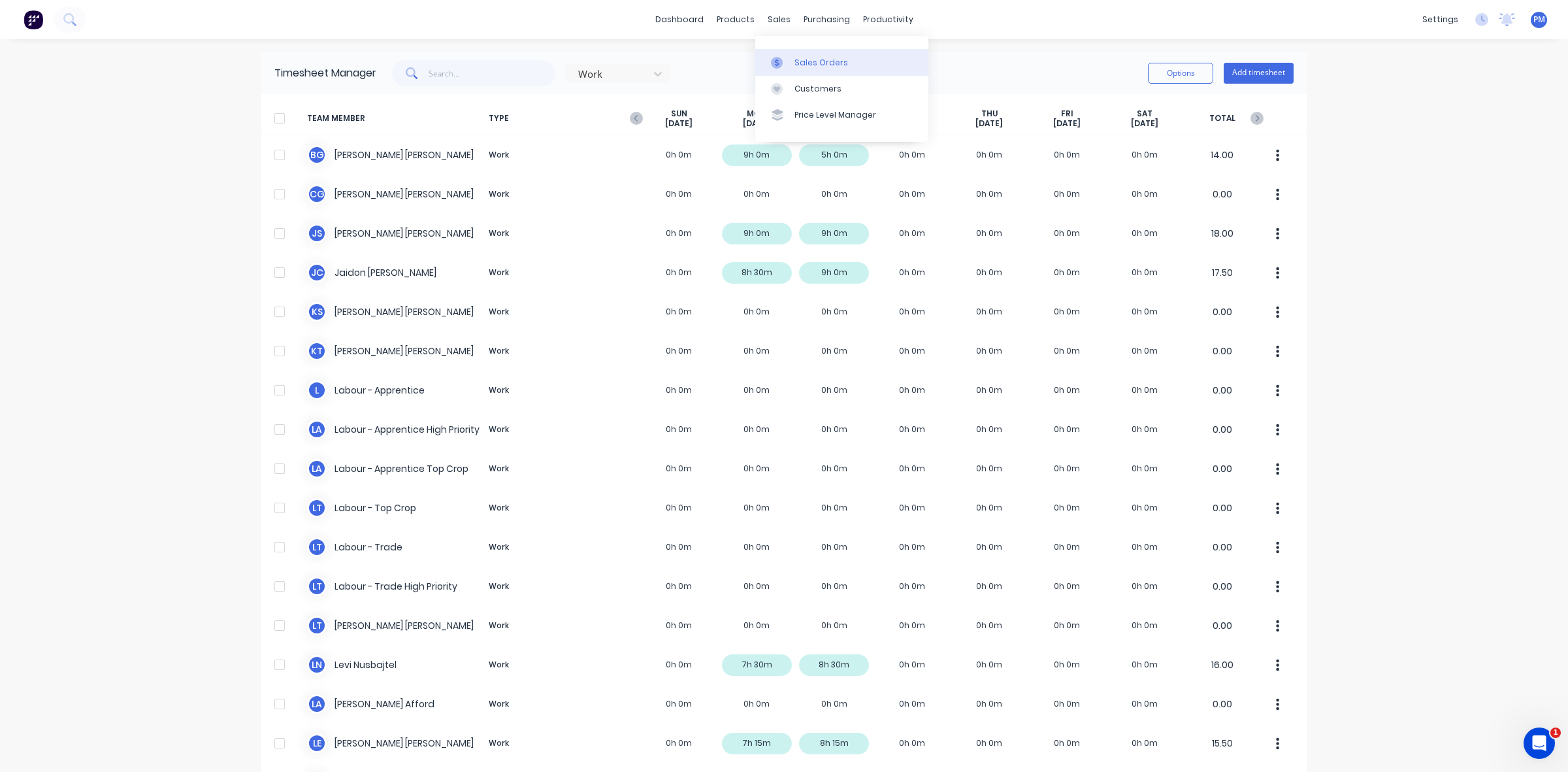
click at [800, 59] on div "Sales Orders" at bounding box center [821, 63] width 54 height 12
